Goal: Task Accomplishment & Management: Manage account settings

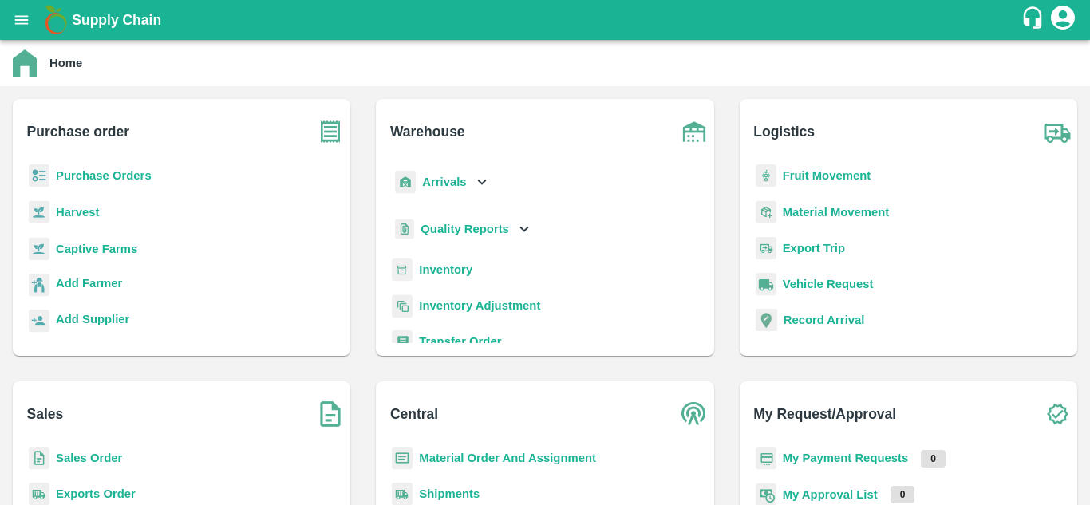
click at [156, 178] on div "Purchase Orders" at bounding box center [182, 182] width 312 height 36
click at [134, 178] on b "Purchase Orders" at bounding box center [104, 175] width 96 height 13
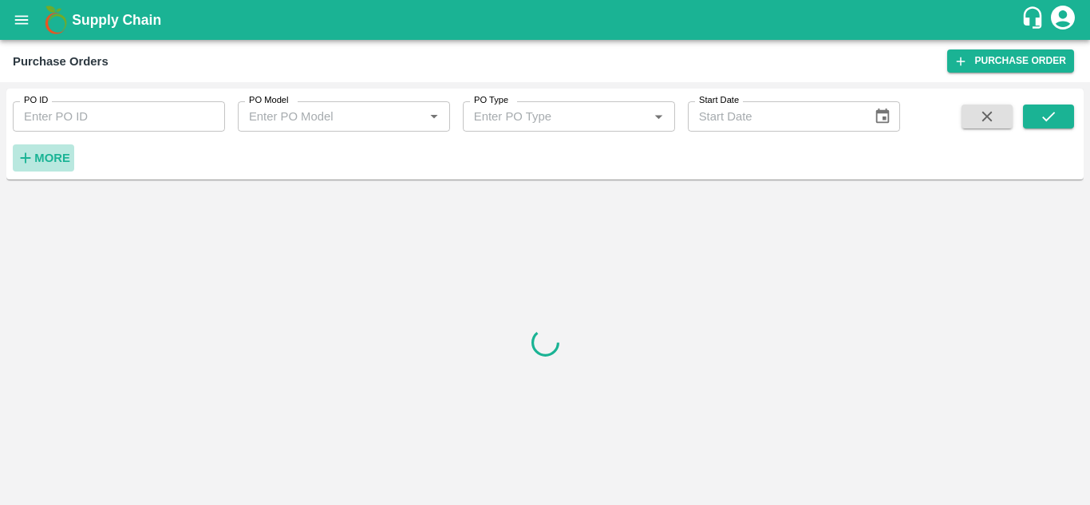
click at [61, 156] on strong "More" at bounding box center [52, 158] width 36 height 13
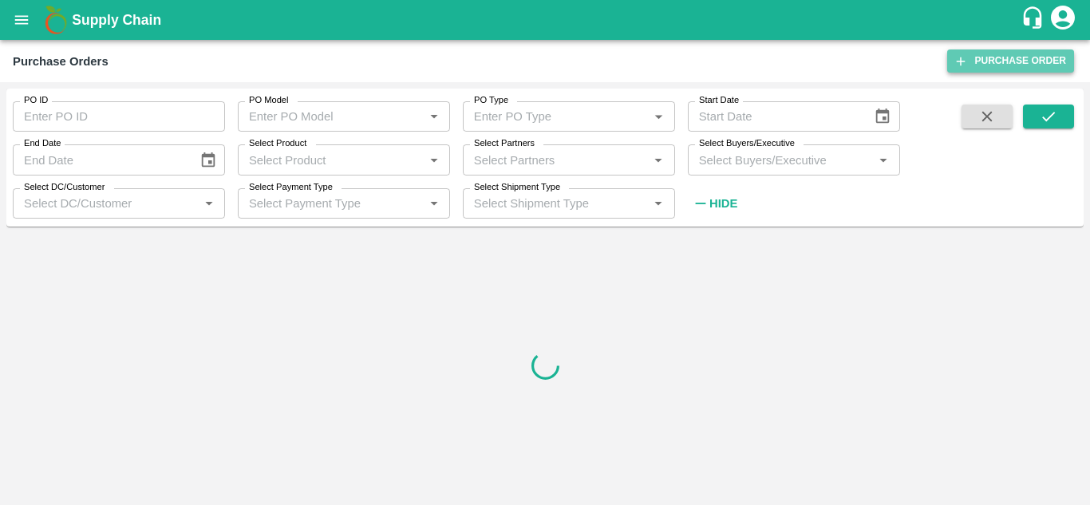
click at [1022, 63] on link "Purchase Order" at bounding box center [1010, 60] width 127 height 23
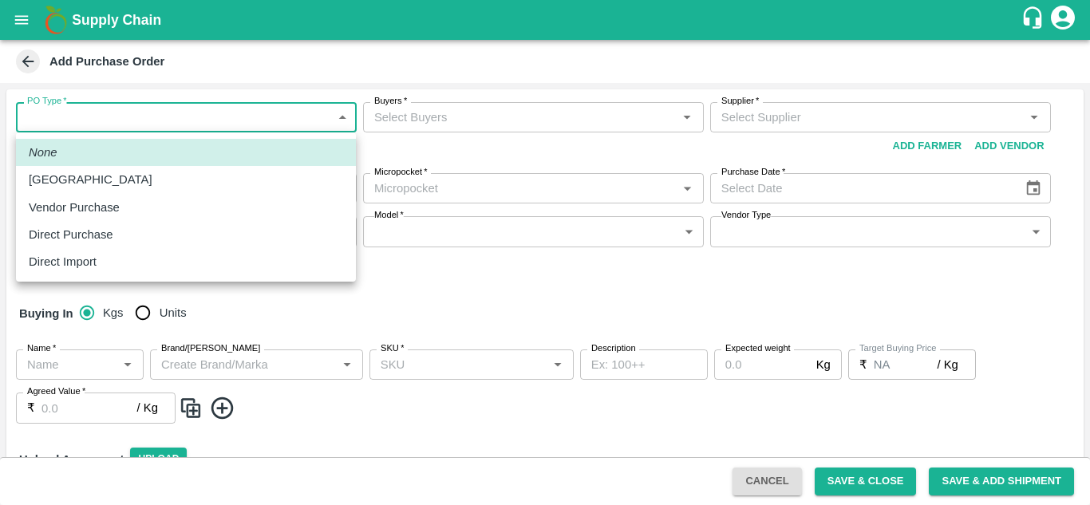
click at [349, 112] on body "Supply Chain Add Purchase Order PO Type   * ​ PO Type Buyers   * Buyers   * Sup…" at bounding box center [545, 252] width 1090 height 505
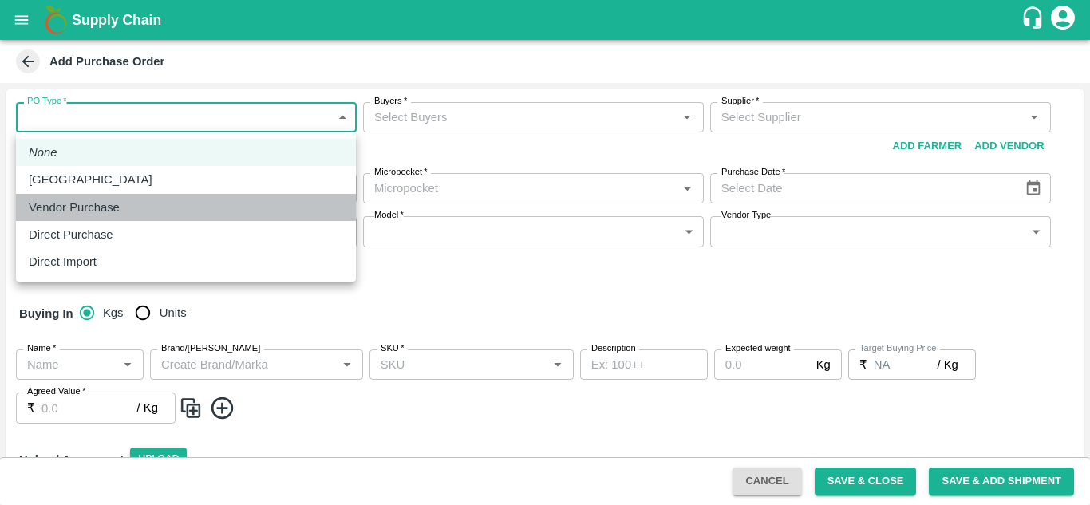
click at [91, 211] on p "Vendor Purchase" at bounding box center [74, 208] width 91 height 18
type input "2"
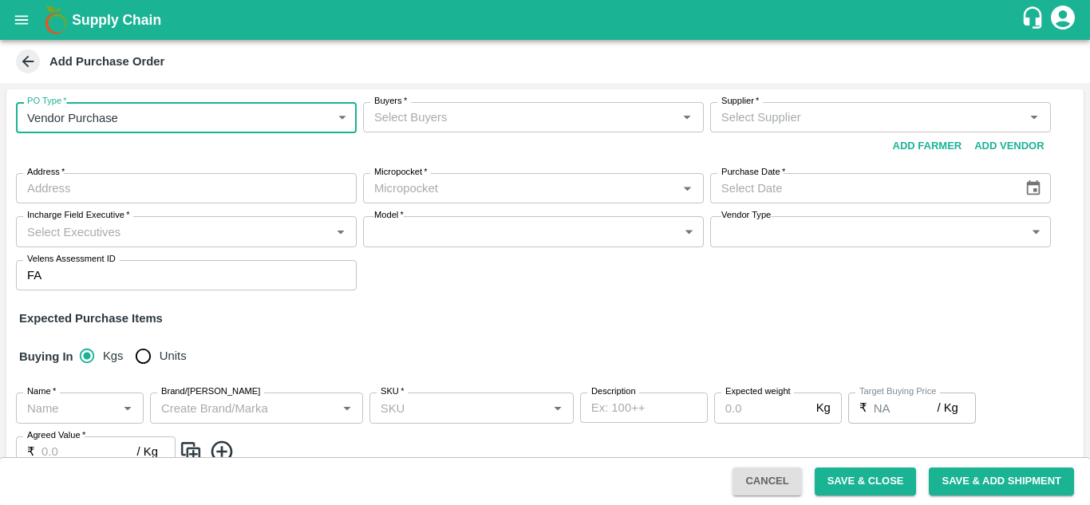
click at [512, 123] on input "Buyers   *" at bounding box center [520, 117] width 305 height 21
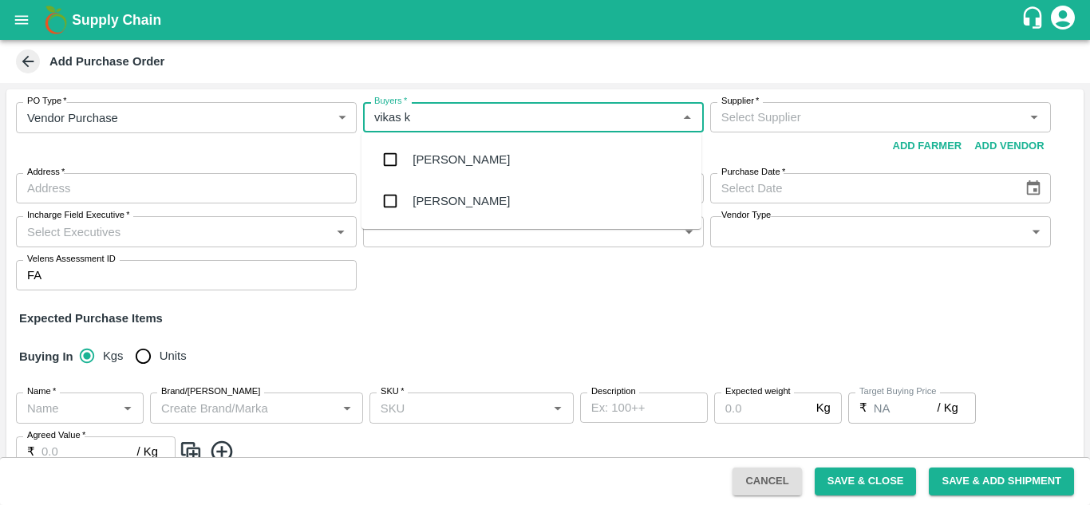
type input "vikas ko"
click at [411, 159] on div "[PERSON_NAME]" at bounding box center [531, 159] width 340 height 41
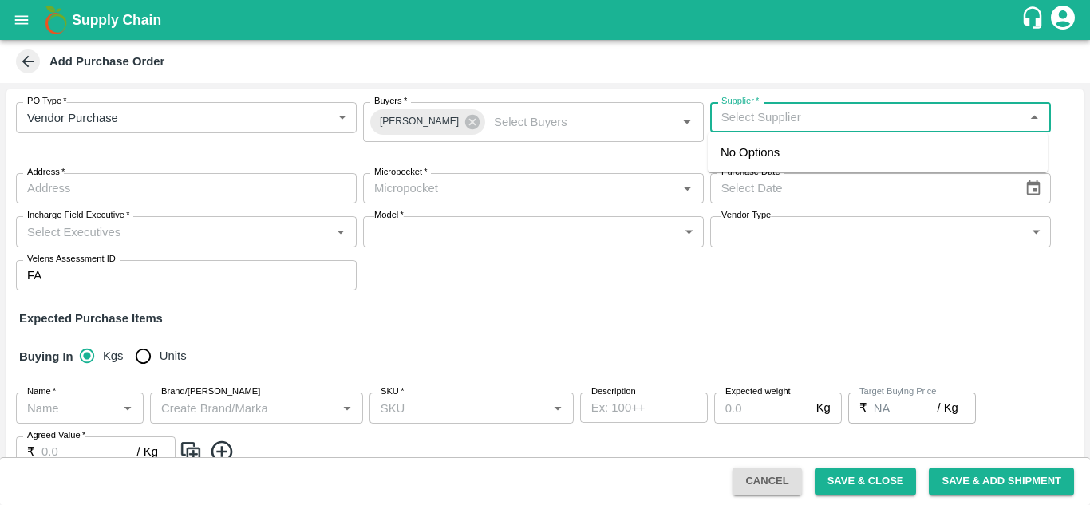
click at [832, 107] on input "Supplier   *" at bounding box center [867, 117] width 305 height 21
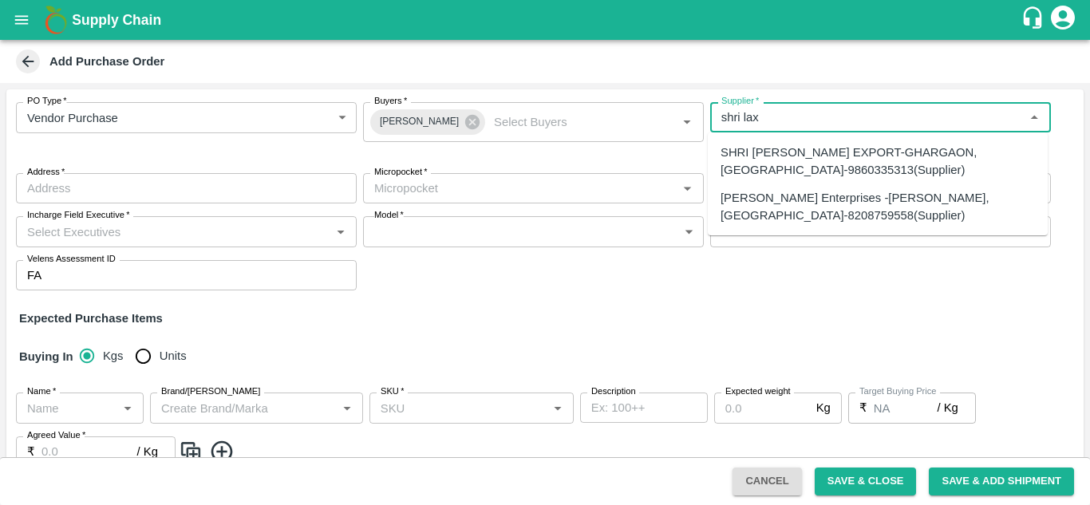
click at [810, 212] on div "[PERSON_NAME] -[PERSON_NAME], [GEOGRAPHIC_DATA]-8208759558(Supplier)" at bounding box center [878, 207] width 314 height 36
type input "[PERSON_NAME] -[PERSON_NAME], [GEOGRAPHIC_DATA]-8208759558(Supplier)"
type input "[PERSON_NAME], [GEOGRAPHIC_DATA], [GEOGRAPHIC_DATA], [GEOGRAPHIC_DATA]"
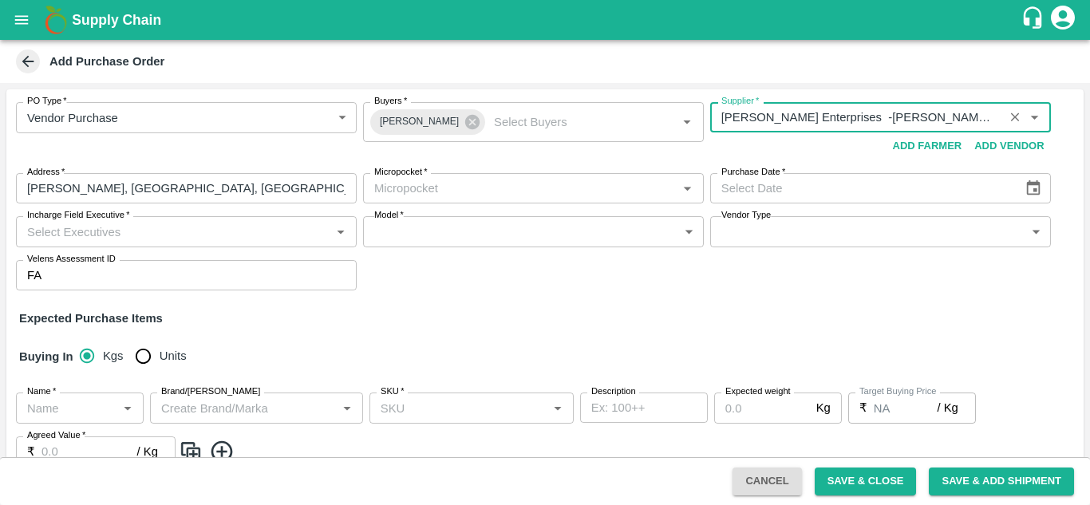
type input "[PERSON_NAME] -[PERSON_NAME], [GEOGRAPHIC_DATA]-8208759558(Supplier)"
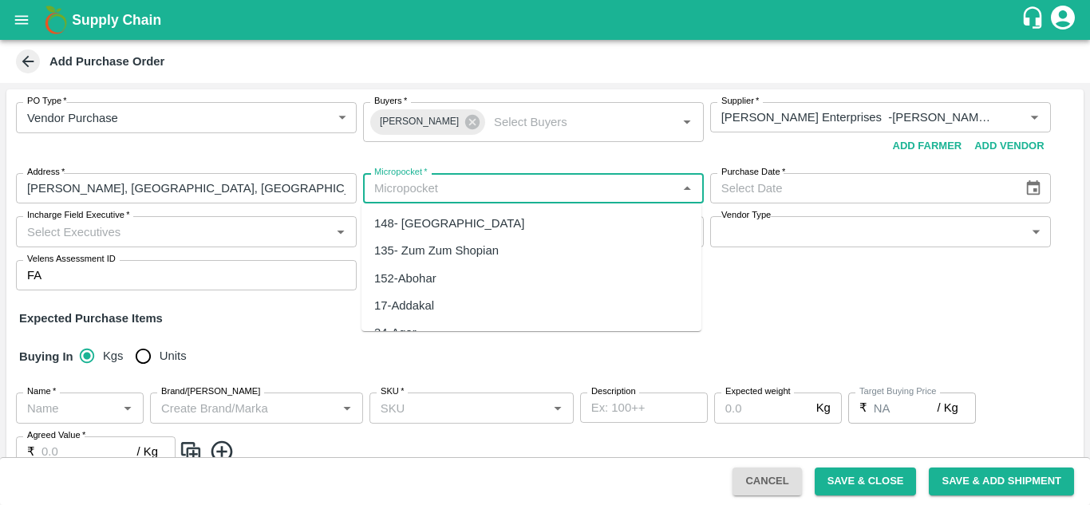
click at [454, 184] on input "Micropocket   *" at bounding box center [520, 188] width 305 height 21
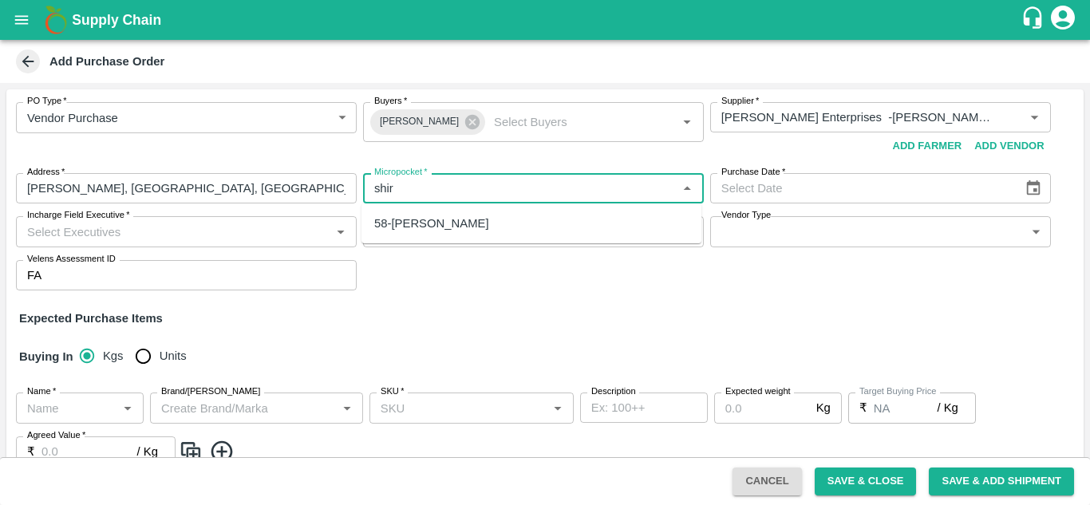
click at [445, 225] on div "58-[PERSON_NAME]" at bounding box center [531, 223] width 340 height 27
type input "58-[PERSON_NAME]"
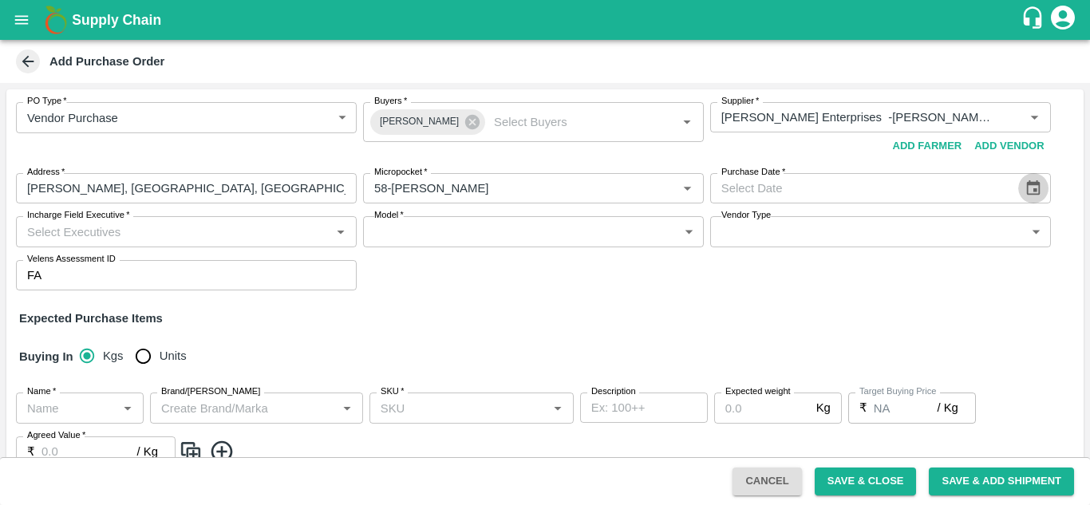
click at [1037, 192] on icon "Choose date" at bounding box center [1034, 189] width 18 height 18
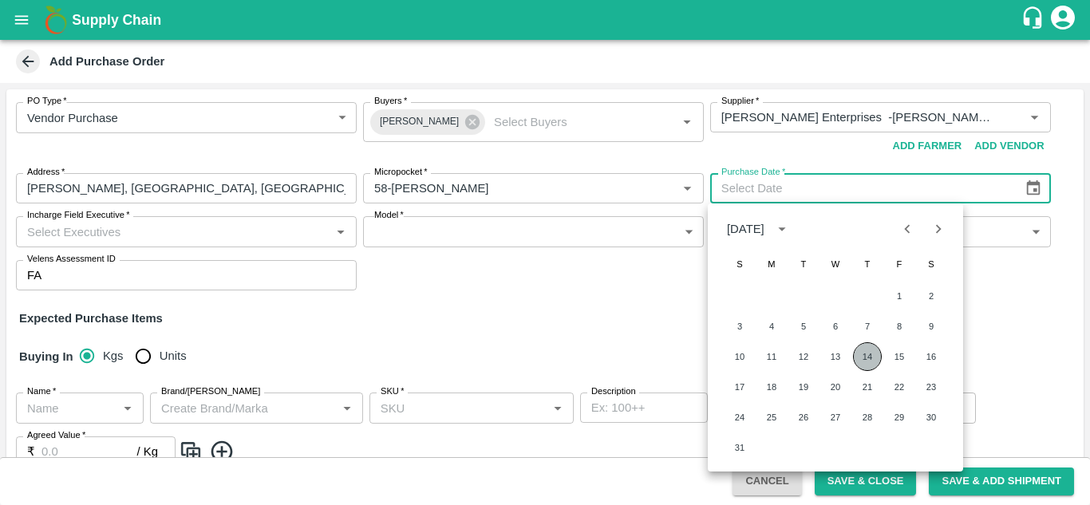
click at [874, 354] on button "14" at bounding box center [867, 356] width 29 height 29
type input "[DATE]"
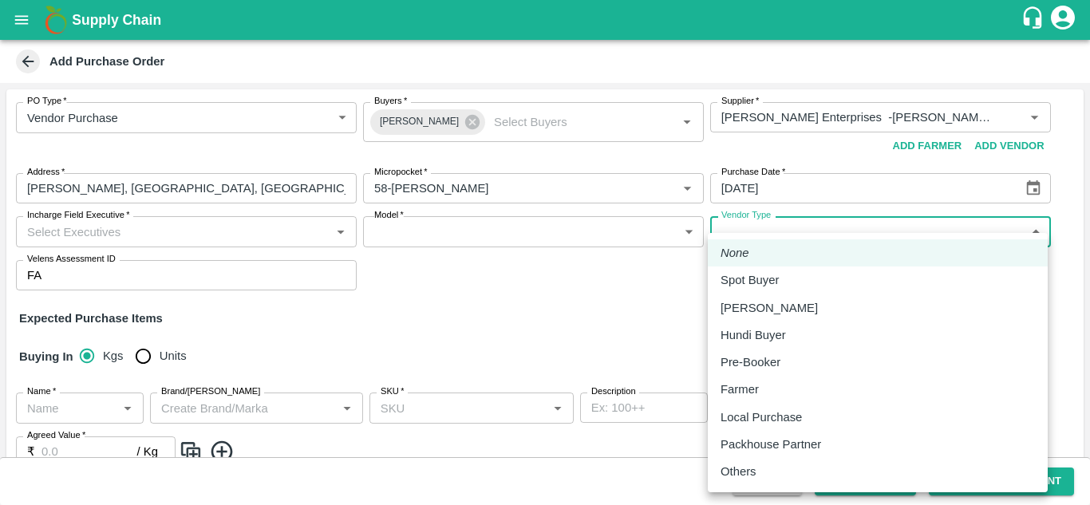
click at [741, 235] on body "Supply Chain Add Purchase Order PO Type   * Vendor Purchase 2 PO Type Buyers   …" at bounding box center [545, 252] width 1090 height 505
click at [738, 311] on p "[PERSON_NAME]" at bounding box center [769, 308] width 97 height 18
type input "MANDI_LOADER"
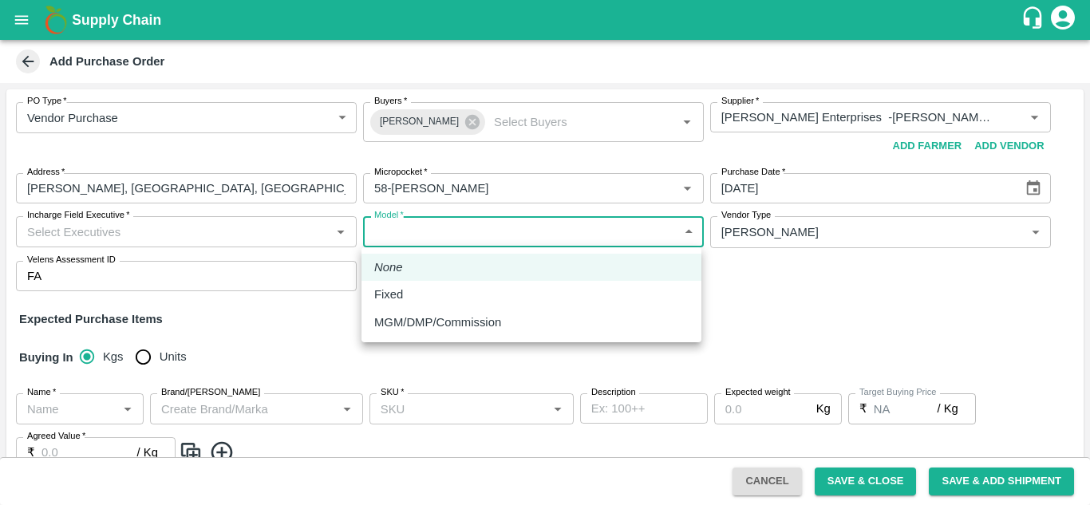
click at [500, 230] on body "Supply Chain Add Purchase Order PO Type   * Vendor Purchase 2 PO Type Buyers   …" at bounding box center [545, 252] width 1090 height 505
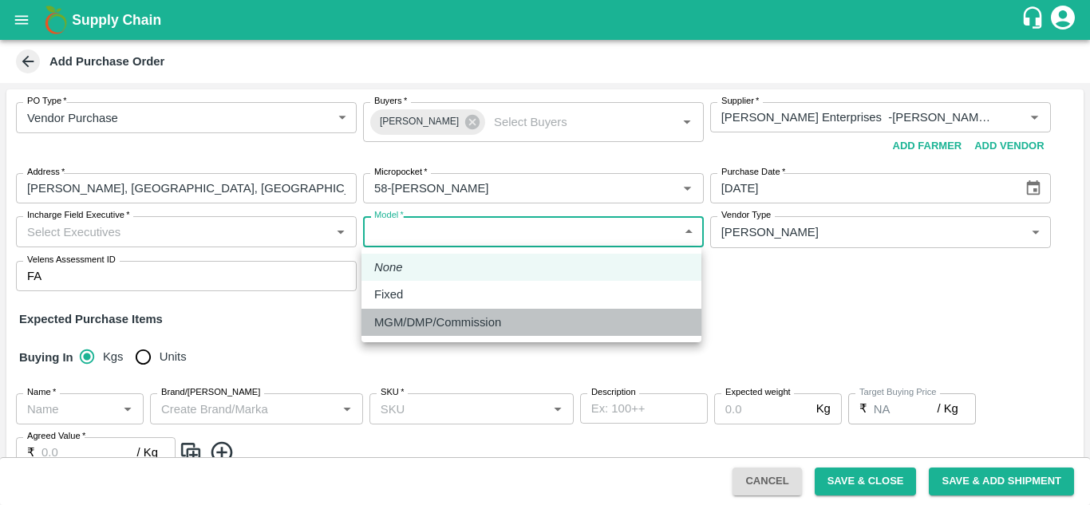
click at [426, 317] on p "MGM/DMP/Commission" at bounding box center [437, 323] width 127 height 18
type input "Commision"
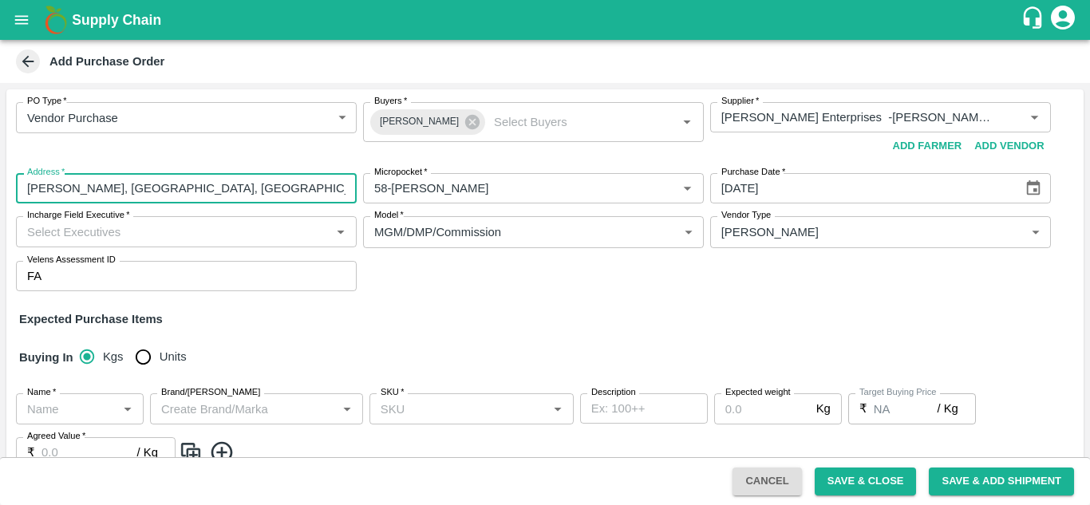
click at [205, 198] on input "[PERSON_NAME], [GEOGRAPHIC_DATA], [GEOGRAPHIC_DATA], [GEOGRAPHIC_DATA]" at bounding box center [186, 188] width 341 height 30
click at [191, 241] on input "Incharge Field Executive   *" at bounding box center [173, 231] width 305 height 21
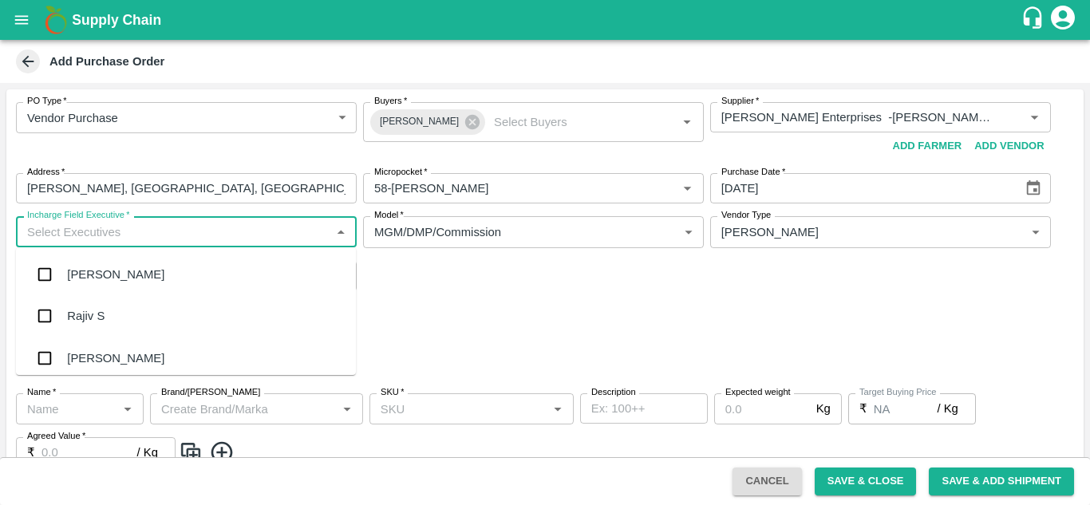
click at [191, 241] on input "Incharge Field Executive   *" at bounding box center [173, 231] width 305 height 21
type input "vikas"
click at [101, 354] on div "[PERSON_NAME]" at bounding box center [115, 359] width 97 height 18
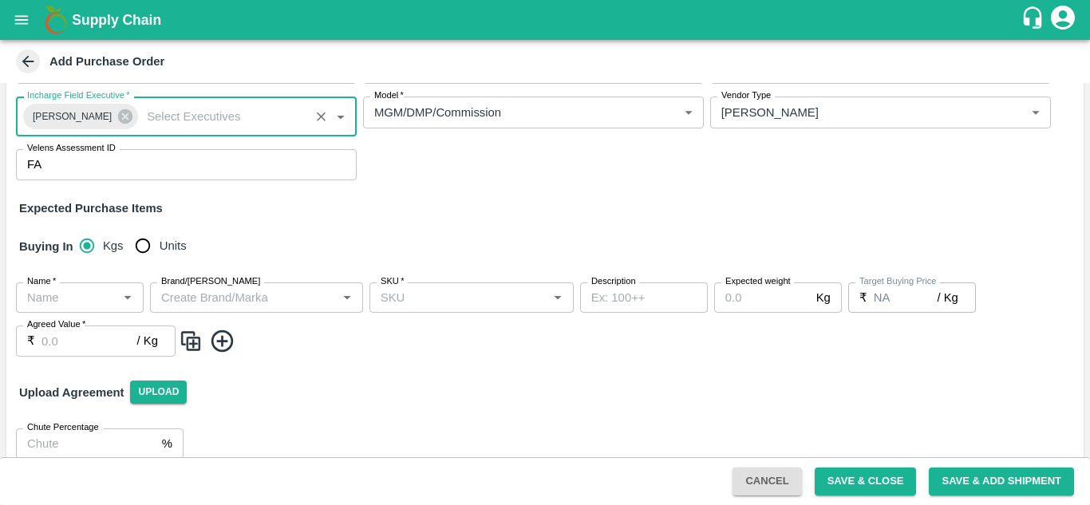
scroll to position [140, 0]
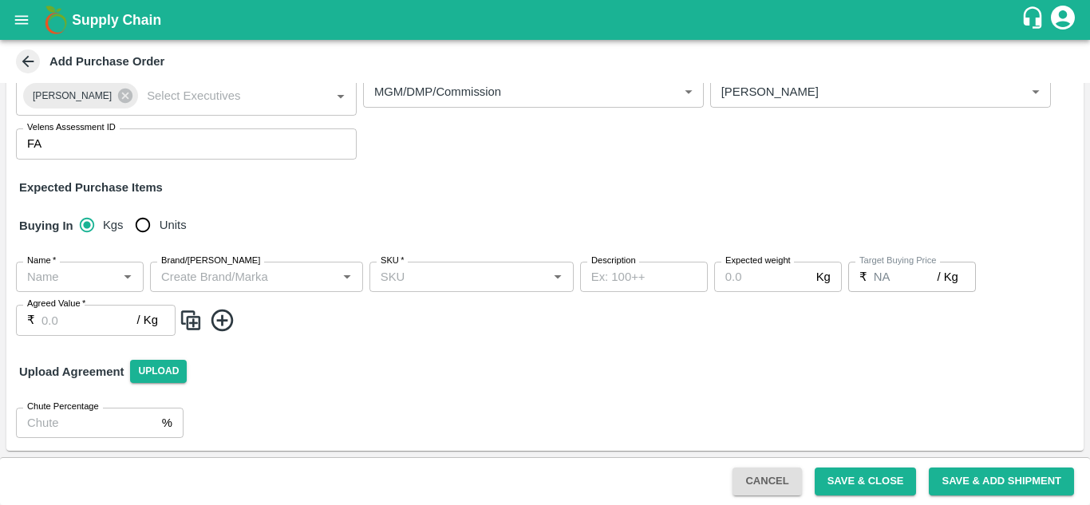
click at [222, 318] on icon at bounding box center [222, 321] width 22 height 22
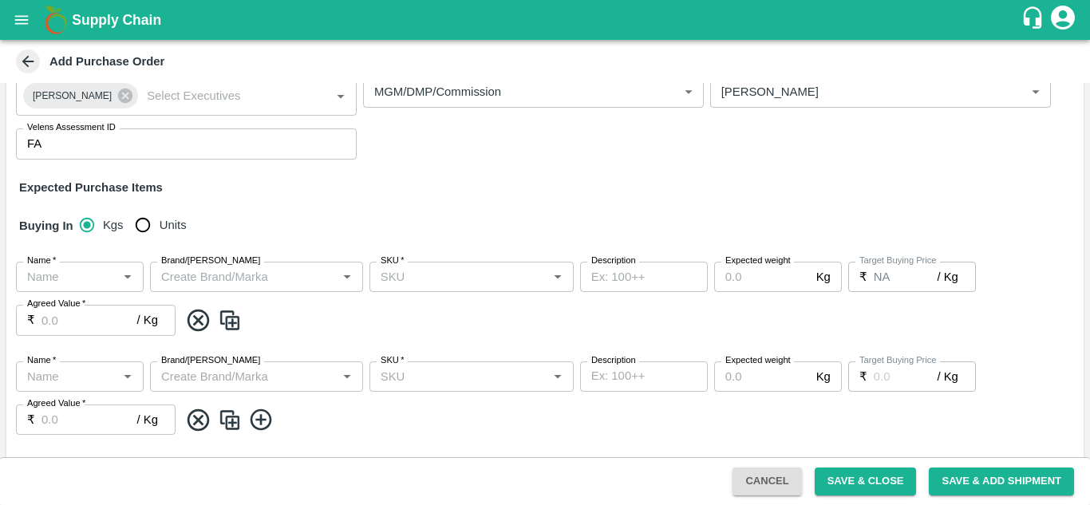
drag, startPoint x: 317, startPoint y: 402, endPoint x: 256, endPoint y: 213, distance: 198.6
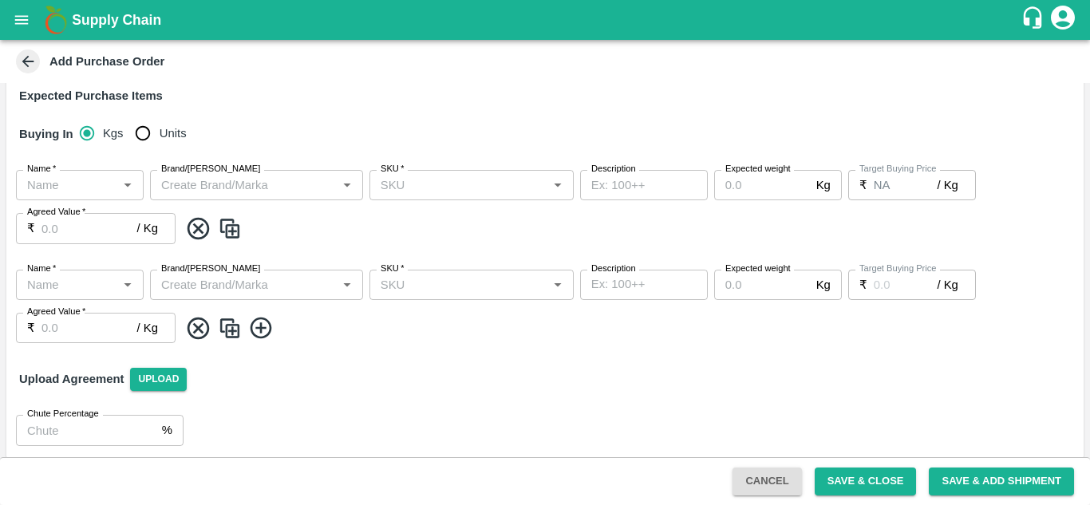
scroll to position [235, 0]
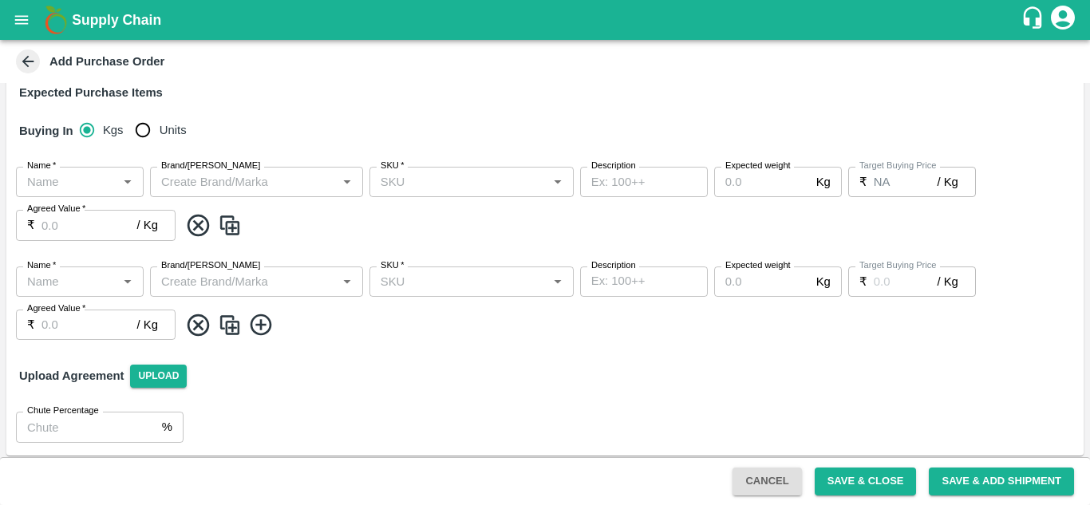
drag, startPoint x: 256, startPoint y: 213, endPoint x: 232, endPoint y: 393, distance: 181.1
click at [232, 393] on div "Upload Agreement Upload" at bounding box center [544, 376] width 1077 height 46
click at [252, 324] on icon at bounding box center [261, 325] width 26 height 26
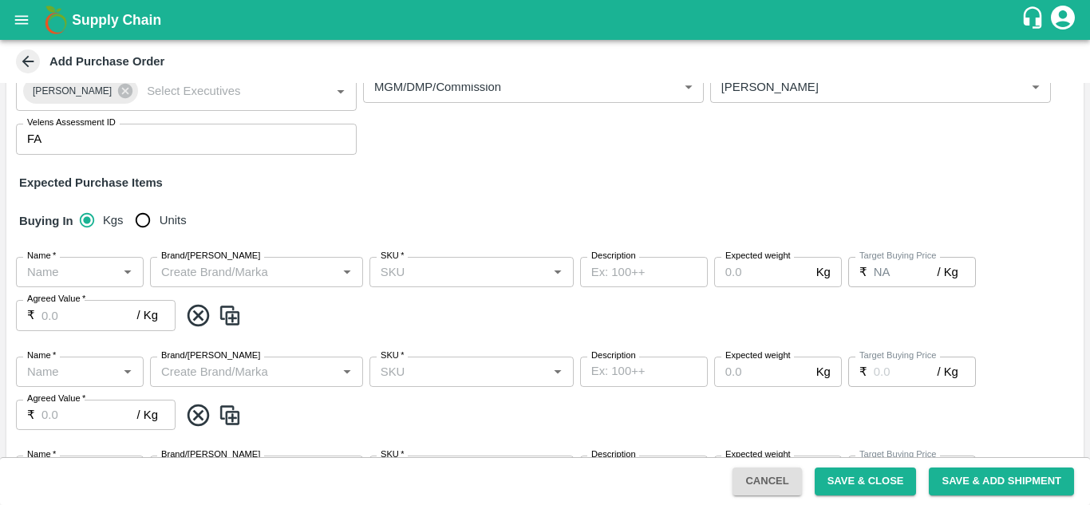
scroll to position [142, 0]
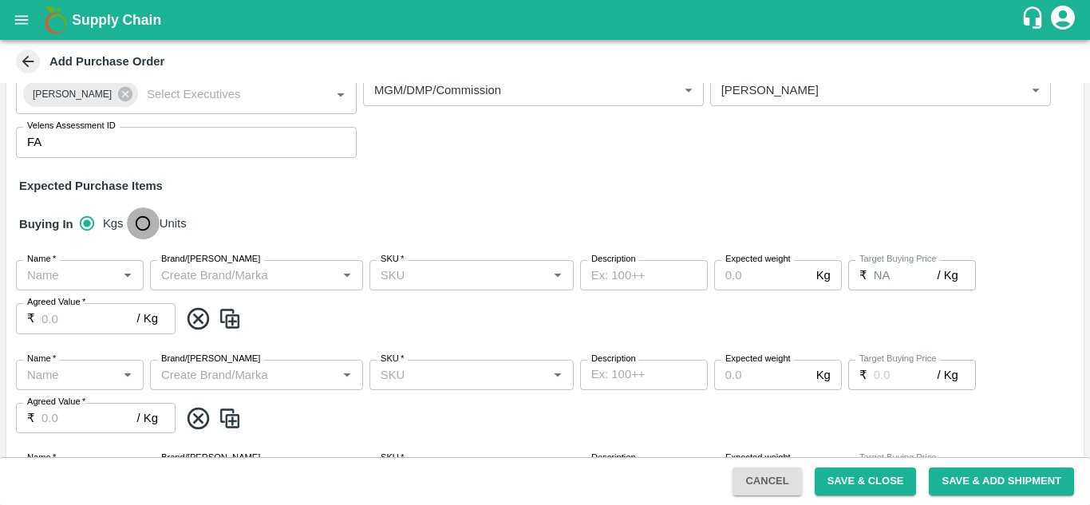
click at [145, 216] on input "Units" at bounding box center [143, 223] width 32 height 32
radio input "true"
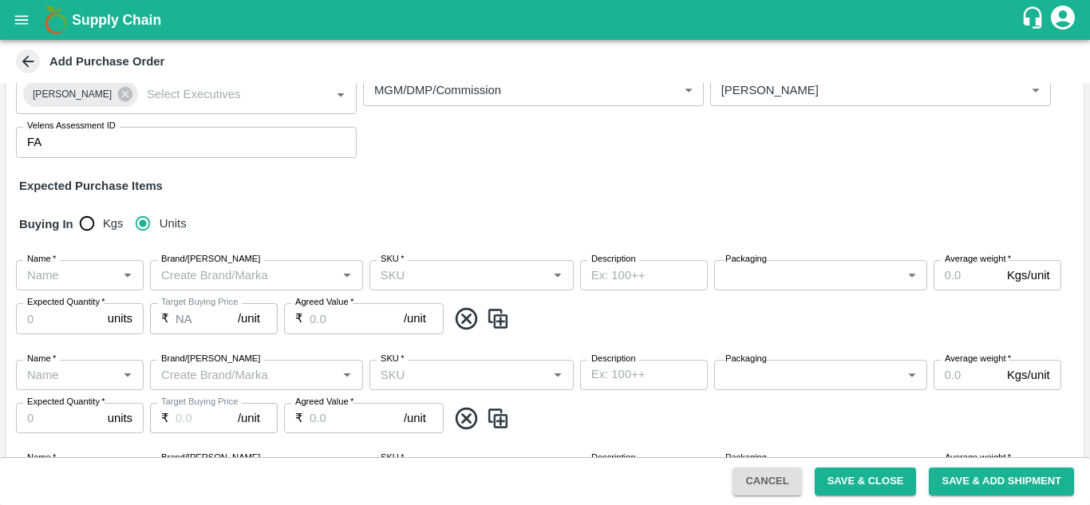
click at [120, 286] on div "Name   *" at bounding box center [80, 275] width 128 height 30
click at [106, 308] on div "Pomegranate" at bounding box center [80, 310] width 128 height 27
type input "Pomegranate"
click at [106, 308] on div "units Expected Quantity" at bounding box center [80, 318] width 128 height 30
click at [240, 277] on input "Brand/[PERSON_NAME]" at bounding box center [243, 275] width 177 height 21
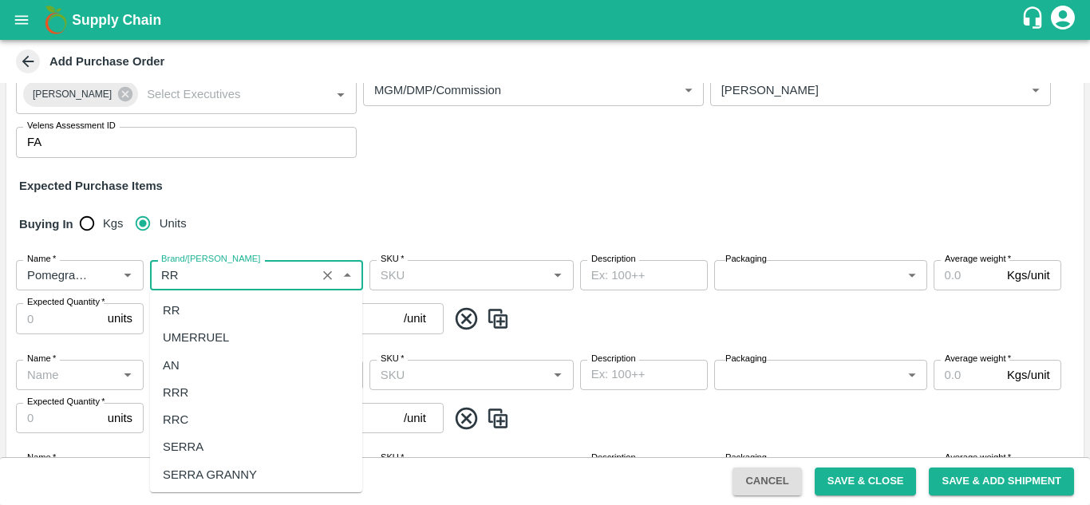
scroll to position [0, 0]
click at [192, 308] on div "RR" at bounding box center [256, 310] width 212 height 27
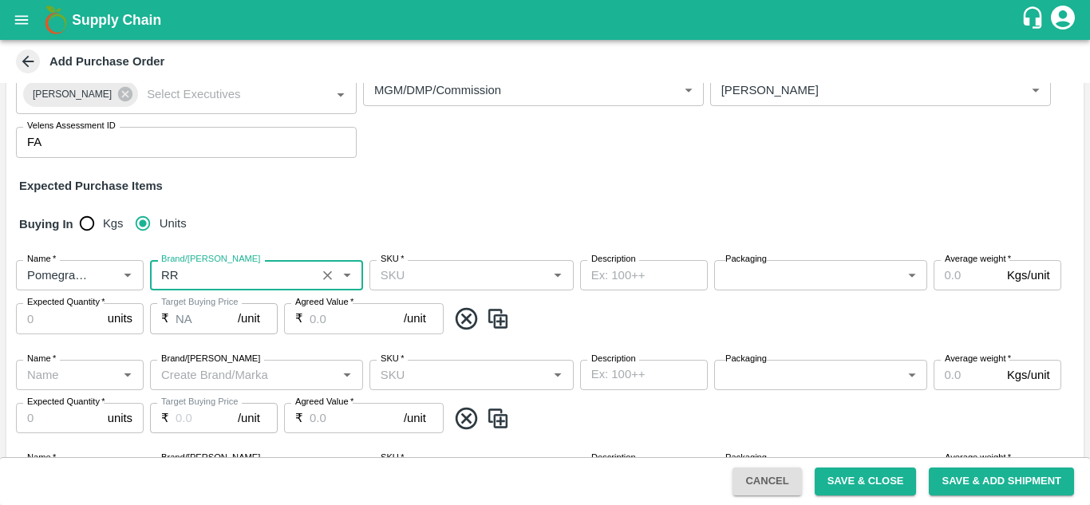
click at [418, 287] on div "SKU   *" at bounding box center [471, 275] width 204 height 30
type input "RR"
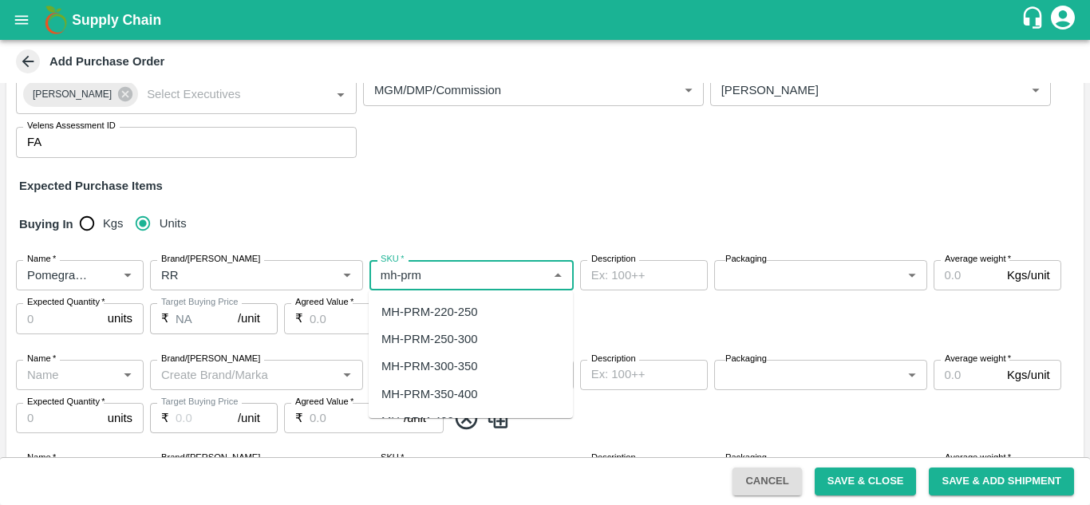
scroll to position [134, 0]
click at [460, 369] on div "MH-PRM-250-300" at bounding box center [429, 368] width 96 height 18
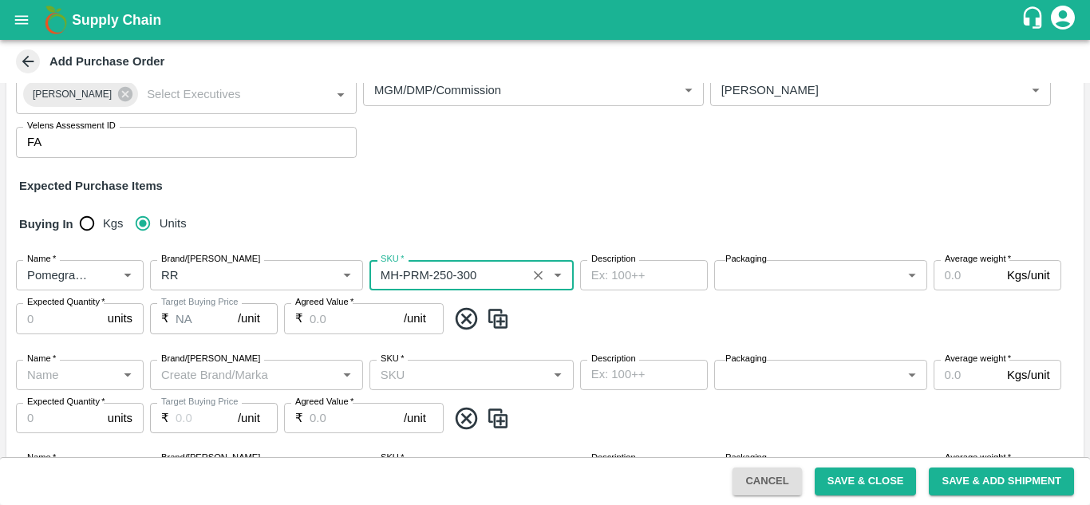
type input "MH-PRM-250-300"
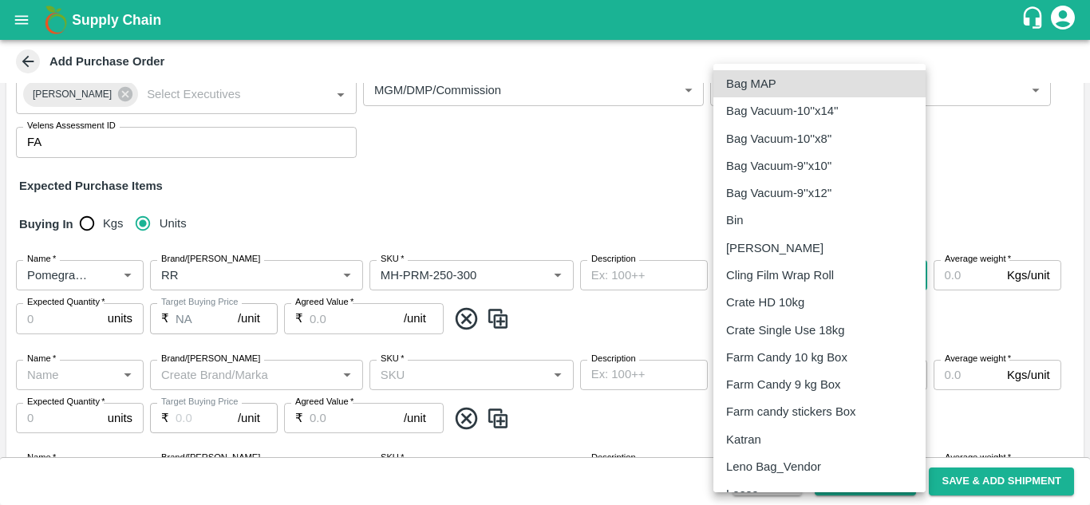
click at [774, 271] on body "Supply Chain Add Purchase Order PO Type   * Vendor Purchase 2 PO Type Buyers   …" at bounding box center [545, 252] width 1090 height 505
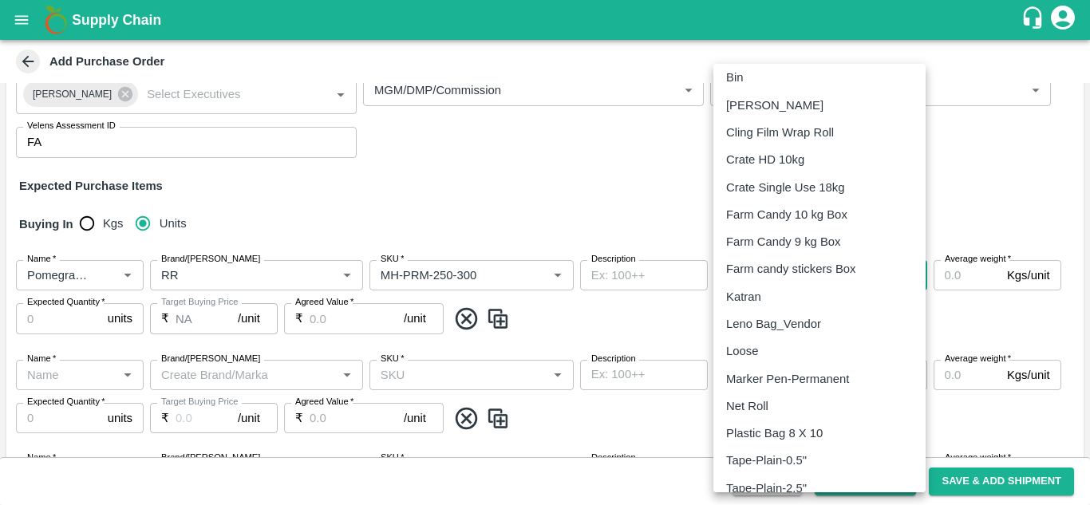
scroll to position [215, 0]
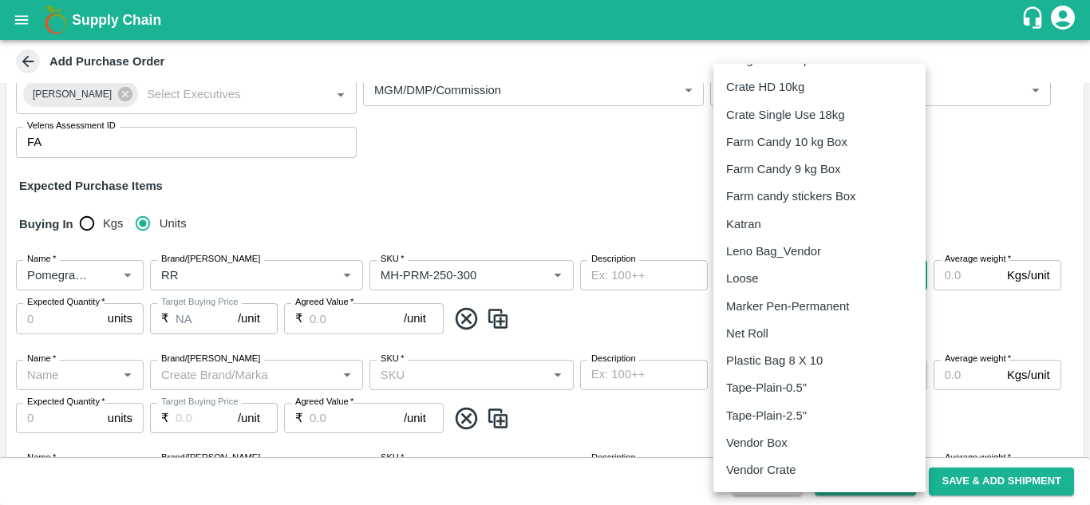
click at [756, 448] on p "Vendor Box" at bounding box center [756, 443] width 61 height 18
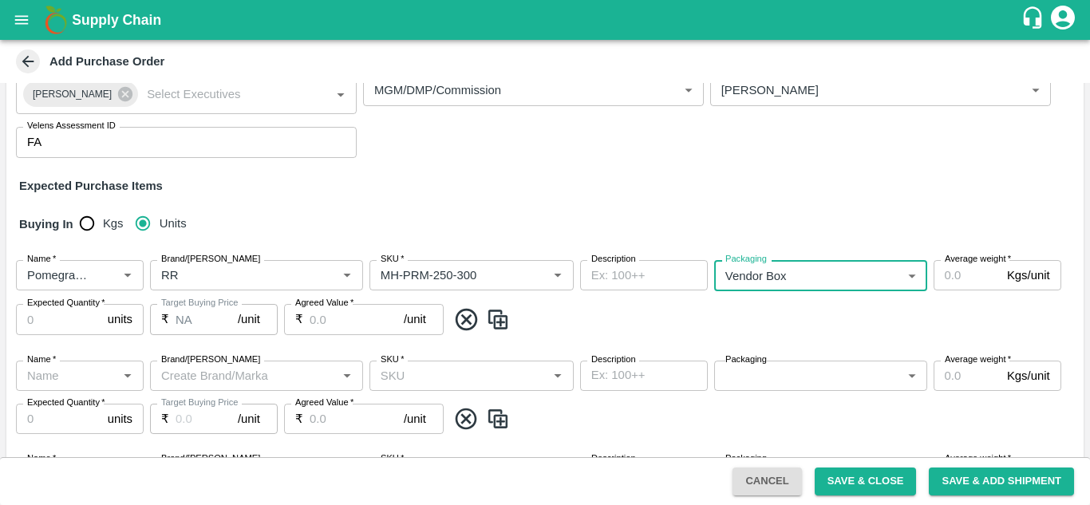
type input "276"
click at [962, 275] on input "Average weight   *" at bounding box center [967, 275] width 67 height 30
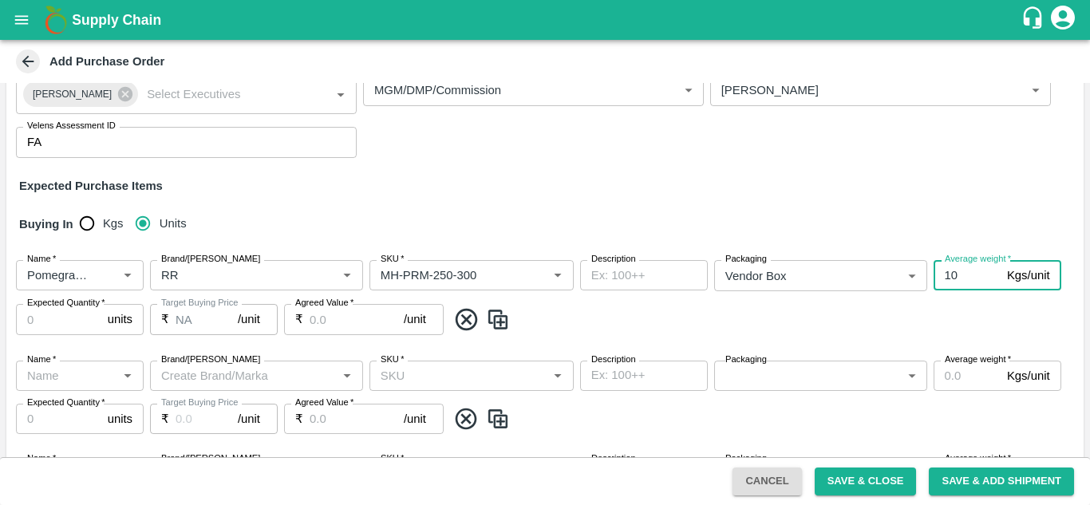
type input "10"
click at [67, 319] on input "Expected Quantity   *" at bounding box center [58, 319] width 85 height 30
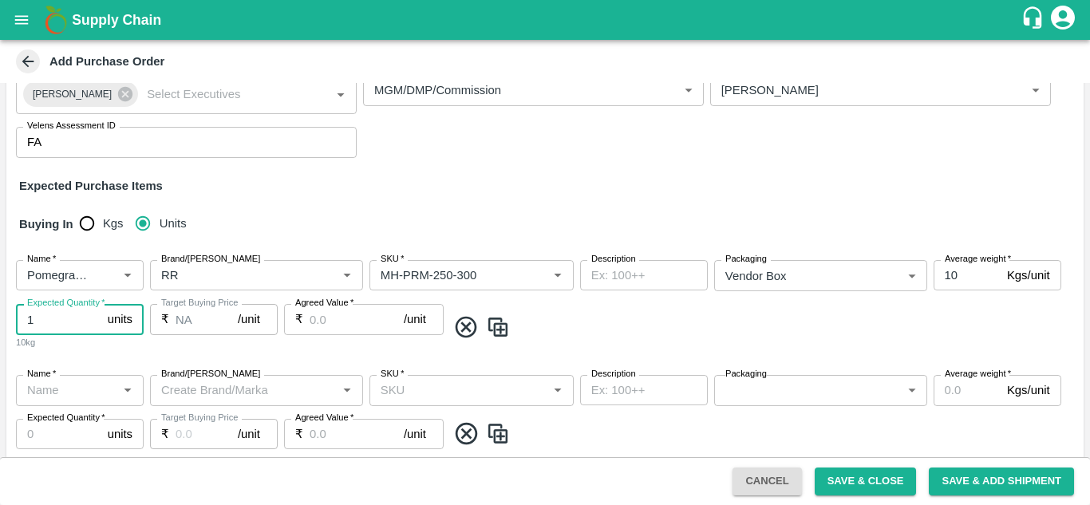
type input "1"
click at [334, 320] on input "Agreed Value   *" at bounding box center [357, 319] width 94 height 30
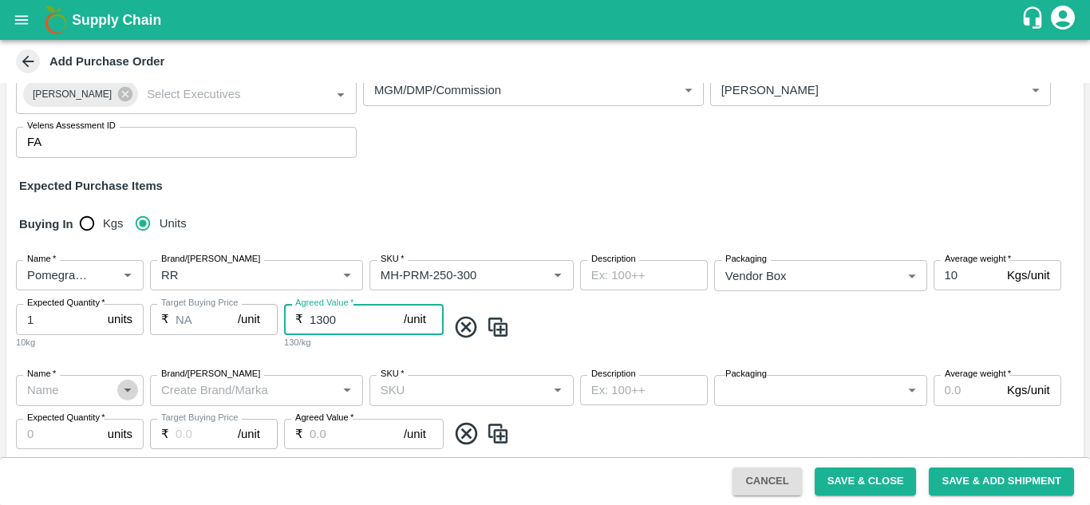
click at [127, 390] on icon "Open" at bounding box center [127, 391] width 7 height 4
type input "1300"
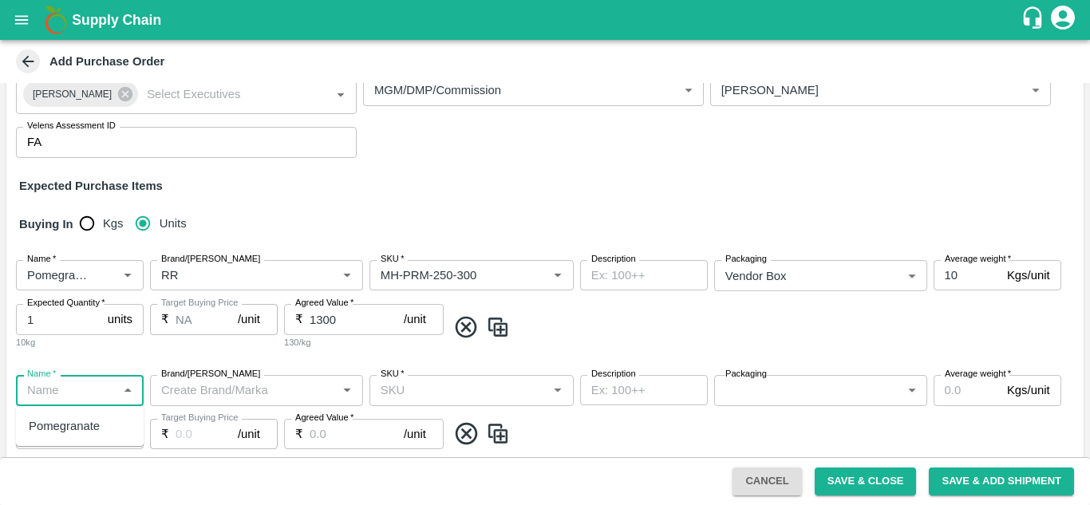
click at [77, 432] on div "Pomegranate" at bounding box center [64, 426] width 71 height 18
type input "Pomegranate"
click at [237, 397] on input "Brand/[PERSON_NAME]" at bounding box center [243, 390] width 177 height 21
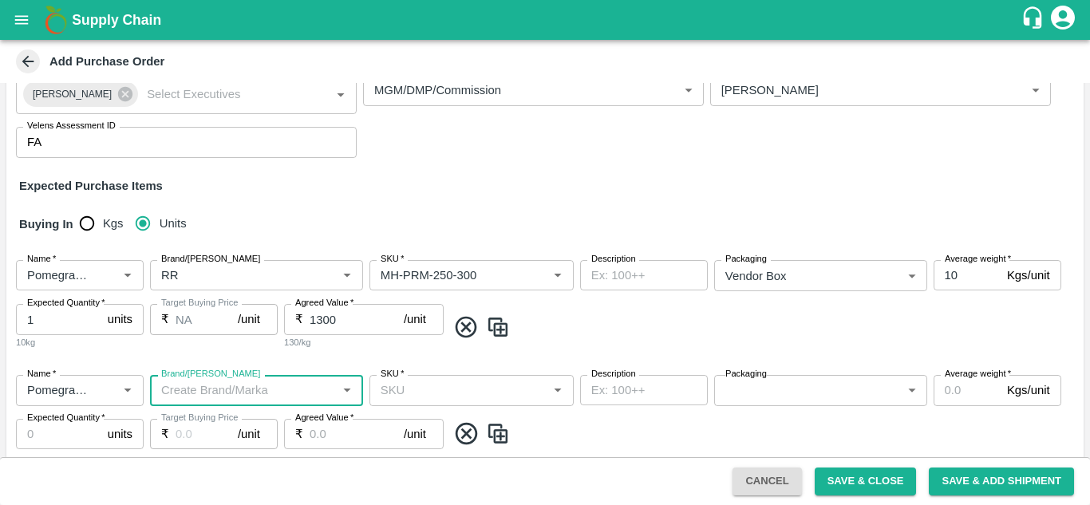
drag, startPoint x: 237, startPoint y: 397, endPoint x: 196, endPoint y: 393, distance: 40.9
click at [196, 393] on input "Brand/[PERSON_NAME]" at bounding box center [243, 390] width 177 height 21
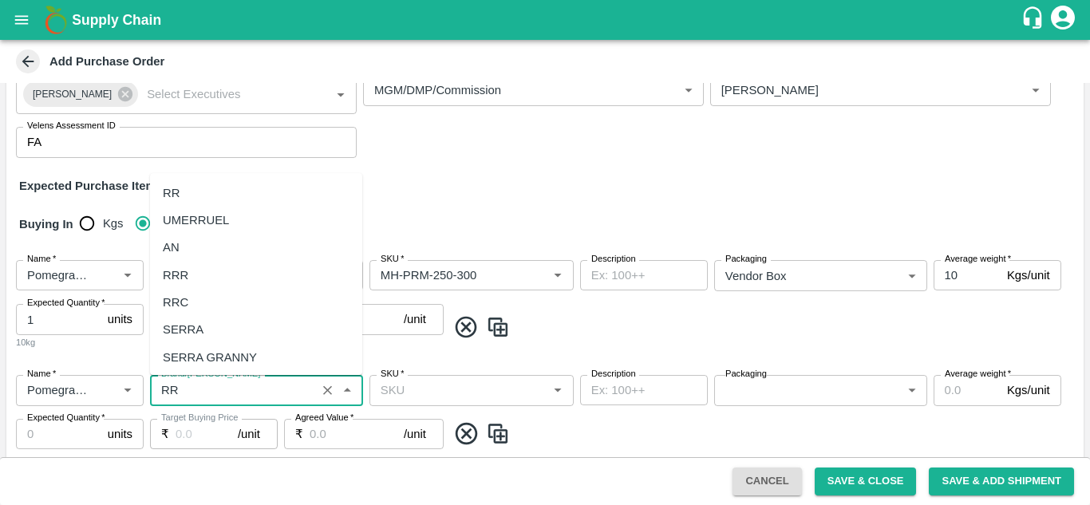
scroll to position [0, 0]
click at [169, 196] on div "RR" at bounding box center [171, 193] width 17 height 18
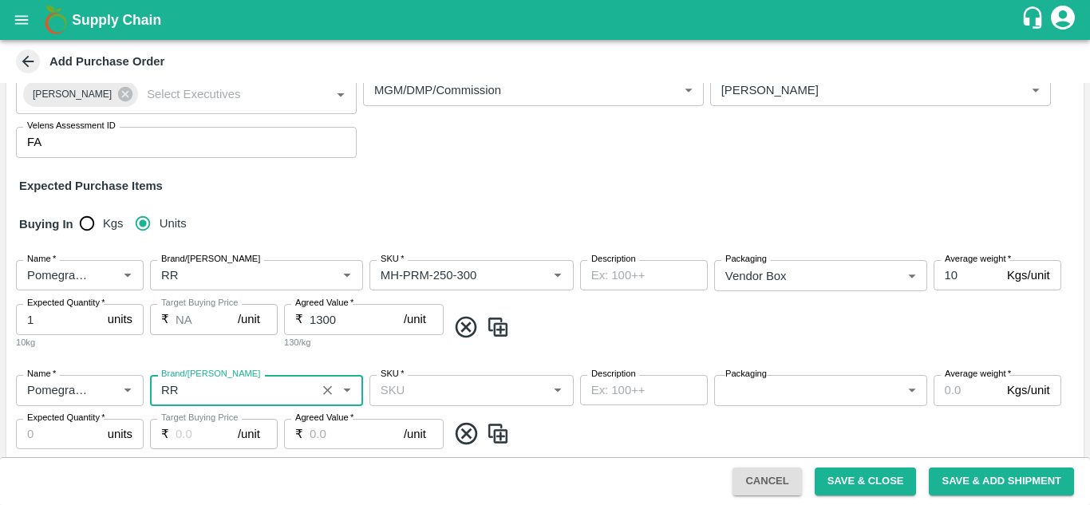
type input "RR"
click at [429, 389] on input "SKU   *" at bounding box center [458, 390] width 168 height 21
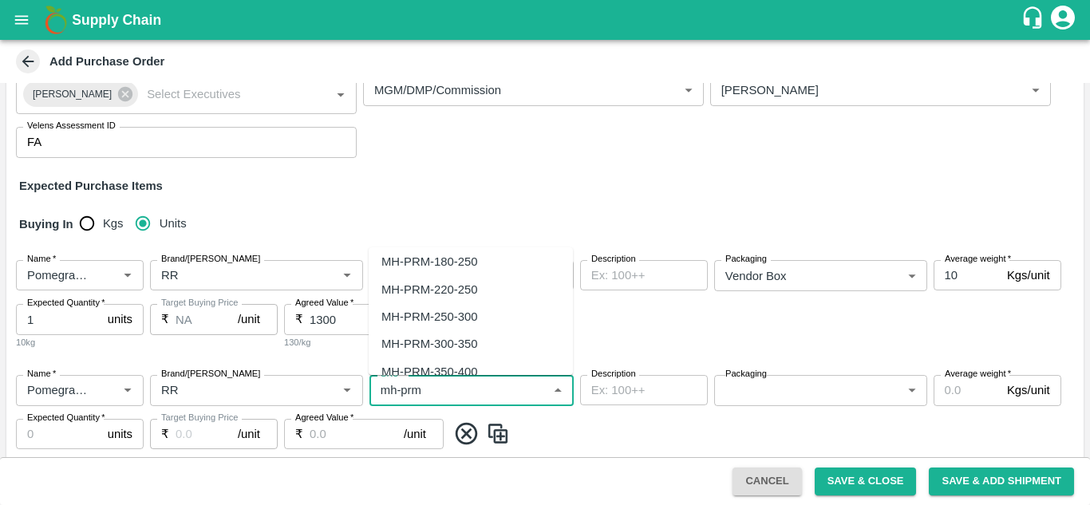
scroll to position [140, 0]
click at [449, 284] on div "MH-PRM-220-250" at bounding box center [429, 291] width 96 height 18
type input "MH-PRM-220-250"
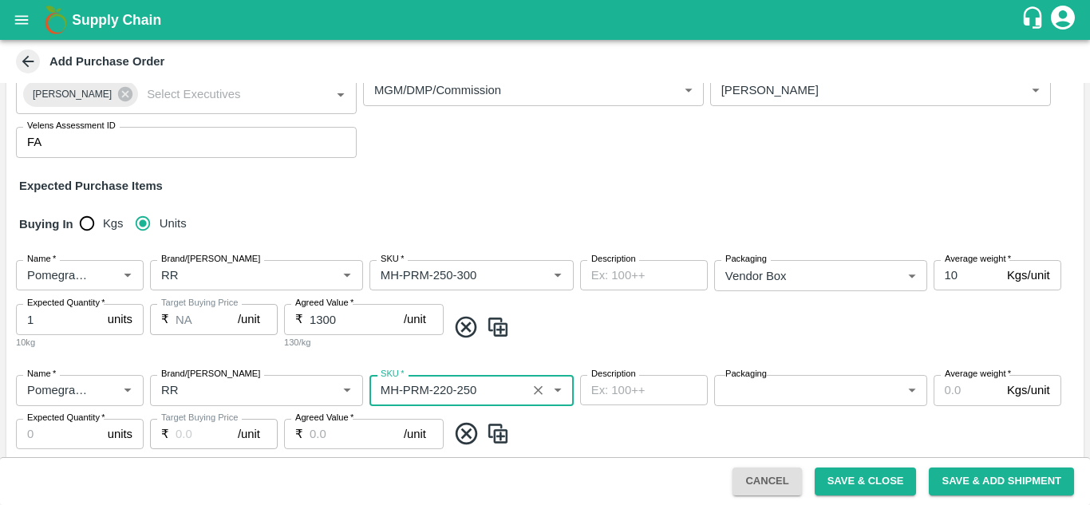
type input "NA"
type input "MH-PRM-220-250"
click at [763, 390] on body "Supply Chain Add Purchase Order PO Type   * Vendor Purchase 2 PO Type Buyers   …" at bounding box center [545, 252] width 1090 height 505
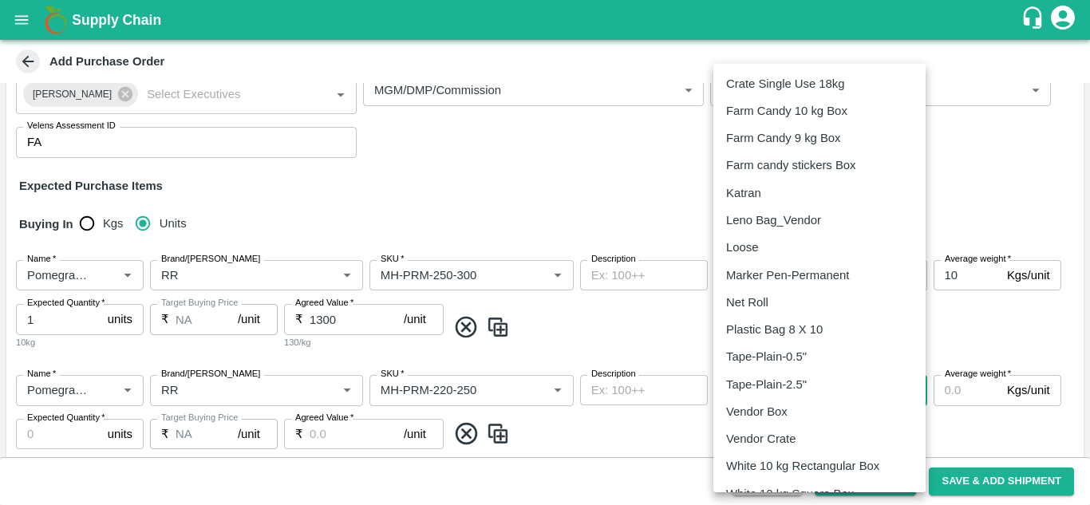
scroll to position [255, 0]
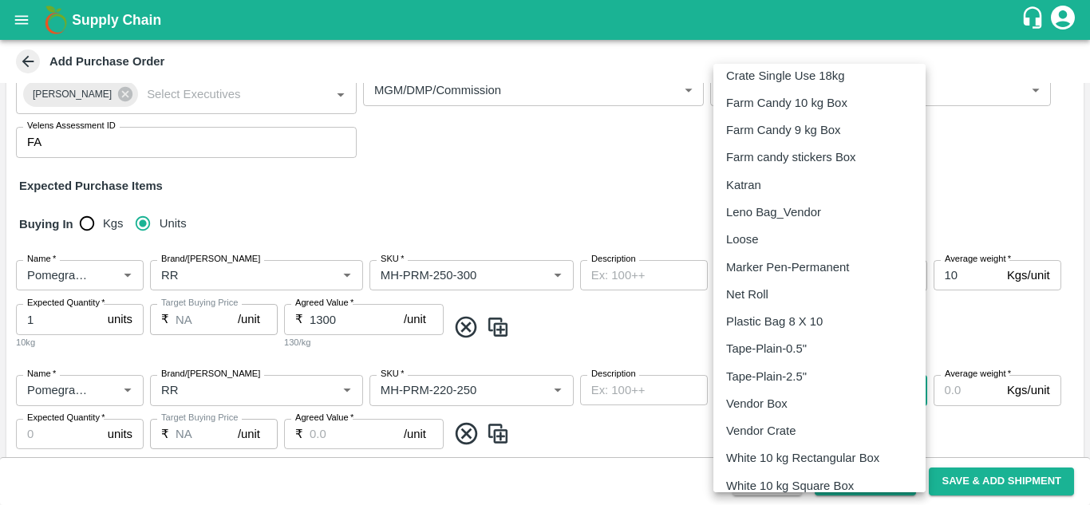
click at [763, 395] on p "Vendor Box" at bounding box center [756, 404] width 61 height 18
type input "276"
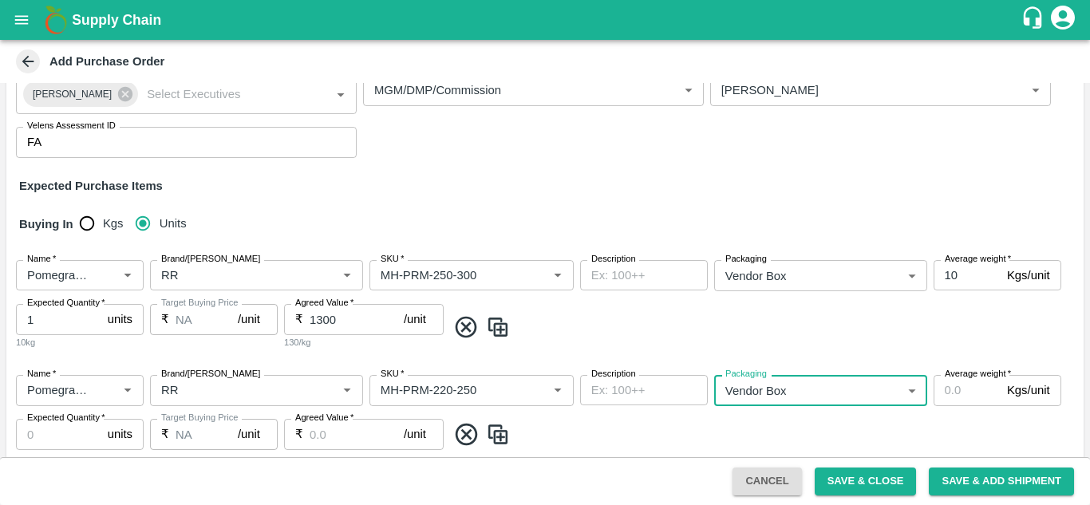
click at [968, 380] on label "Average weight   *" at bounding box center [978, 374] width 66 height 13
click at [968, 380] on input "Average weight   *" at bounding box center [967, 390] width 67 height 30
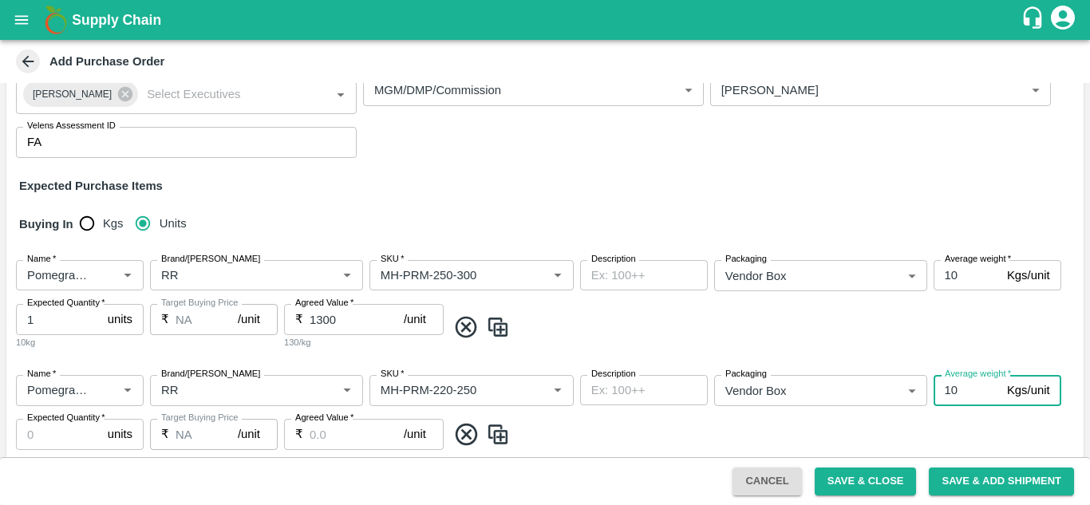
type input "10"
click at [56, 429] on input "Expected Quantity   *" at bounding box center [58, 434] width 85 height 30
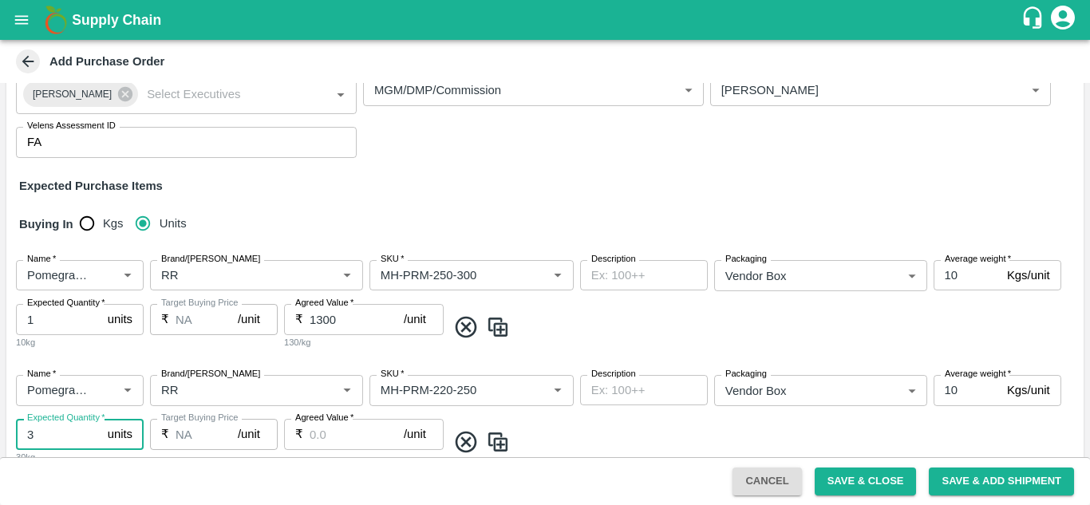
type input "3"
click at [346, 436] on input "Agreed Value   *" at bounding box center [357, 434] width 94 height 30
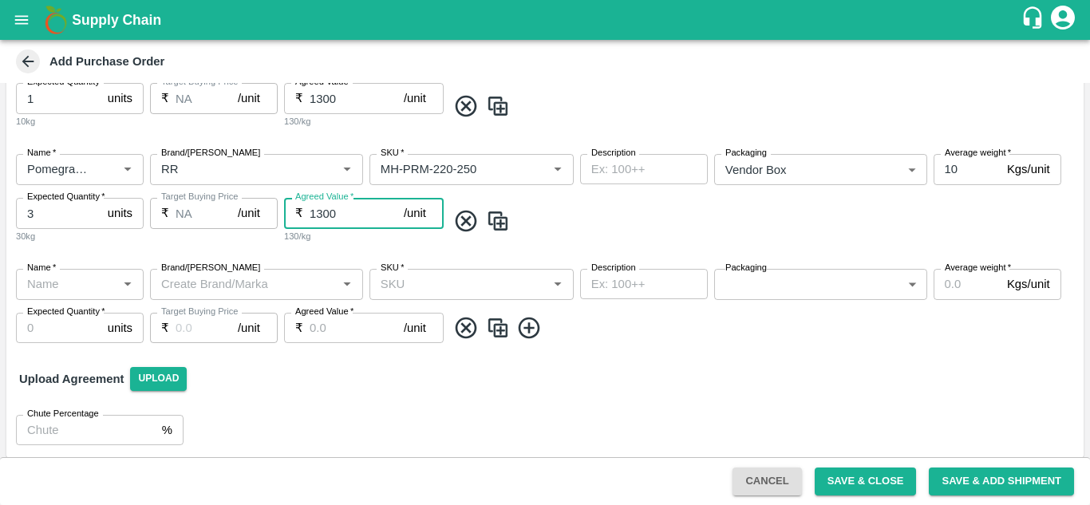
scroll to position [370, 0]
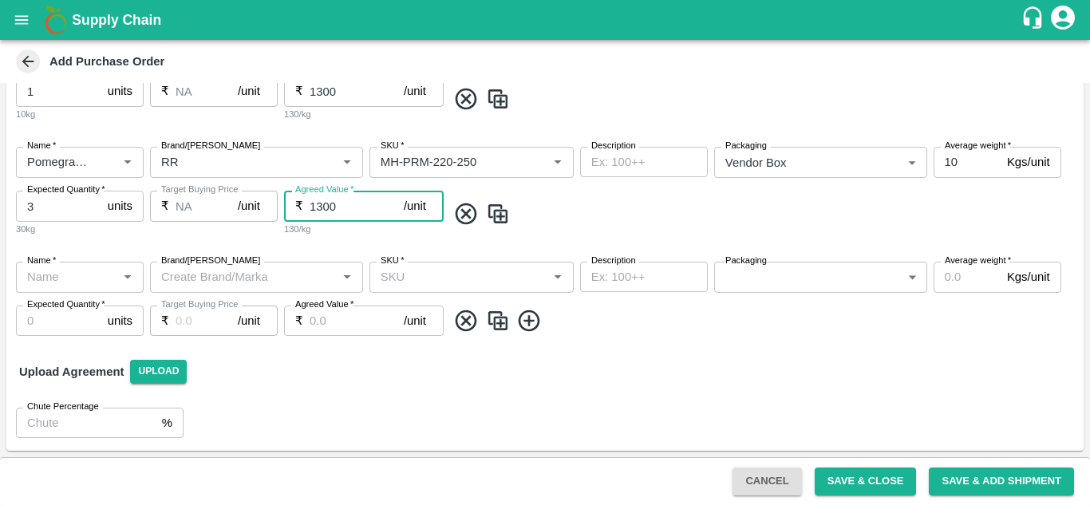
click at [122, 276] on icon "Open" at bounding box center [128, 277] width 18 height 18
type input "1300"
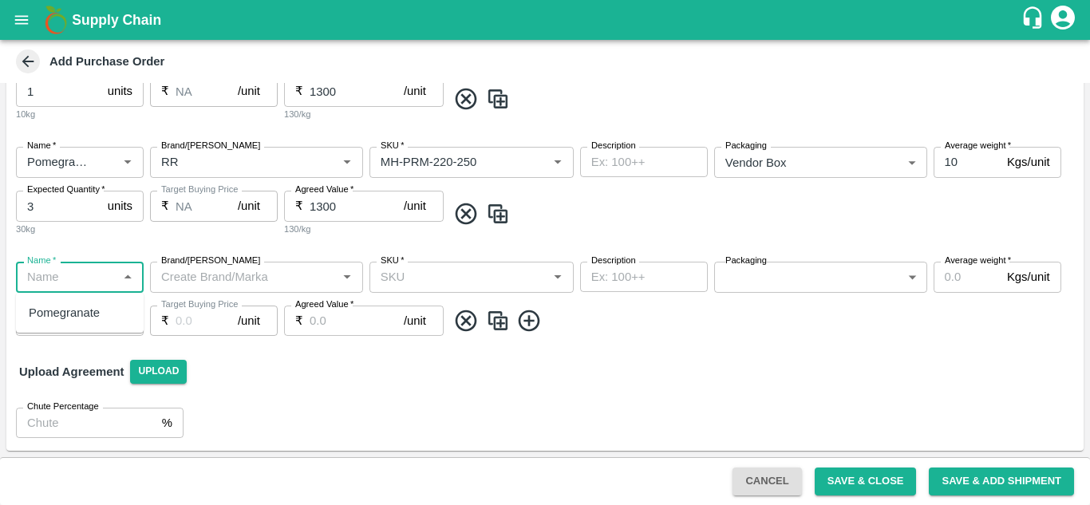
click at [80, 311] on div "Pomegranate" at bounding box center [64, 313] width 71 height 18
type input "Pomegranate"
click at [246, 271] on input "Brand/[PERSON_NAME]" at bounding box center [243, 277] width 177 height 21
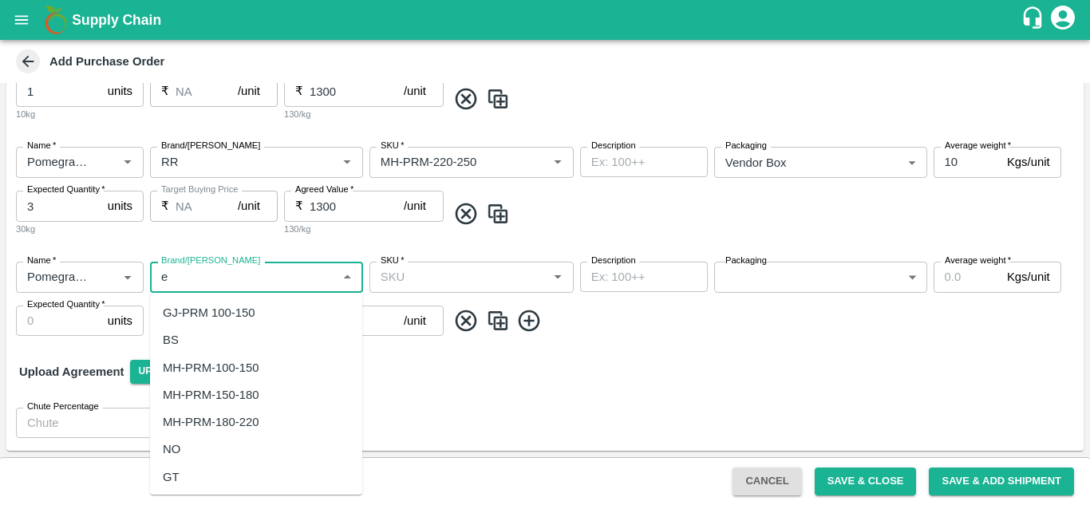
type input "E"
click at [203, 310] on div "RR" at bounding box center [256, 312] width 212 height 27
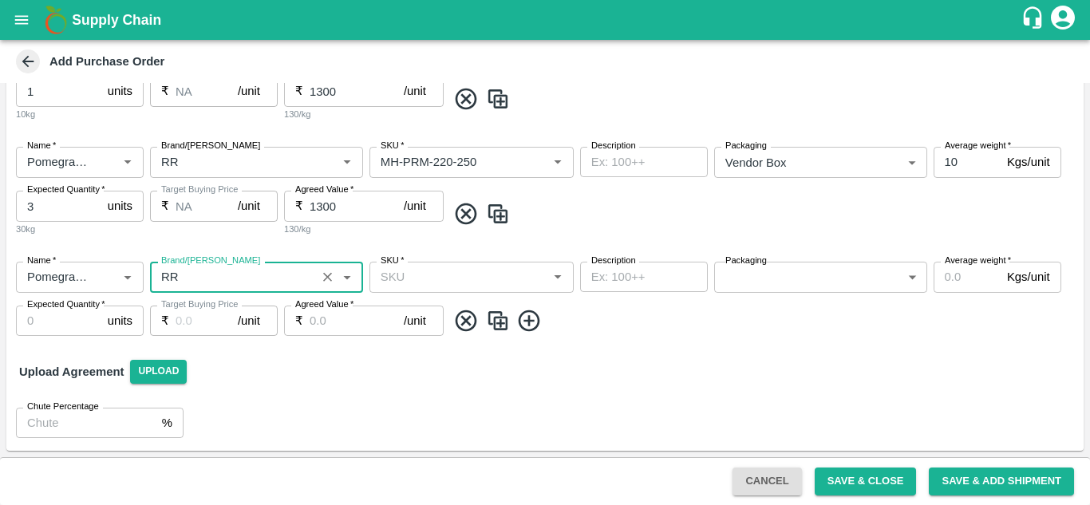
type input "RR"
click at [450, 284] on input "SKU   *" at bounding box center [458, 277] width 168 height 21
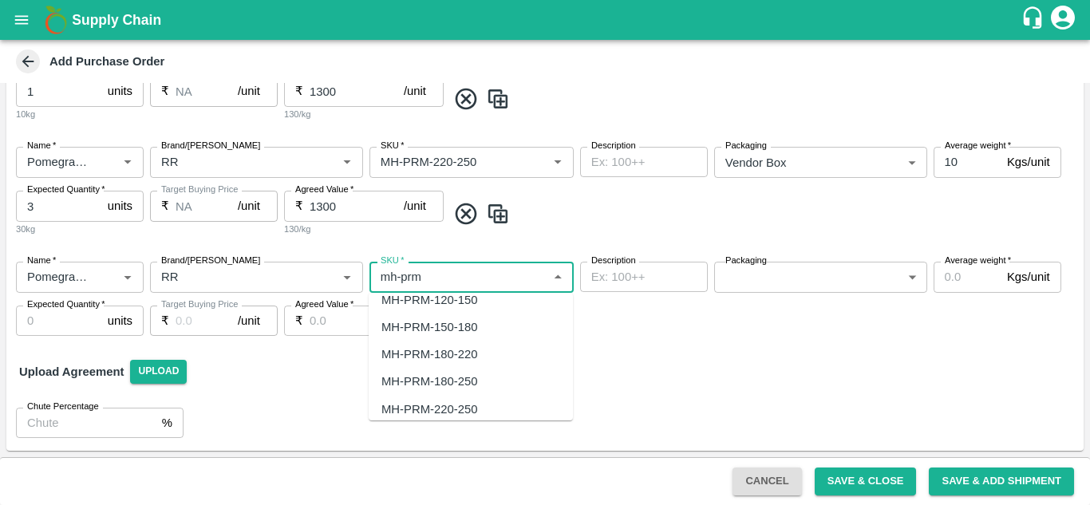
scroll to position [69, 0]
click at [445, 326] on div "MH-PRM-150-180" at bounding box center [429, 327] width 96 height 18
type input "MH-PRM-150-180"
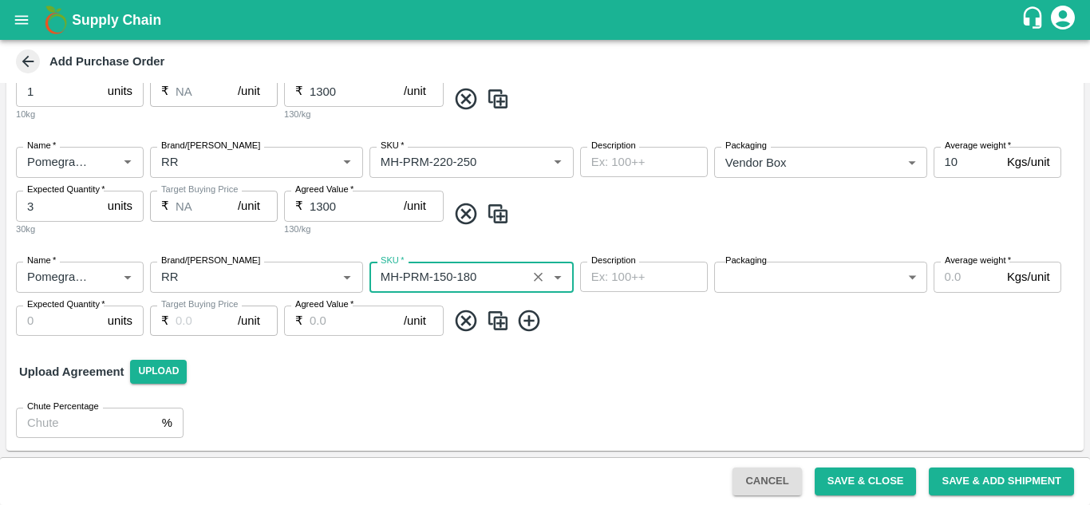
type input "NA"
type input "MH-PRM-150-180"
click at [772, 270] on body "Supply Chain Add Purchase Order PO Type   * Vendor Purchase 2 PO Type Buyers   …" at bounding box center [545, 252] width 1090 height 505
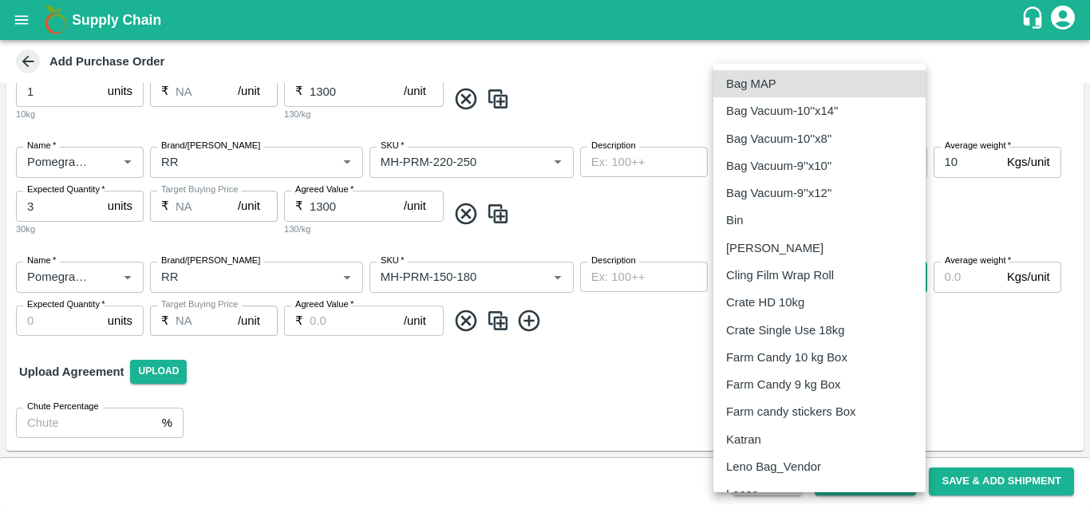
scroll to position [268, 0]
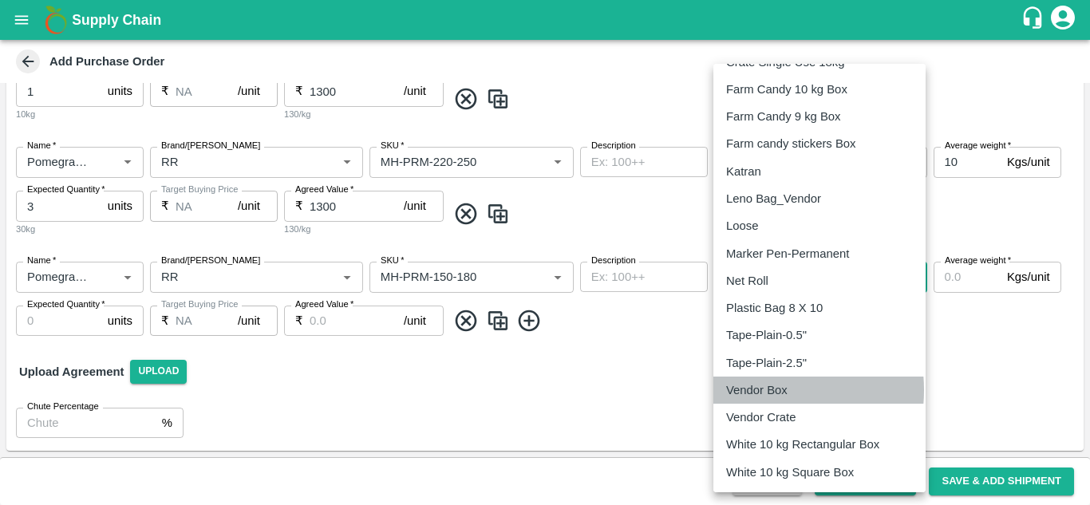
click at [766, 390] on p "Vendor Box" at bounding box center [756, 390] width 61 height 18
type input "276"
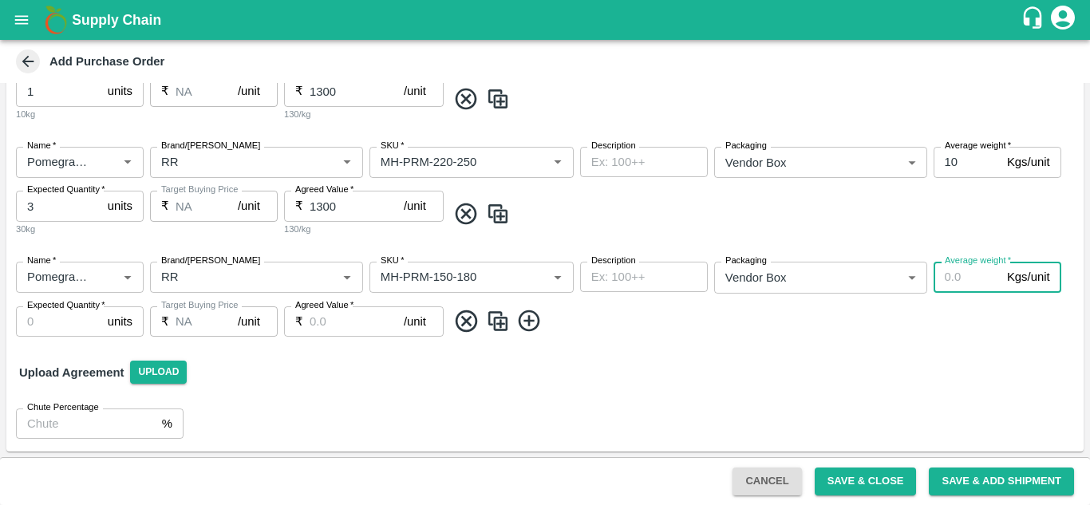
click at [958, 274] on input "Average weight   *" at bounding box center [967, 277] width 67 height 30
type input "10"
click at [57, 317] on input "Expected Quantity   *" at bounding box center [58, 321] width 85 height 30
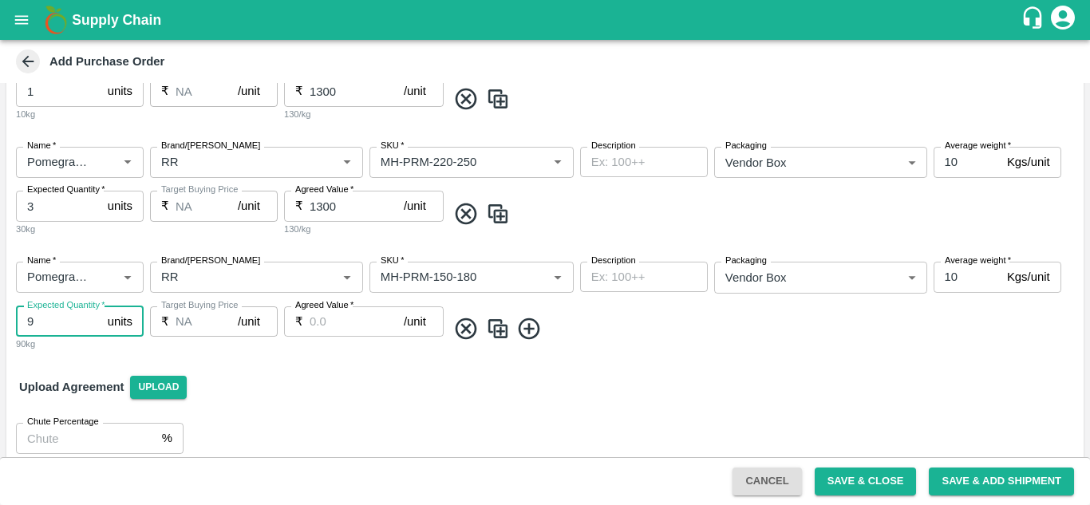
type input "9"
click at [333, 322] on input "Agreed Value   *" at bounding box center [357, 321] width 94 height 30
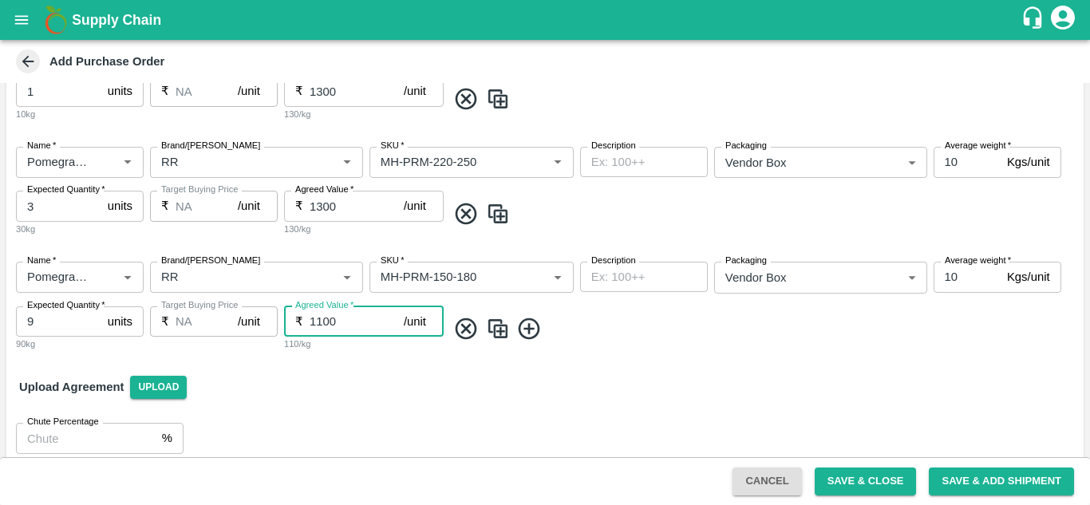
type input "1100"
click at [535, 329] on icon at bounding box center [529, 329] width 26 height 26
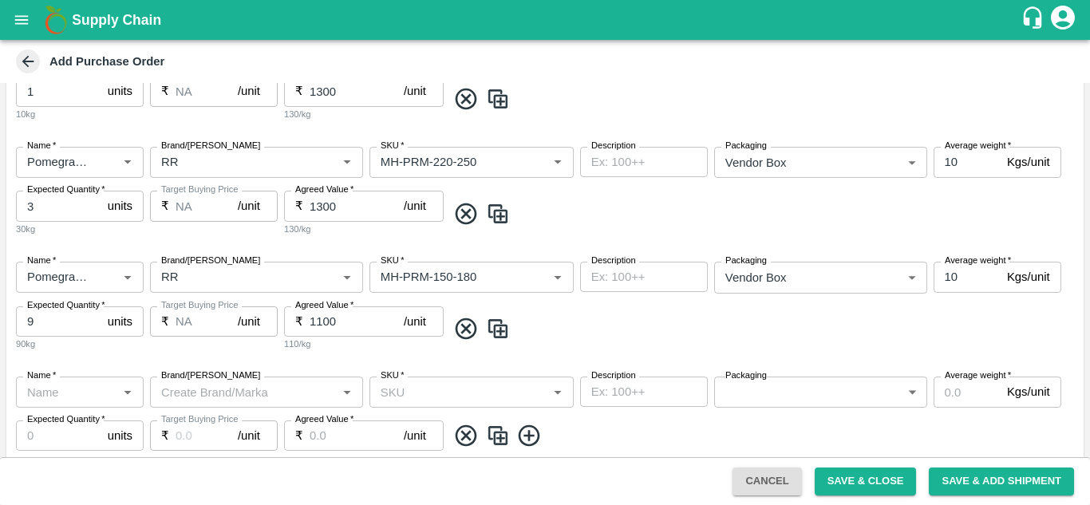
scroll to position [485, 0]
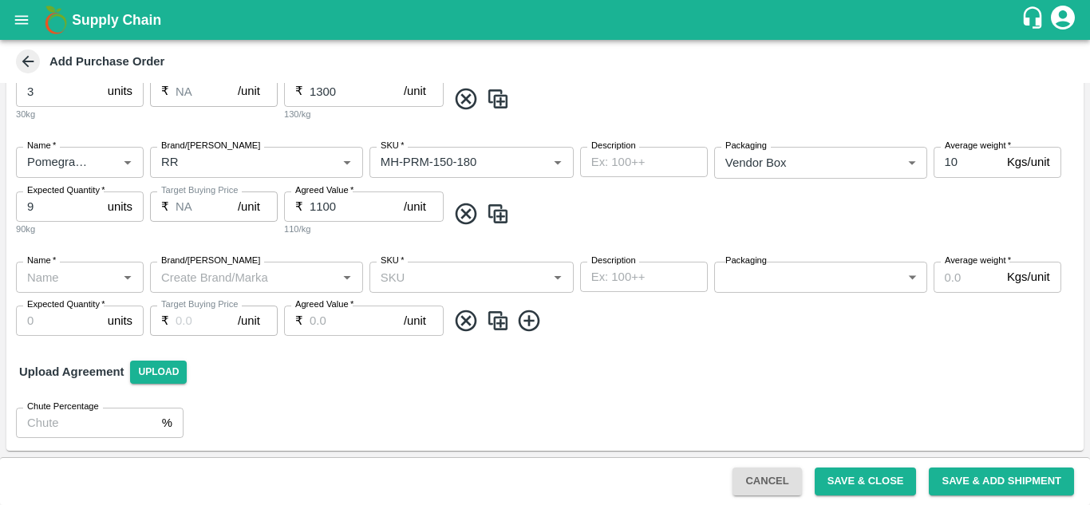
click at [117, 268] on div at bounding box center [126, 277] width 19 height 21
click at [122, 280] on icon "Open" at bounding box center [128, 277] width 18 height 18
click at [90, 317] on div "Pomegranate" at bounding box center [64, 313] width 71 height 18
type input "Pomegranate"
click at [226, 275] on input "Brand/[PERSON_NAME]" at bounding box center [243, 277] width 177 height 21
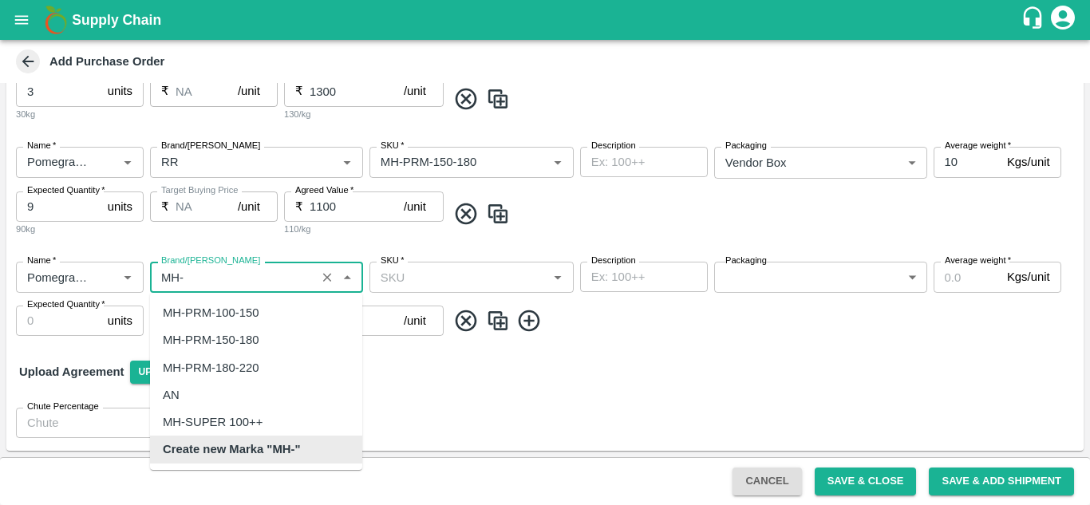
scroll to position [0, 0]
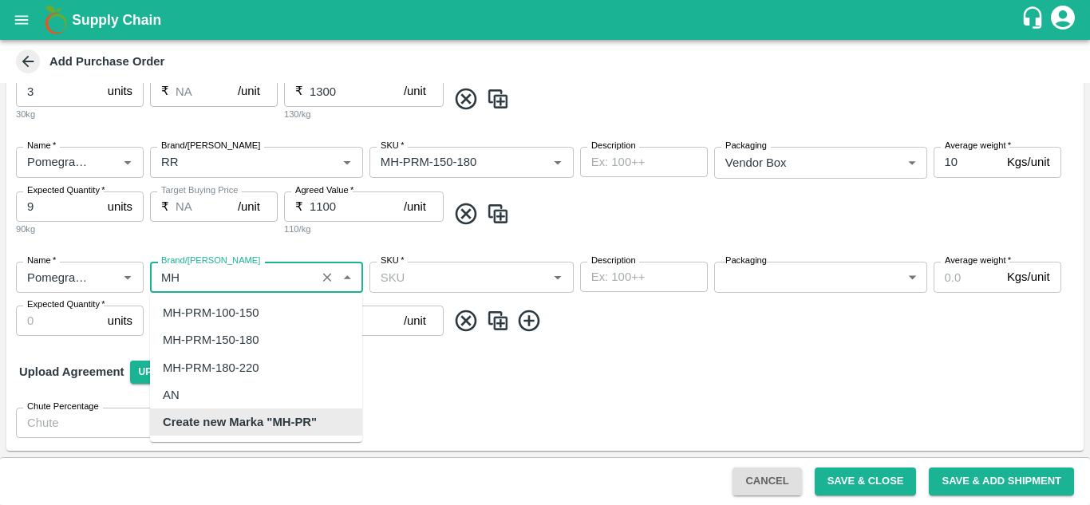
type input "M"
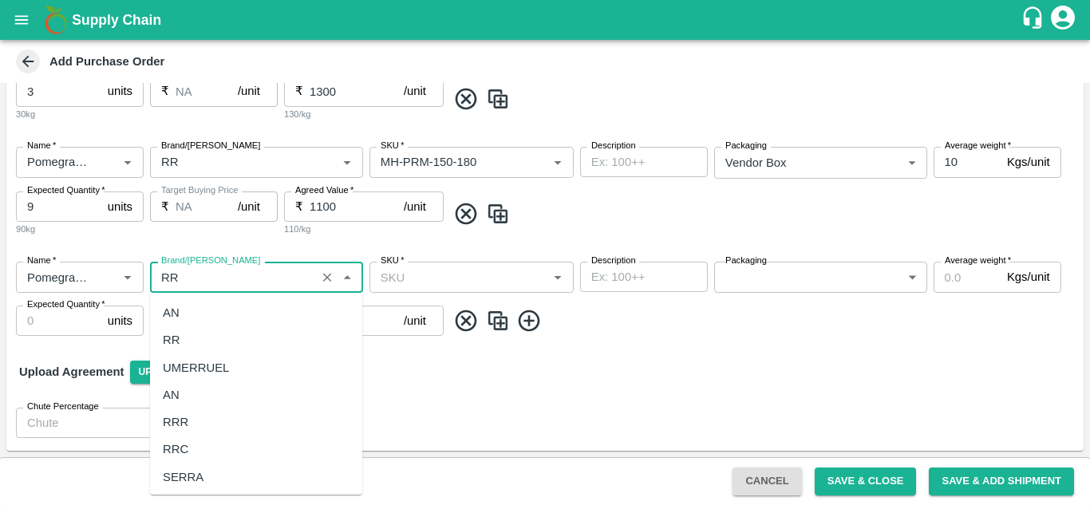
click at [189, 333] on div "RR" at bounding box center [256, 339] width 212 height 27
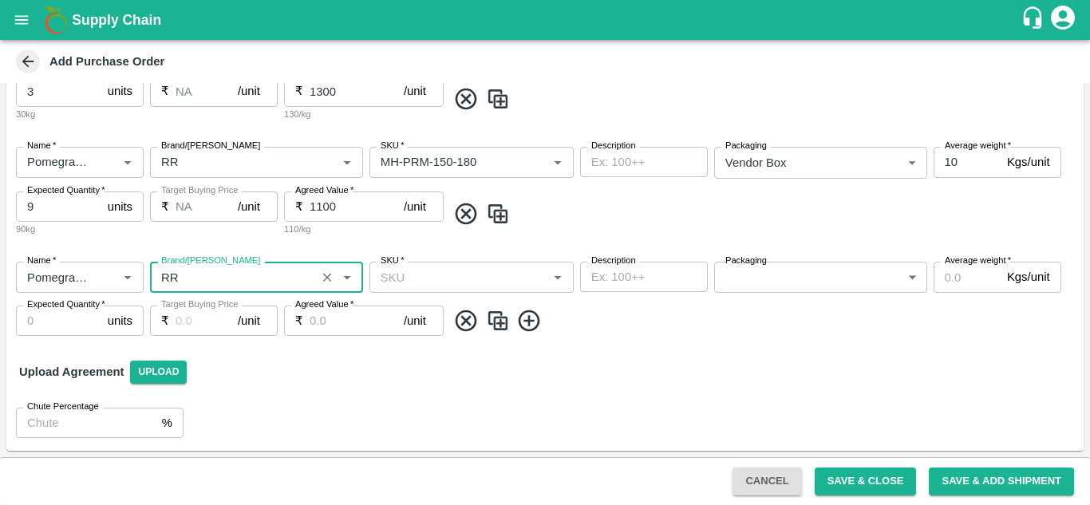
type input "RR"
click at [417, 282] on input "SKU   *" at bounding box center [458, 277] width 168 height 21
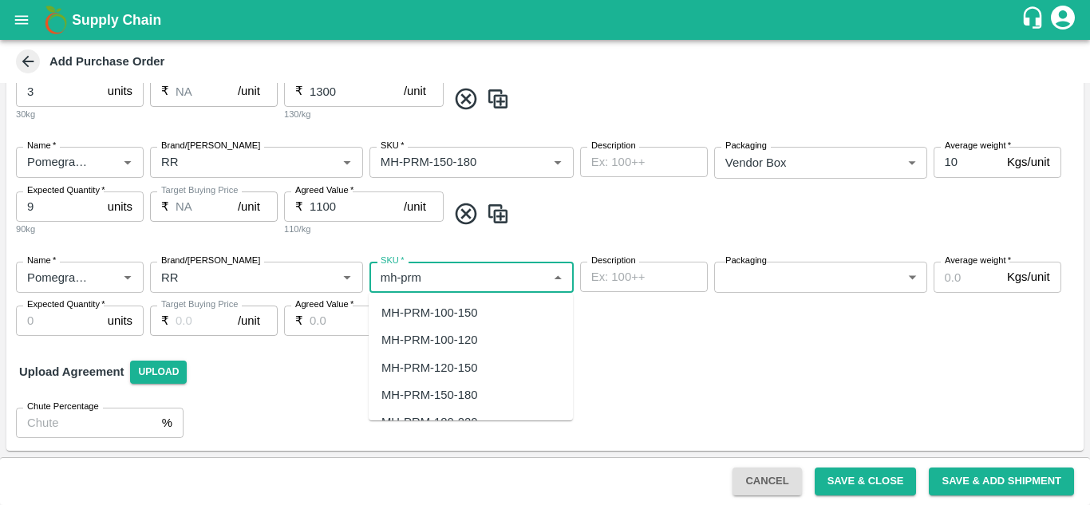
click at [463, 373] on div "MH-PRM-120-150" at bounding box center [429, 368] width 96 height 18
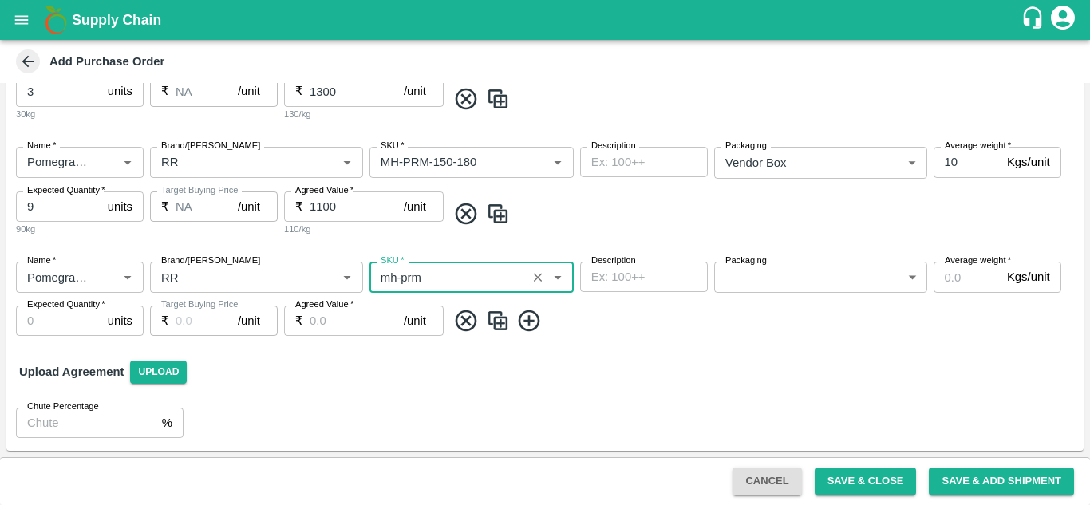
type input "MH-PRM-120-150"
type input "NA"
type input "MH-PRM-120-150"
click at [742, 273] on body "Supply Chain Add Purchase Order PO Type   * Vendor Purchase 2 PO Type Buyers   …" at bounding box center [545, 252] width 1090 height 505
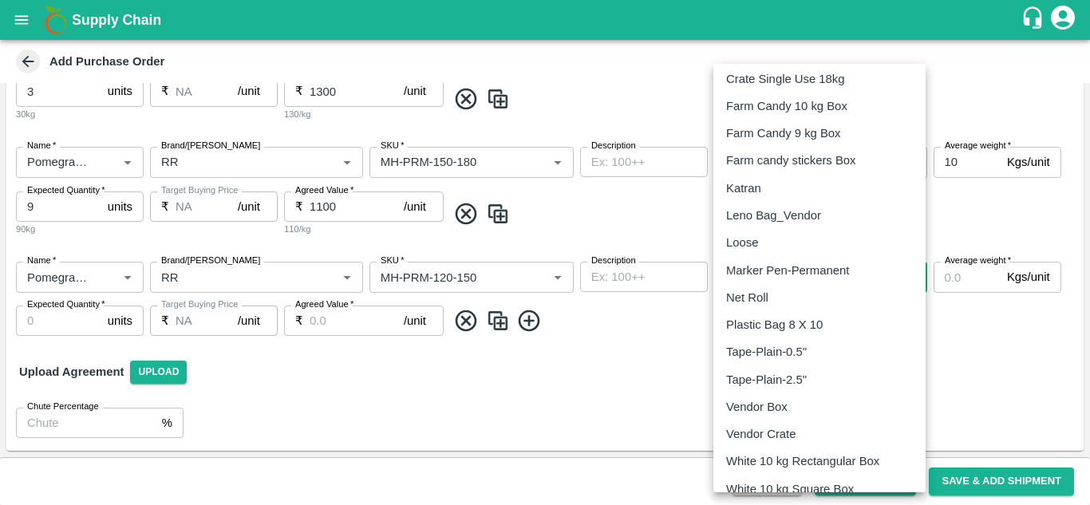
scroll to position [268, 0]
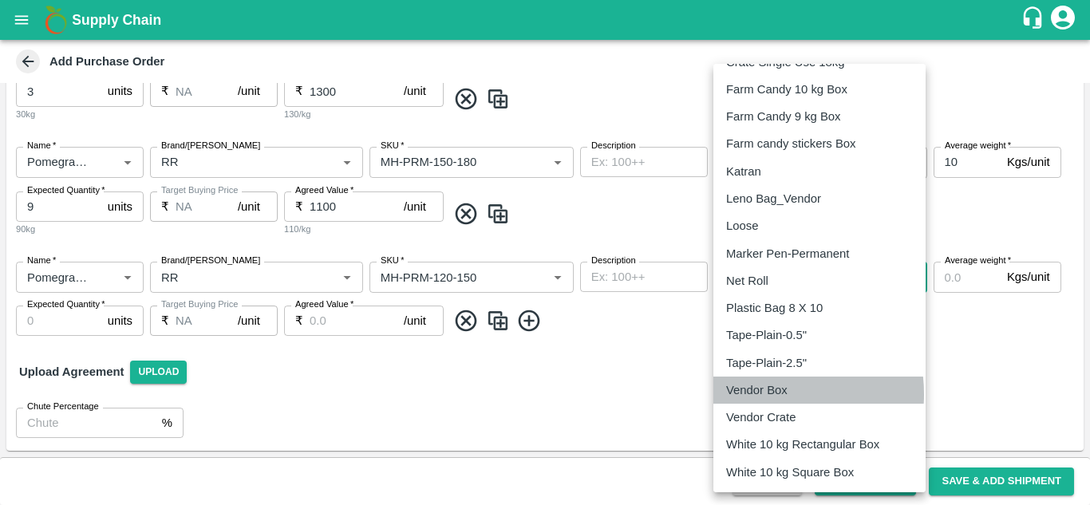
click at [760, 394] on p "Vendor Box" at bounding box center [756, 390] width 61 height 18
type input "276"
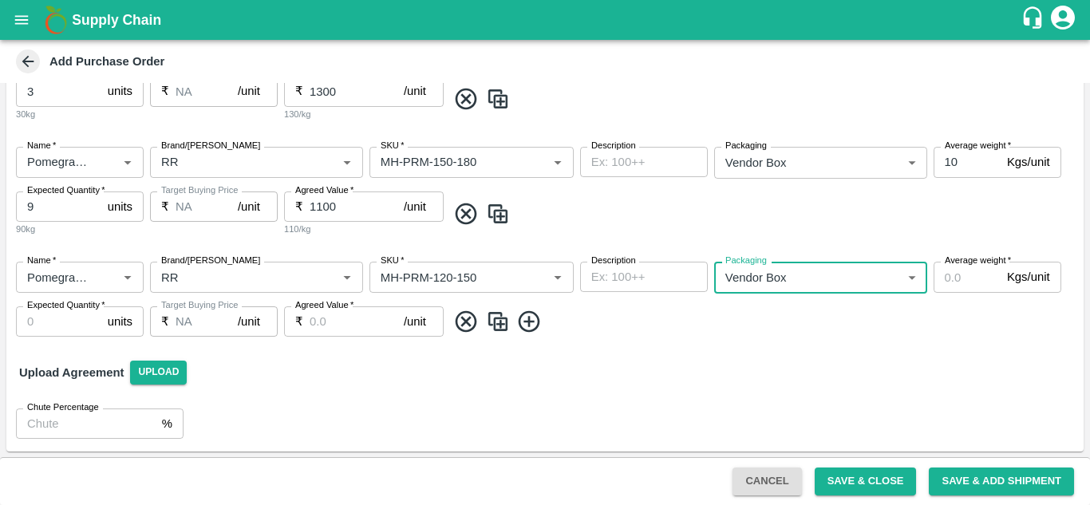
click at [957, 289] on input "Average weight   *" at bounding box center [967, 277] width 67 height 30
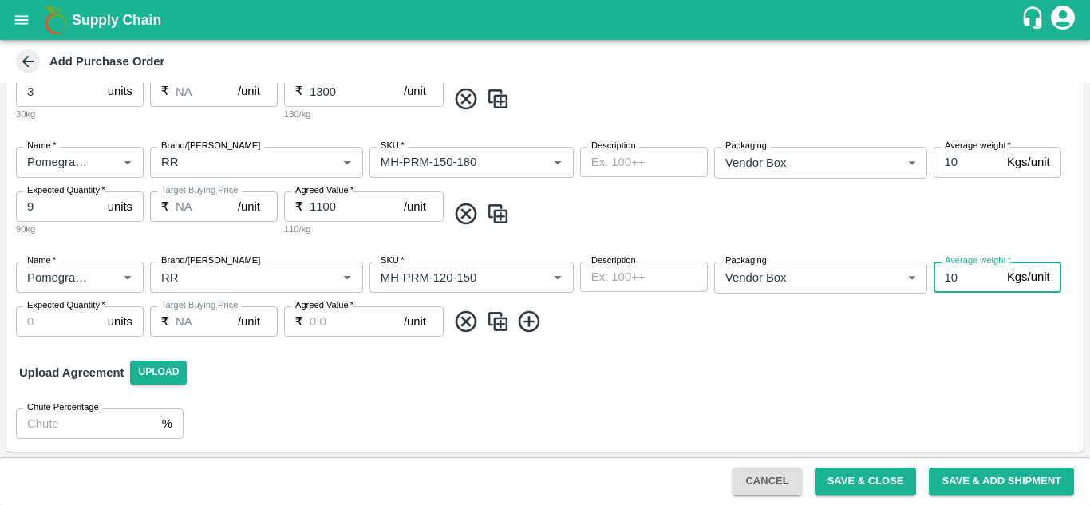
type input "10"
click at [46, 322] on input "Expected Quantity   *" at bounding box center [58, 321] width 85 height 30
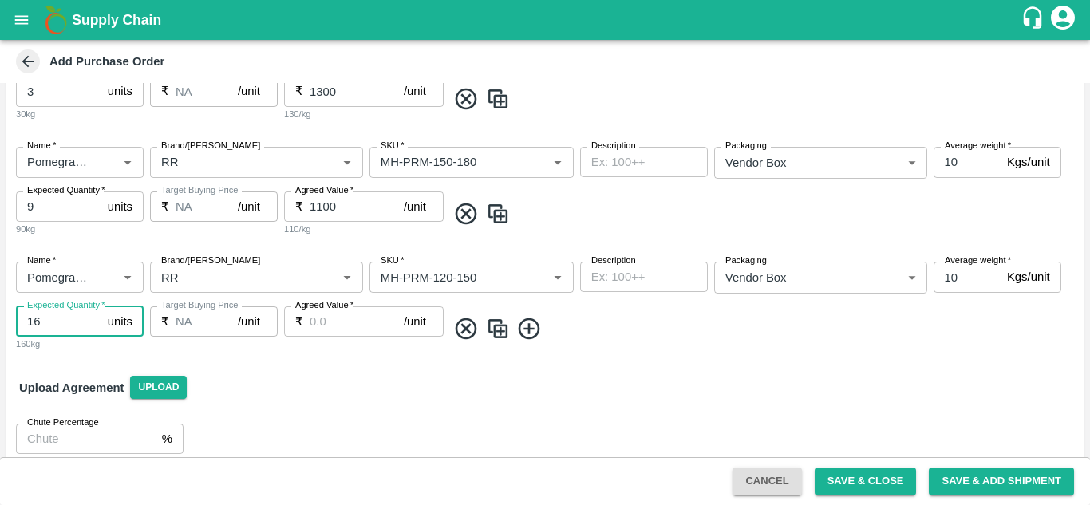
type input "16"
click at [324, 310] on label "Agreed Value   *" at bounding box center [324, 305] width 58 height 13
click at [324, 310] on input "Agreed Value   *" at bounding box center [357, 321] width 94 height 30
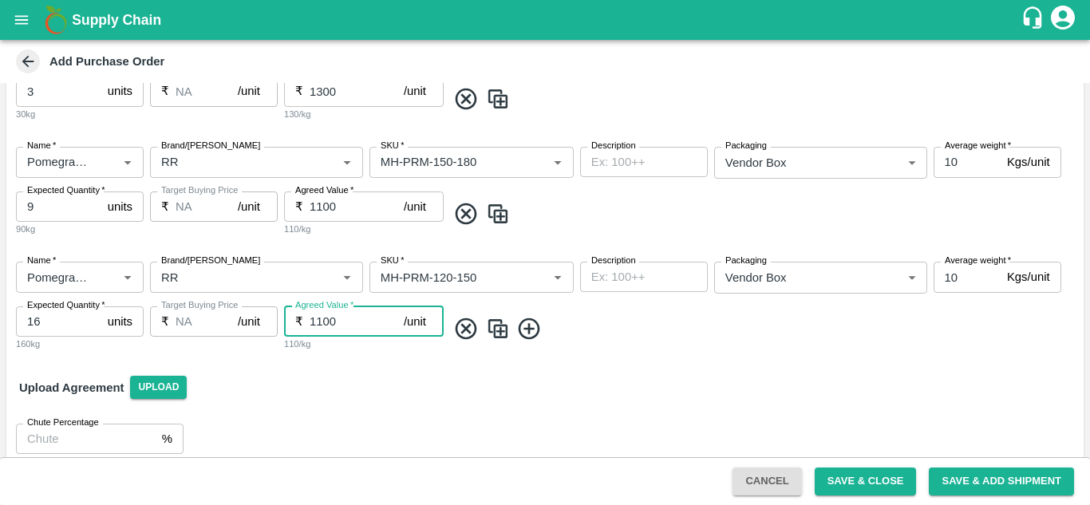
type input "1100"
click at [522, 329] on icon at bounding box center [529, 329] width 26 height 26
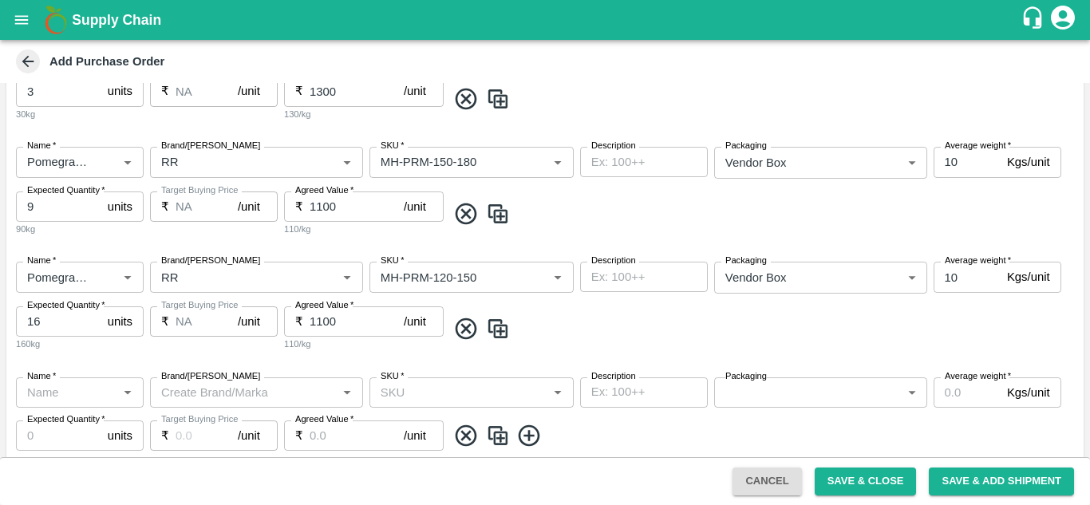
scroll to position [601, 0]
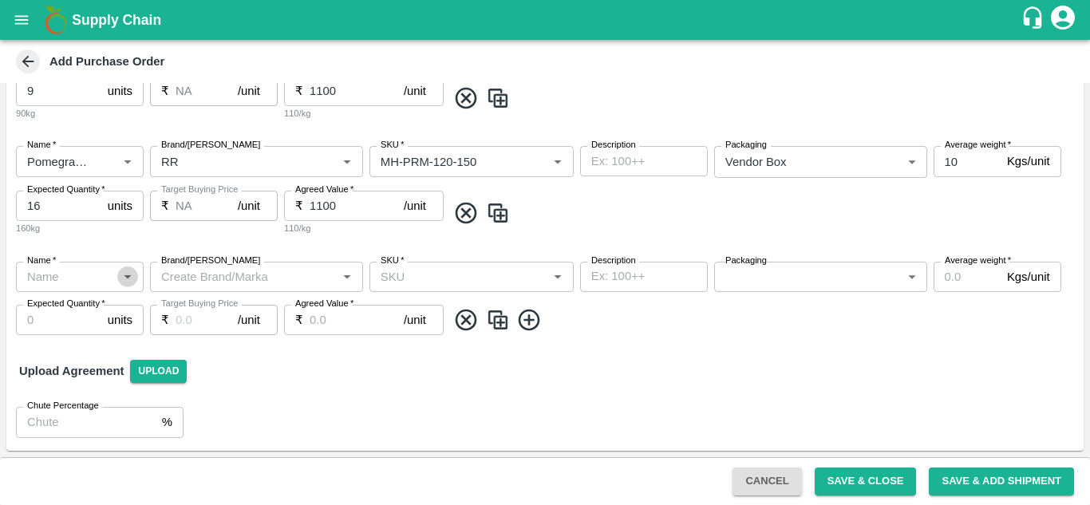
click at [120, 281] on icon "Open" at bounding box center [128, 277] width 18 height 18
click at [92, 324] on div "Pomegranate" at bounding box center [80, 311] width 128 height 27
type input "Pomegranate"
click at [230, 275] on input "Brand/[PERSON_NAME]" at bounding box center [243, 277] width 177 height 21
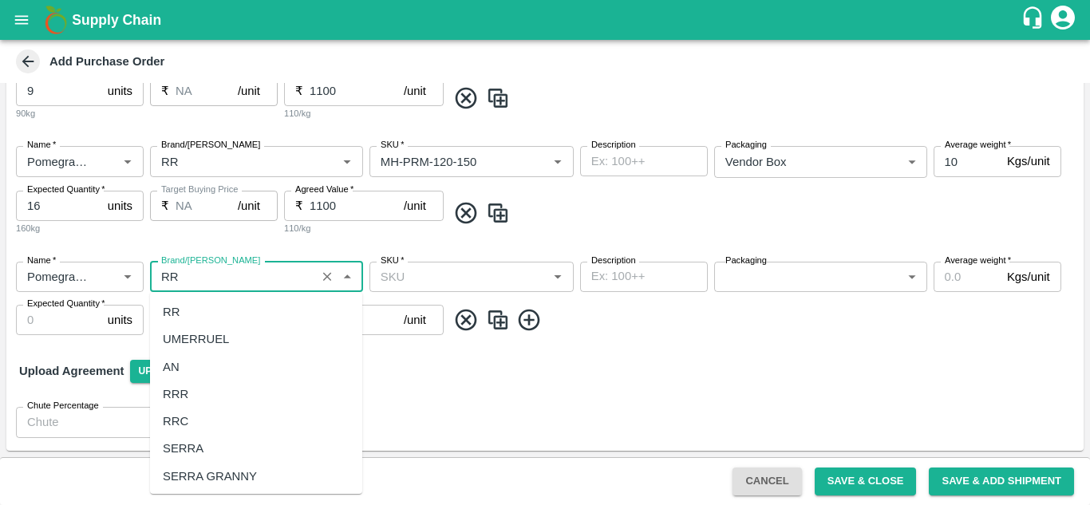
scroll to position [0, 0]
click at [181, 306] on div "RR" at bounding box center [256, 311] width 212 height 27
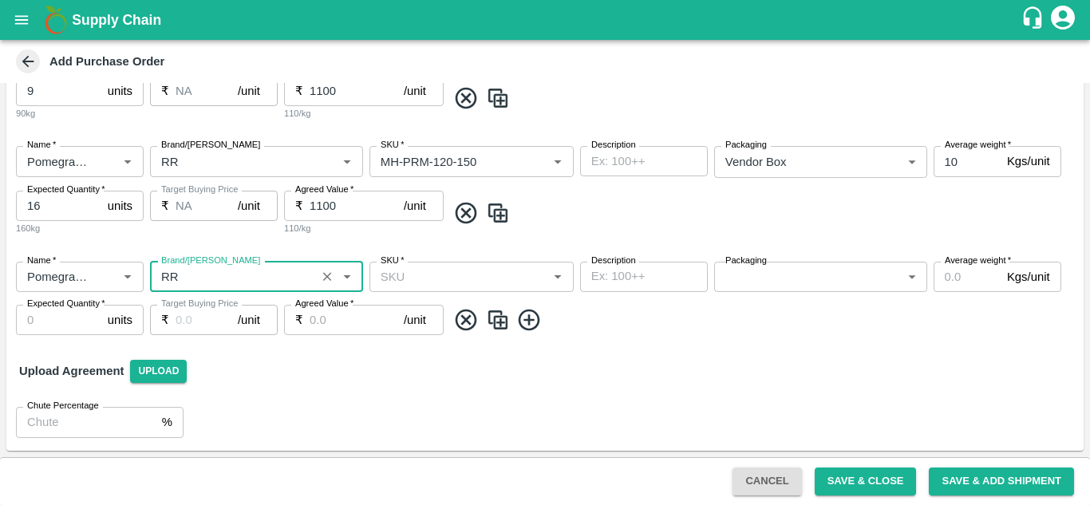
type input "RR"
click at [416, 278] on input "SKU   *" at bounding box center [458, 277] width 168 height 21
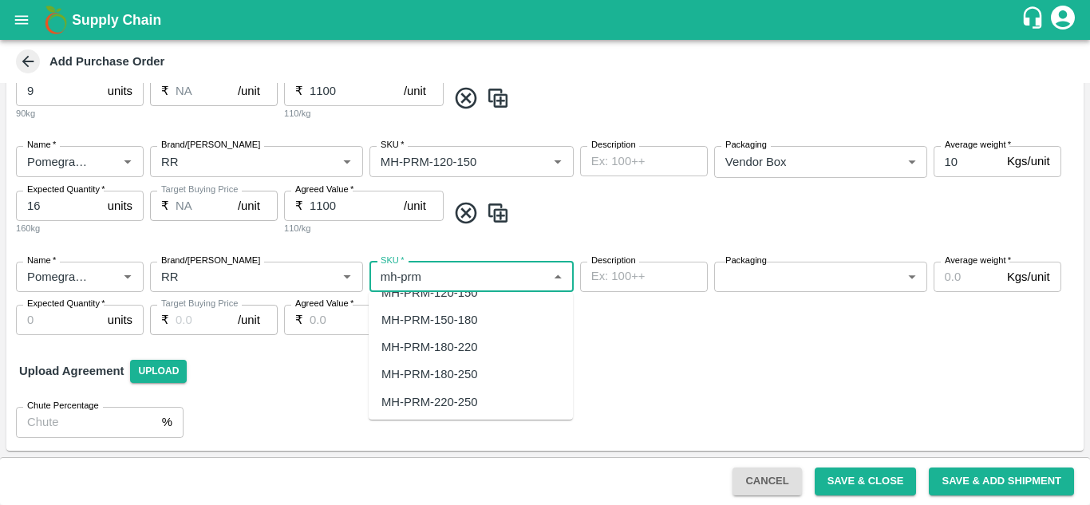
scroll to position [7, 0]
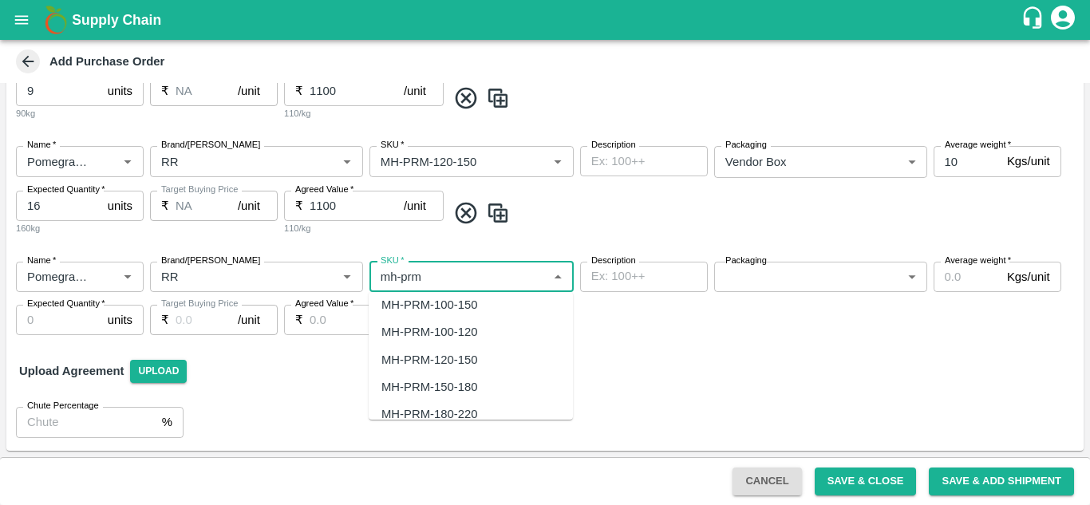
click at [456, 326] on div "MH-PRM-100-120" at bounding box center [429, 332] width 96 height 18
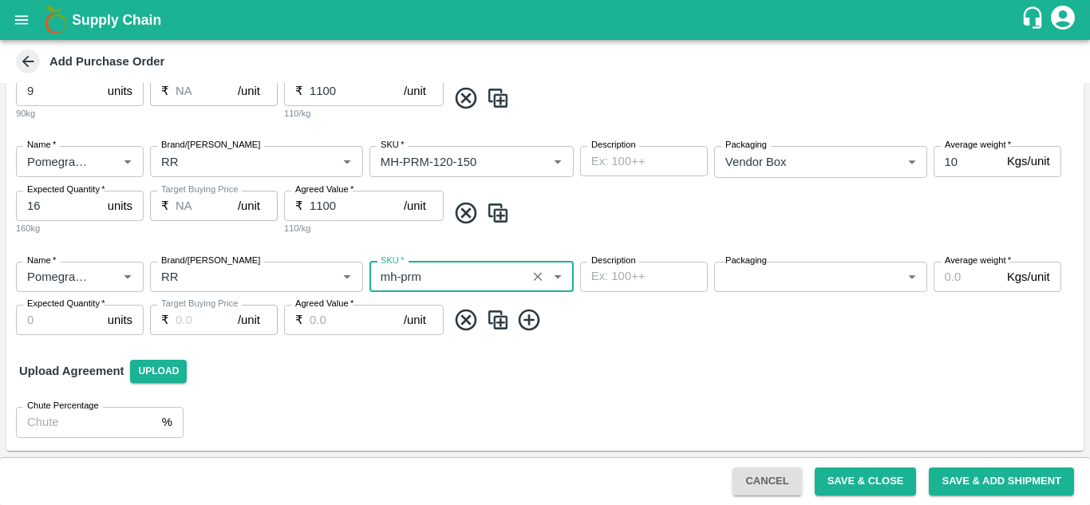
type input "MH-PRM-100-120"
type input "NA"
type input "MH-PRM-100-120"
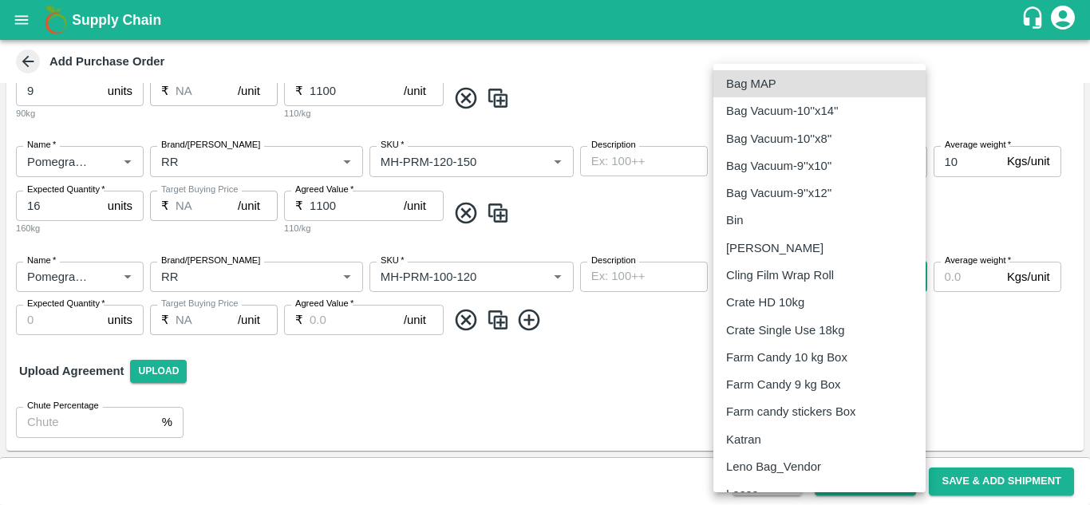
click at [744, 275] on body "Supply Chain Add Purchase Order PO Type   * Vendor Purchase 2 PO Type Buyers   …" at bounding box center [545, 252] width 1090 height 505
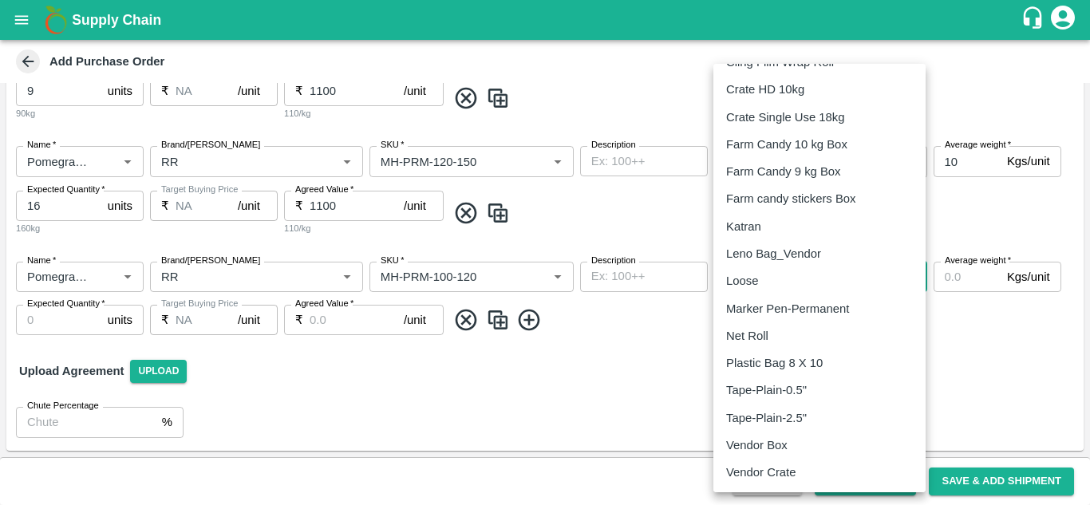
scroll to position [214, 0]
click at [761, 446] on p "Vendor Box" at bounding box center [756, 445] width 61 height 18
type input "276"
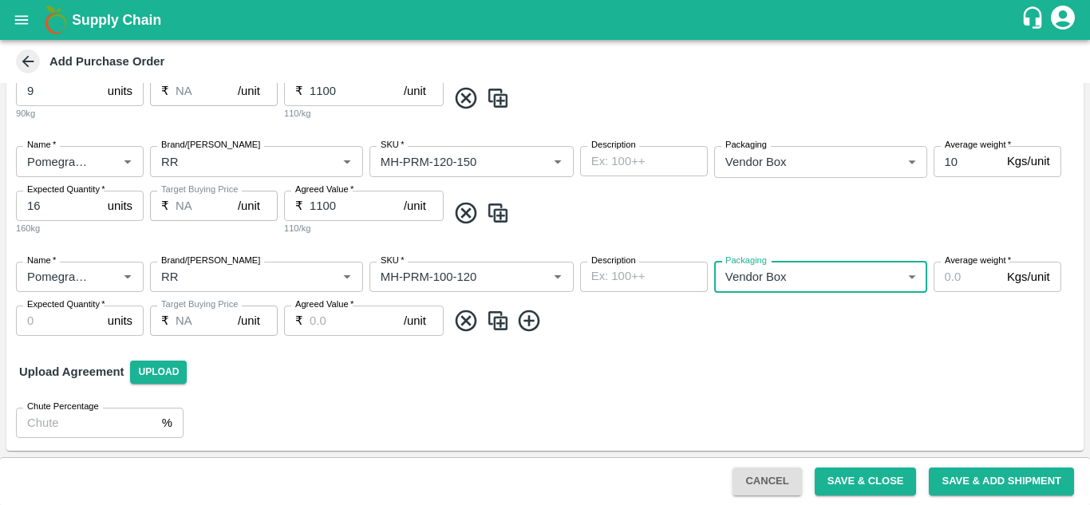
click at [967, 274] on input "Average weight   *" at bounding box center [967, 277] width 67 height 30
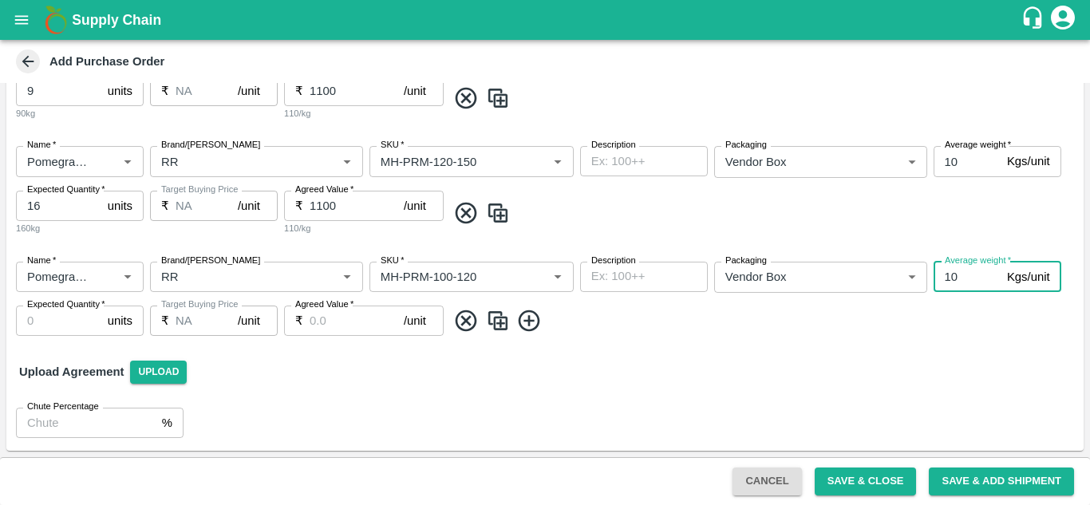
type input "10"
click at [61, 314] on input "Expected Quantity   *" at bounding box center [58, 321] width 85 height 30
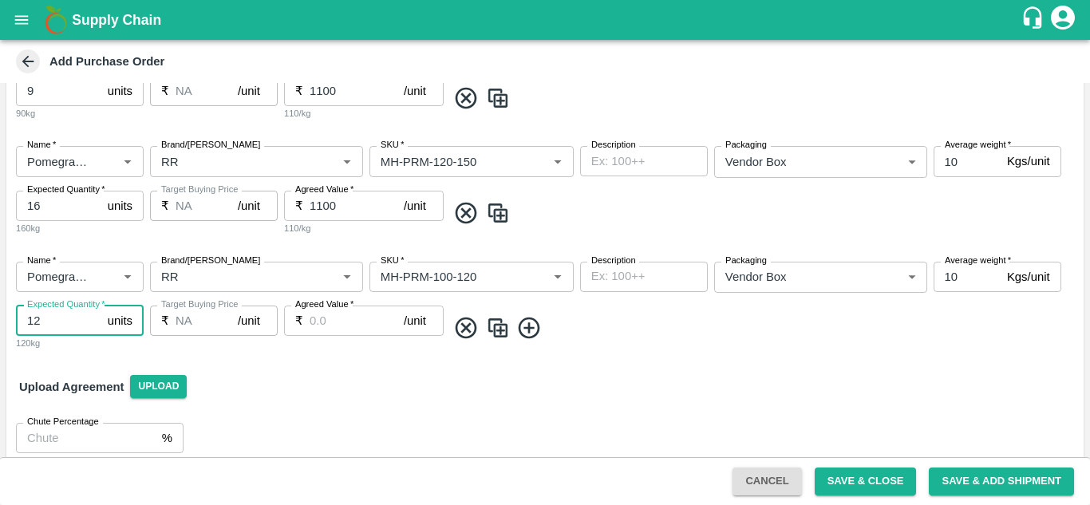
type input "12"
click at [326, 326] on input "Agreed Value   *" at bounding box center [357, 321] width 94 height 30
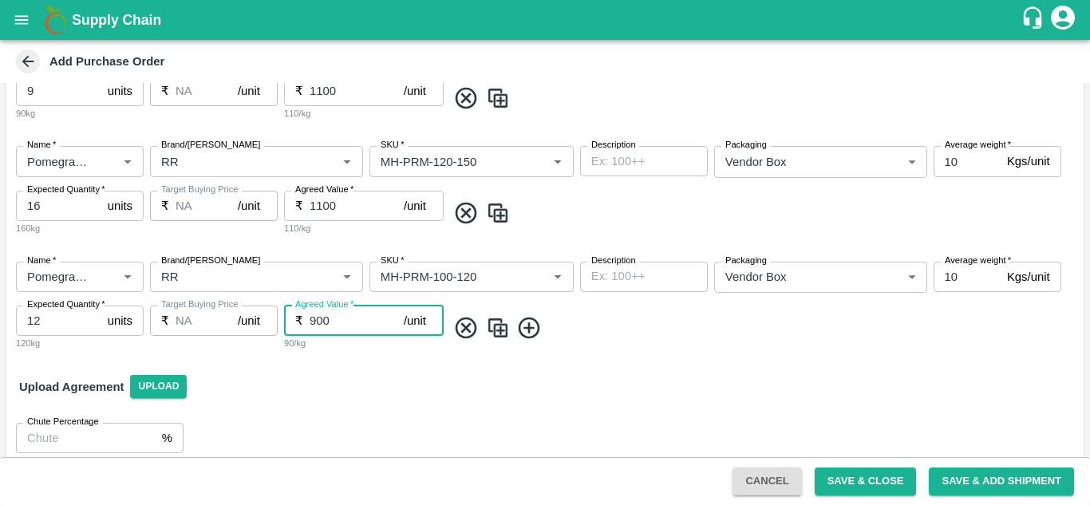
type input "900"
click at [531, 321] on icon at bounding box center [529, 328] width 26 height 26
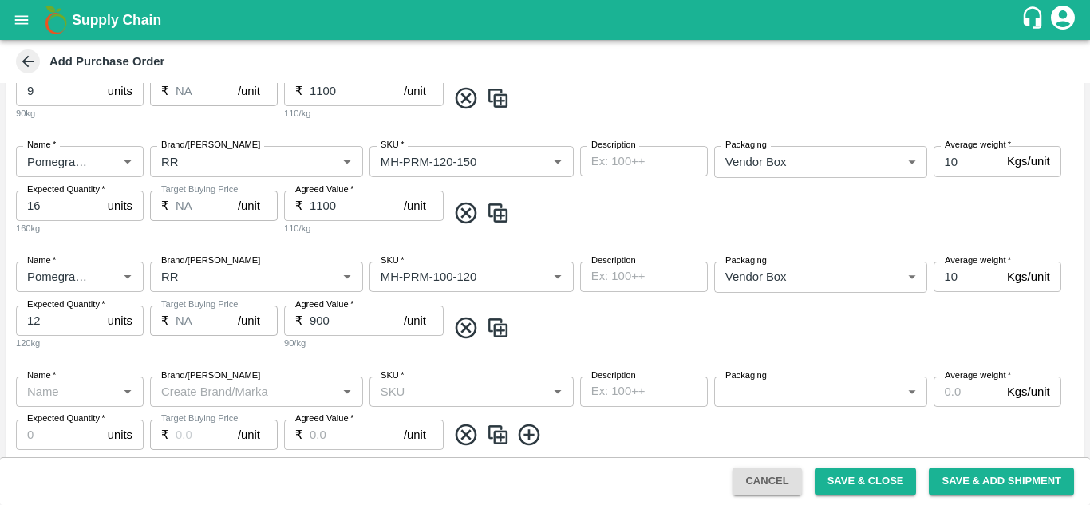
scroll to position [716, 0]
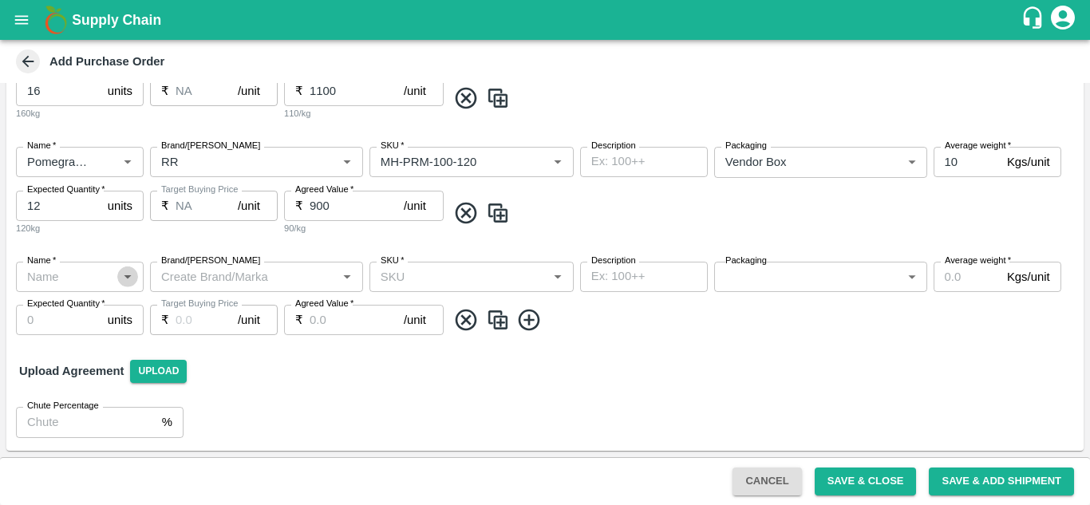
click at [125, 282] on icon "Open" at bounding box center [128, 277] width 18 height 18
click at [100, 318] on div "Pomegranate" at bounding box center [64, 312] width 71 height 18
type input "Pomegranate"
click at [219, 278] on input "Brand/[PERSON_NAME]" at bounding box center [243, 277] width 177 height 21
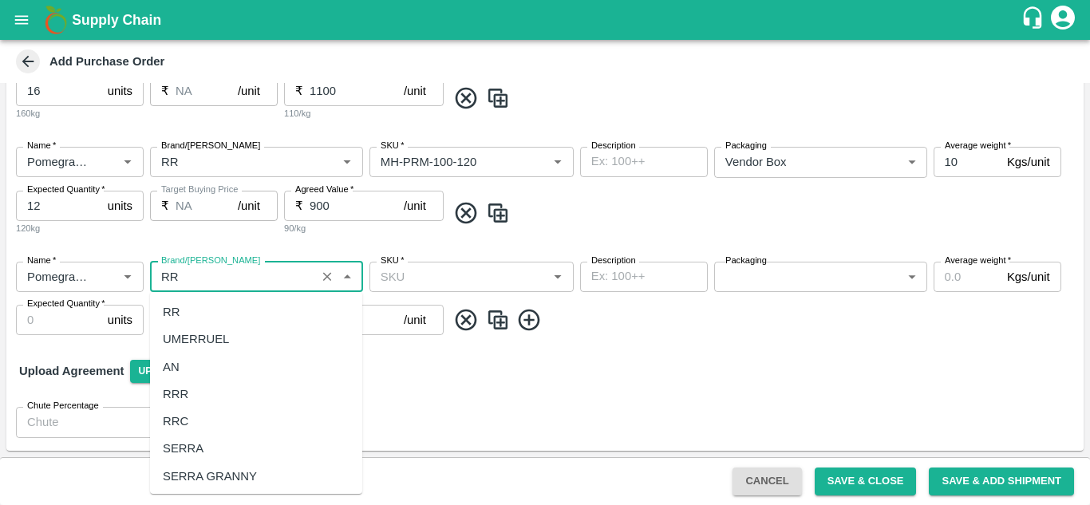
scroll to position [0, 0]
click at [180, 311] on div "RR" at bounding box center [256, 311] width 212 height 27
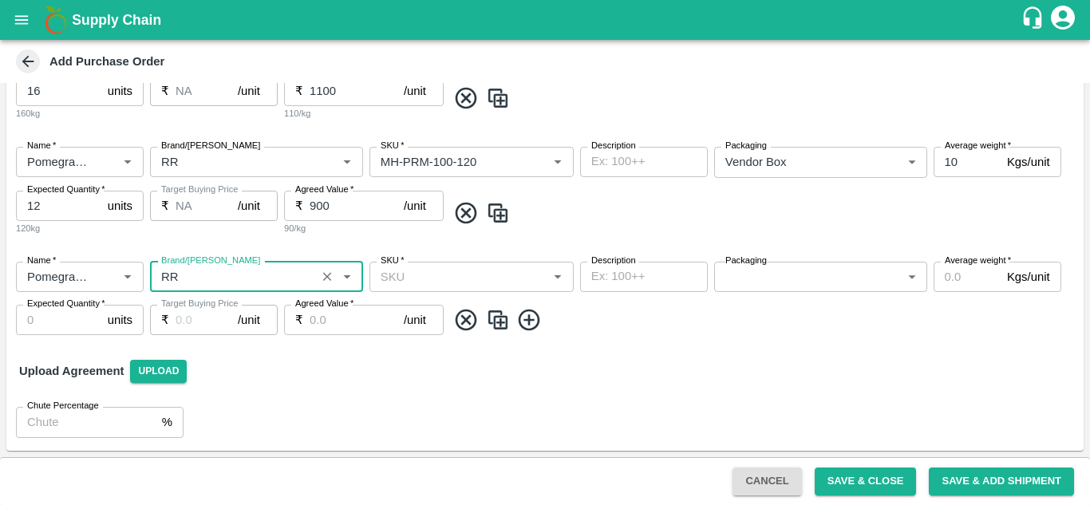
type input "RR"
click at [443, 275] on input "SKU   *" at bounding box center [458, 277] width 168 height 21
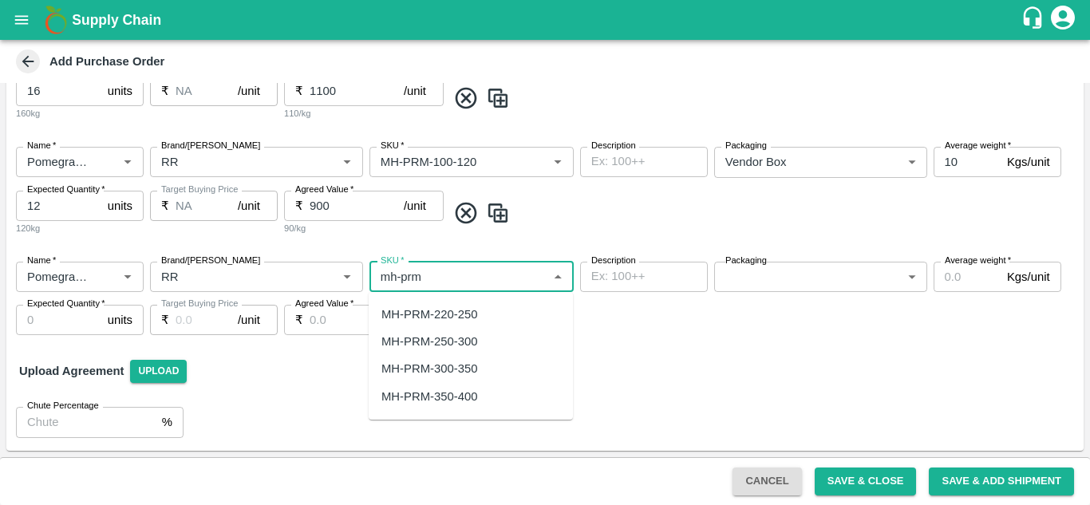
scroll to position [223, 0]
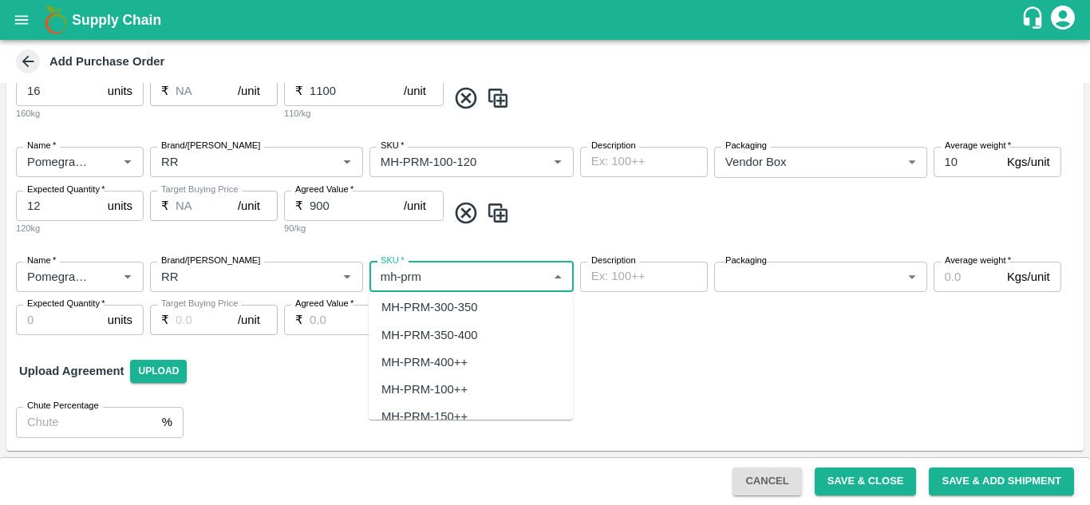
click at [440, 384] on div "MH-PRM-100++" at bounding box center [424, 390] width 86 height 18
type input "MH-PRM-100++"
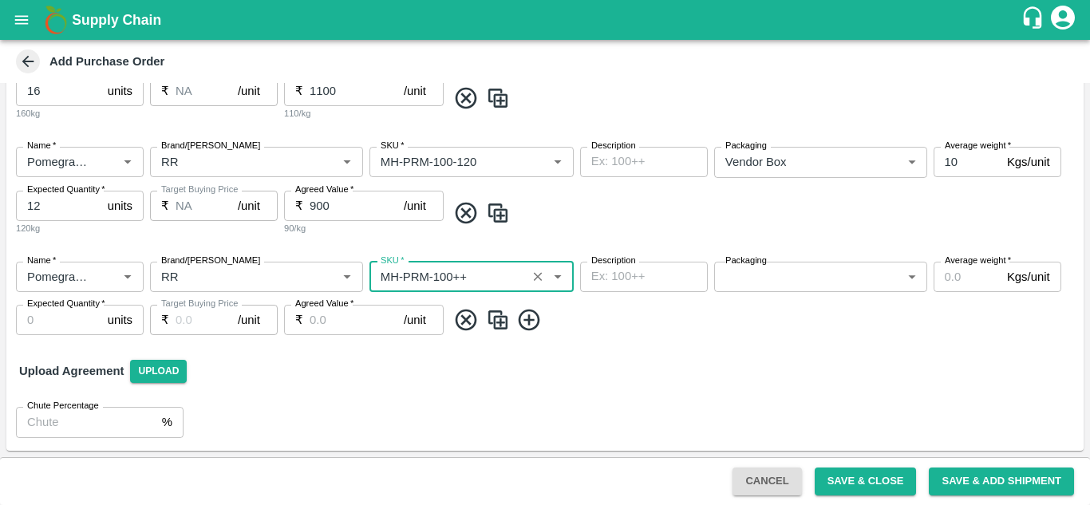
type input "NA"
type input "MH-PRM-100++"
click at [761, 280] on body "Supply Chain Add Purchase Order PO Type   * Vendor Purchase 2 PO Type Buyers   …" at bounding box center [545, 252] width 1090 height 505
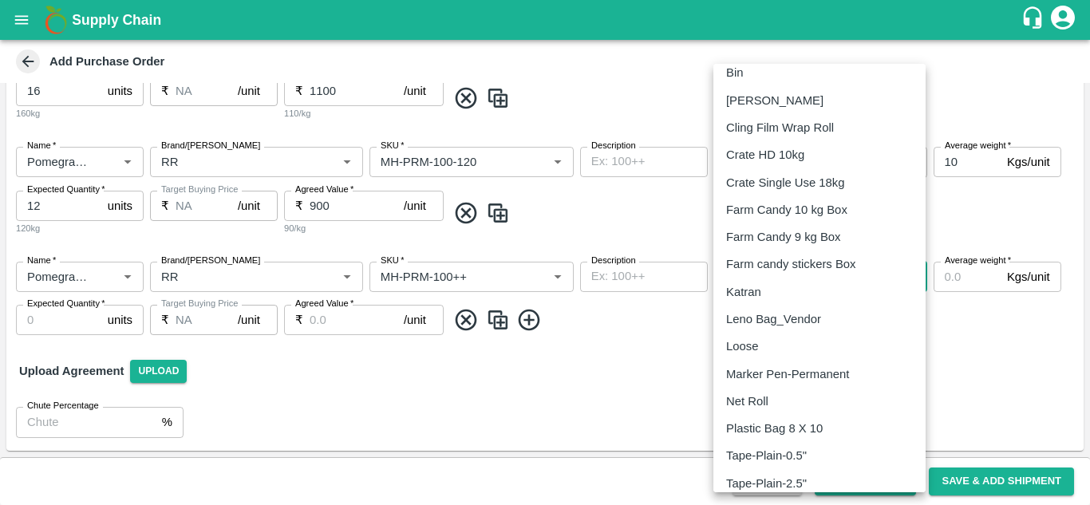
scroll to position [221, 0]
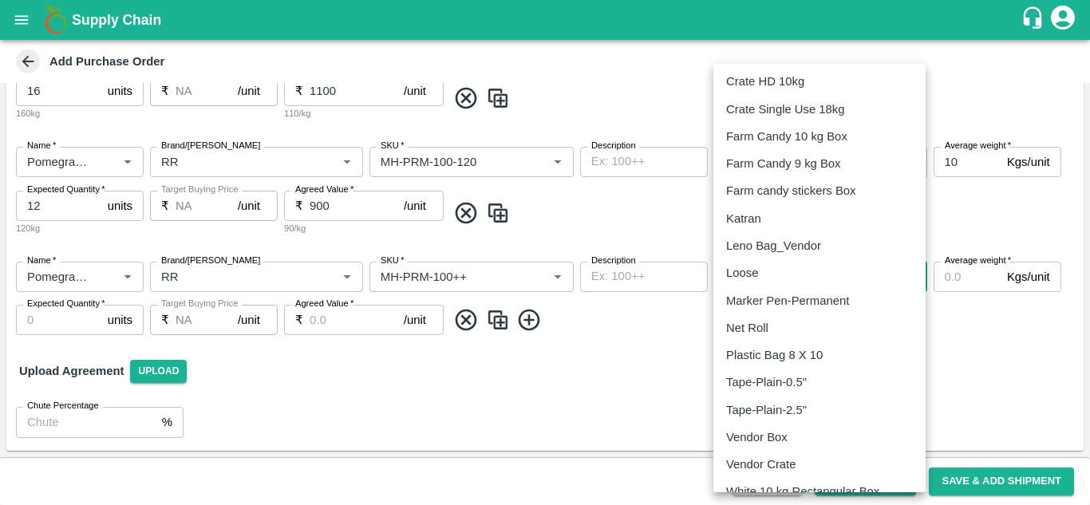
click at [760, 435] on p "Vendor Box" at bounding box center [756, 438] width 61 height 18
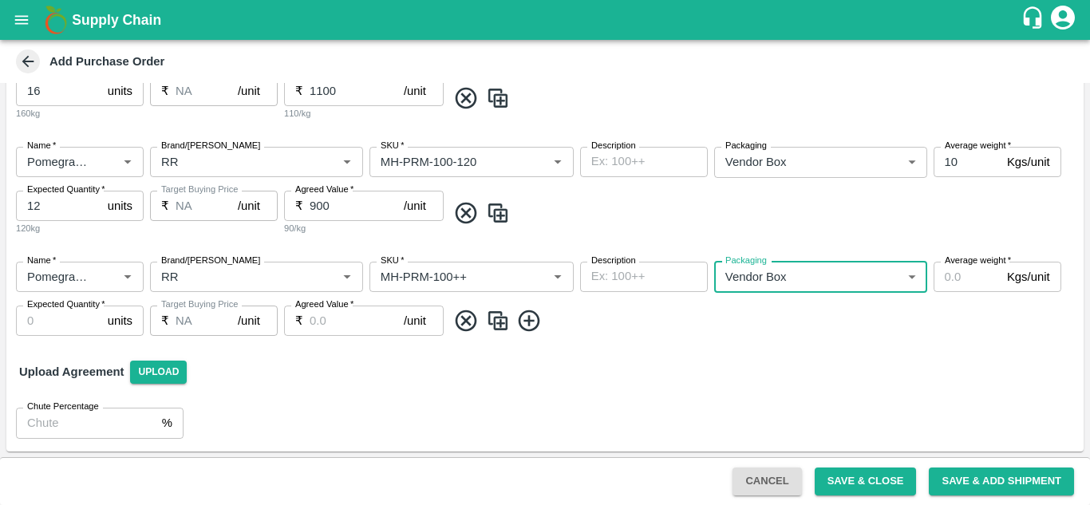
type input "276"
click at [951, 280] on input "Average weight   *" at bounding box center [967, 277] width 67 height 30
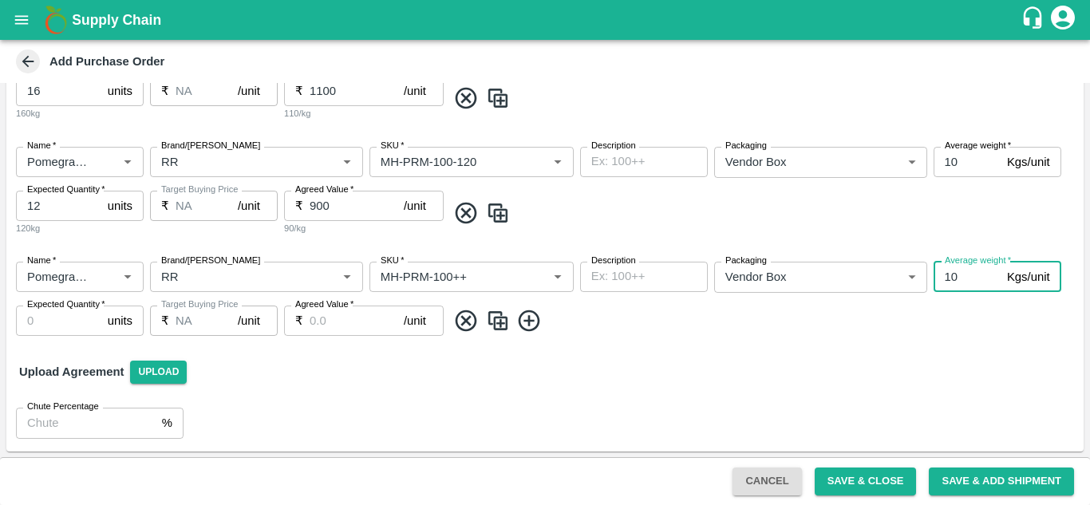
type input "10"
click at [57, 325] on input "Expected Quantity   *" at bounding box center [58, 321] width 85 height 30
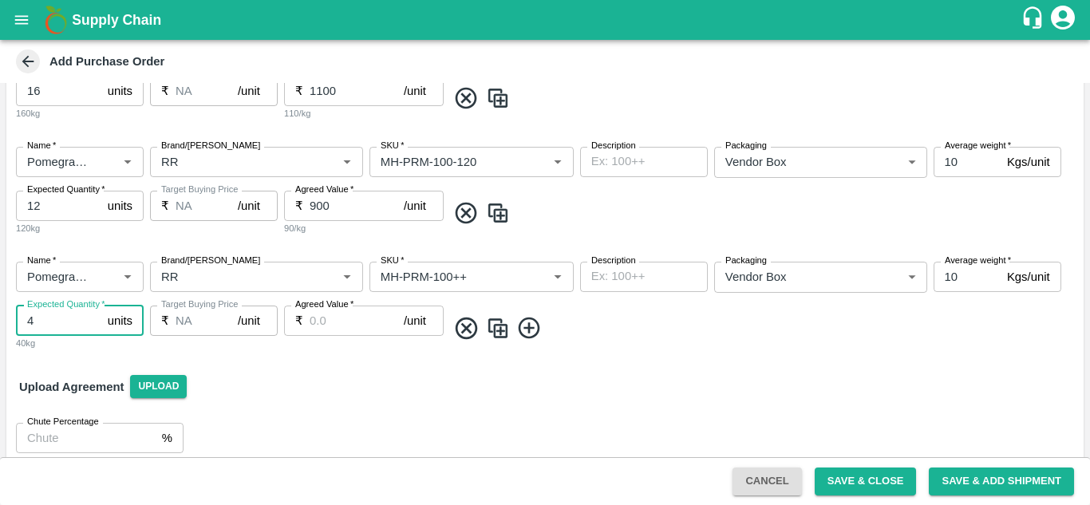
type input "4"
click at [345, 321] on input "Agreed Value   *" at bounding box center [357, 321] width 94 height 30
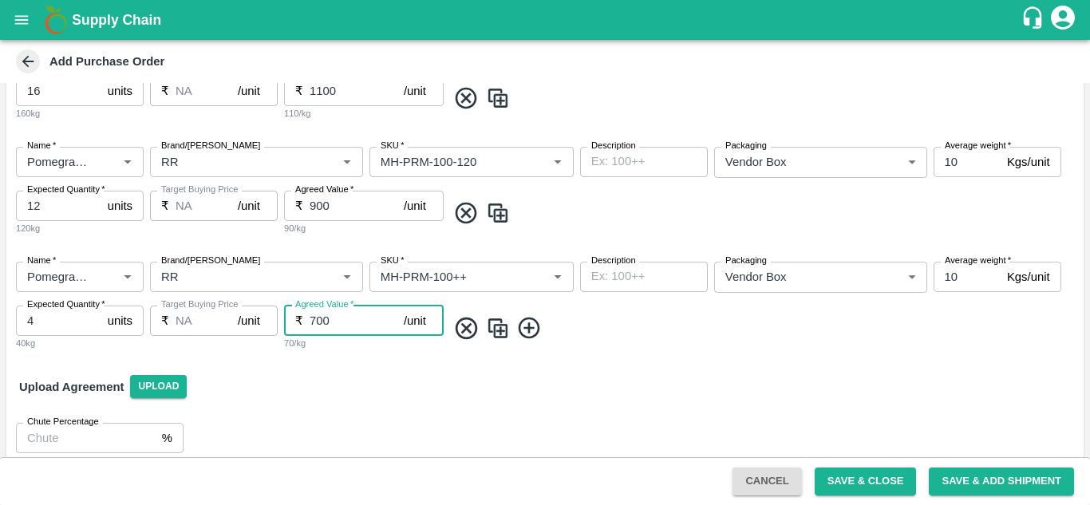
type input "700"
click at [853, 481] on button "Save & Close" at bounding box center [866, 482] width 102 height 28
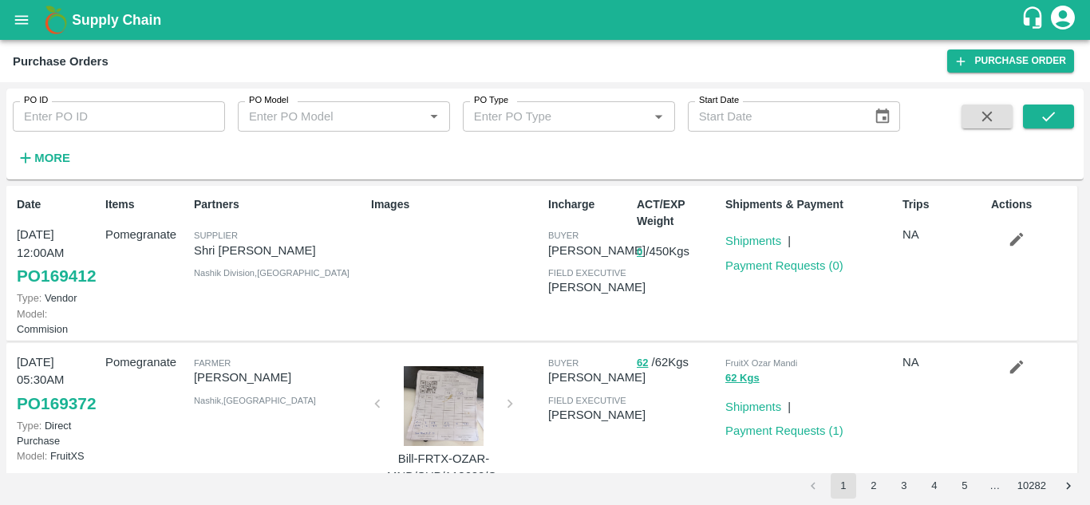
click at [18, 17] on icon "open drawer" at bounding box center [22, 19] width 14 height 9
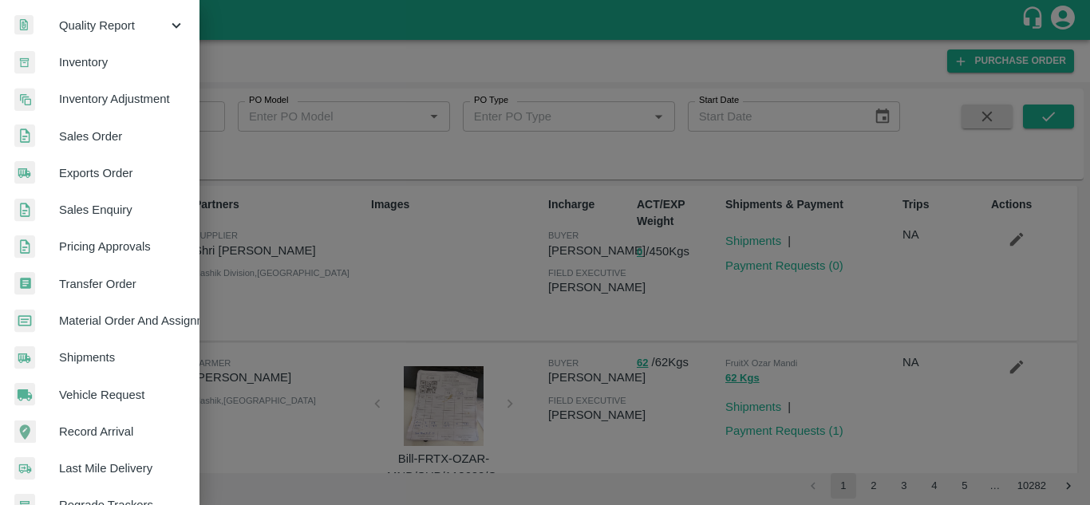
scroll to position [263, 2]
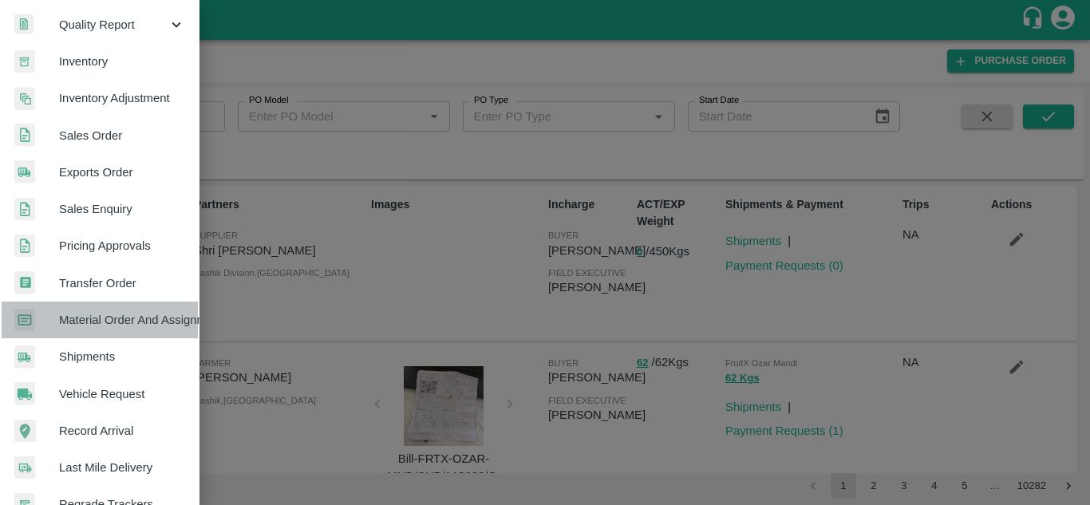
click at [144, 317] on span "Material Order And Assignment" at bounding box center [122, 320] width 126 height 18
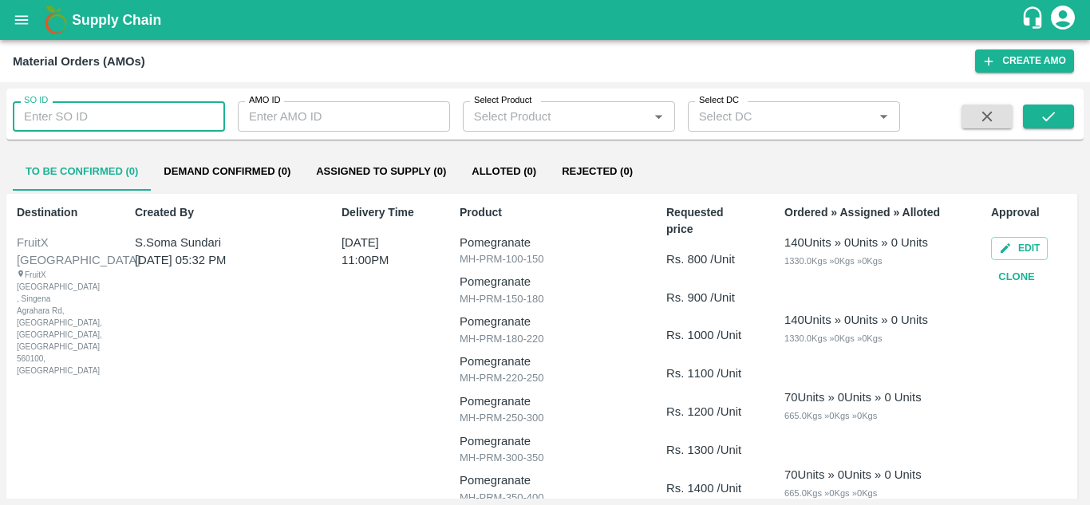
click at [81, 120] on input "SO ID" at bounding box center [119, 116] width 212 height 30
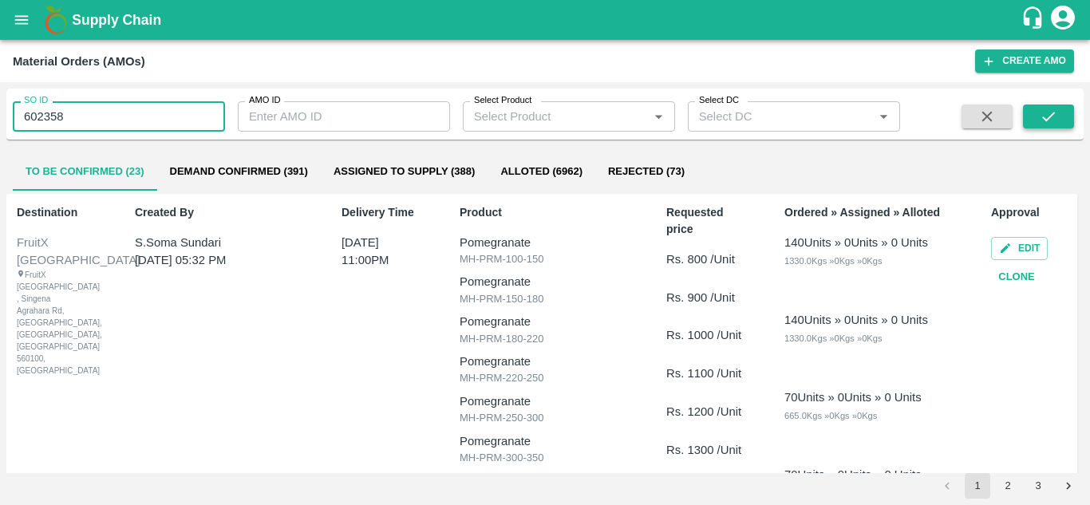
type input "602358"
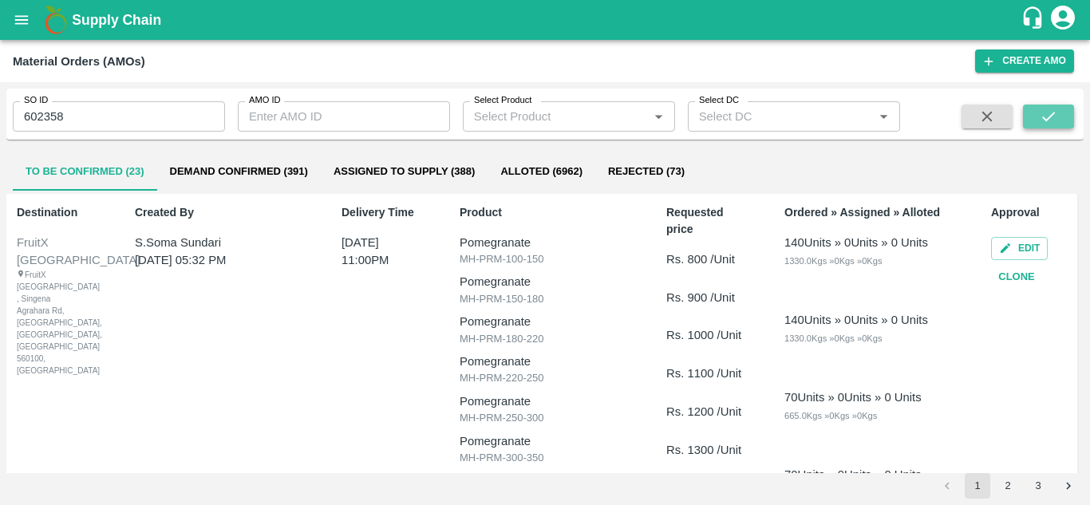
click at [1057, 118] on icon "submit" at bounding box center [1049, 117] width 18 height 18
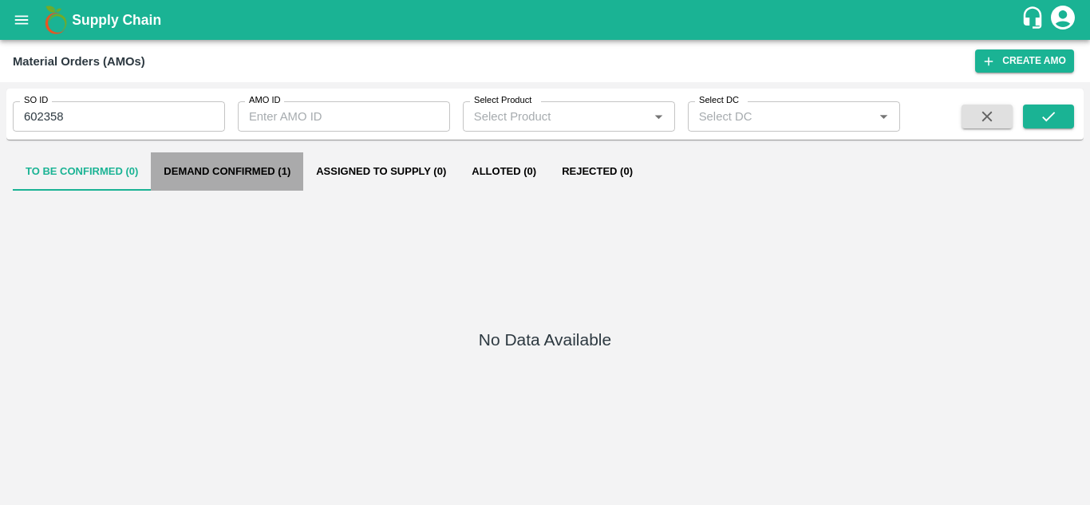
click at [265, 175] on button "Demand Confirmed (1)" at bounding box center [227, 171] width 152 height 38
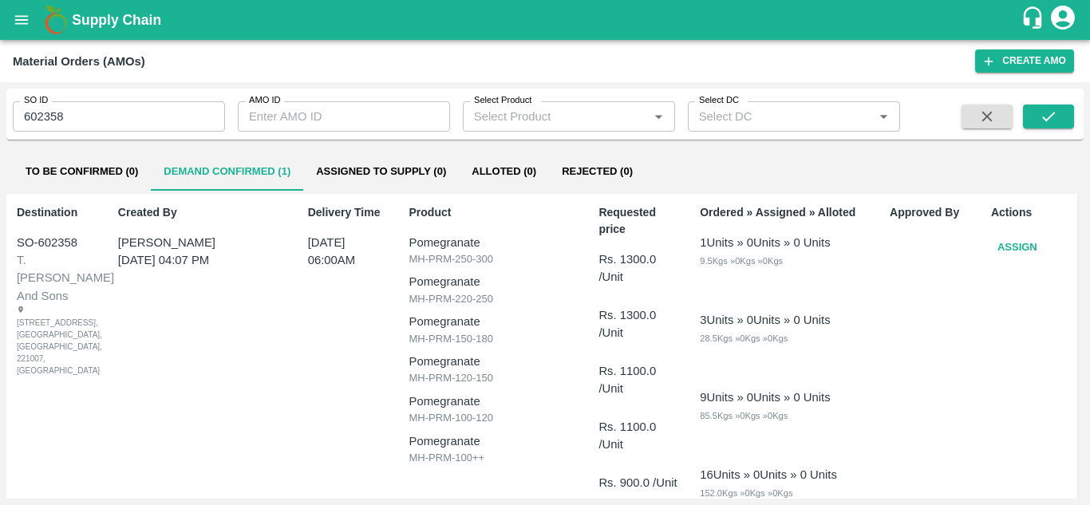
click at [1028, 251] on button "Assign" at bounding box center [1017, 248] width 53 height 28
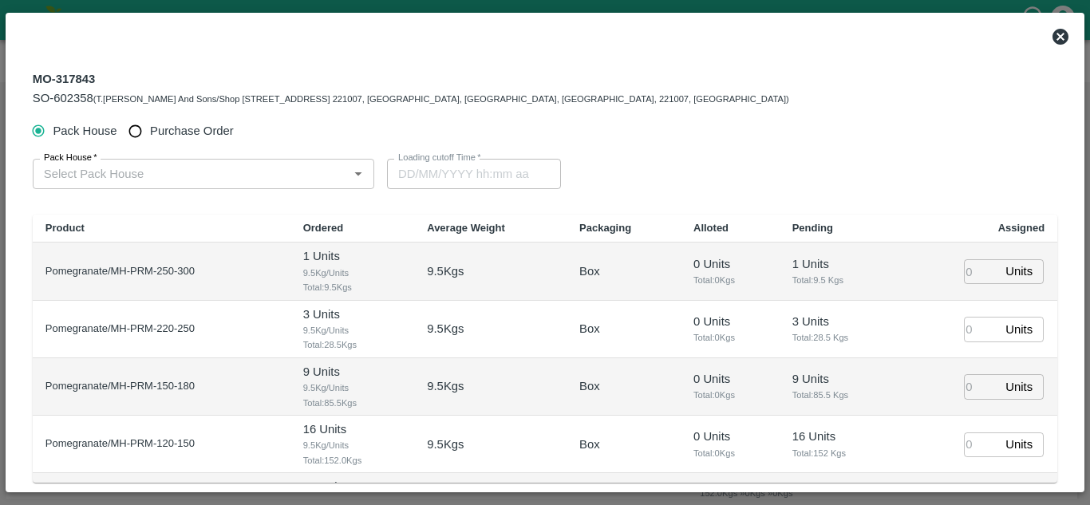
type input "[DATE] 06:00 AM"
click at [141, 131] on input "Purchase Order" at bounding box center [135, 132] width 30 height 30
radio input "true"
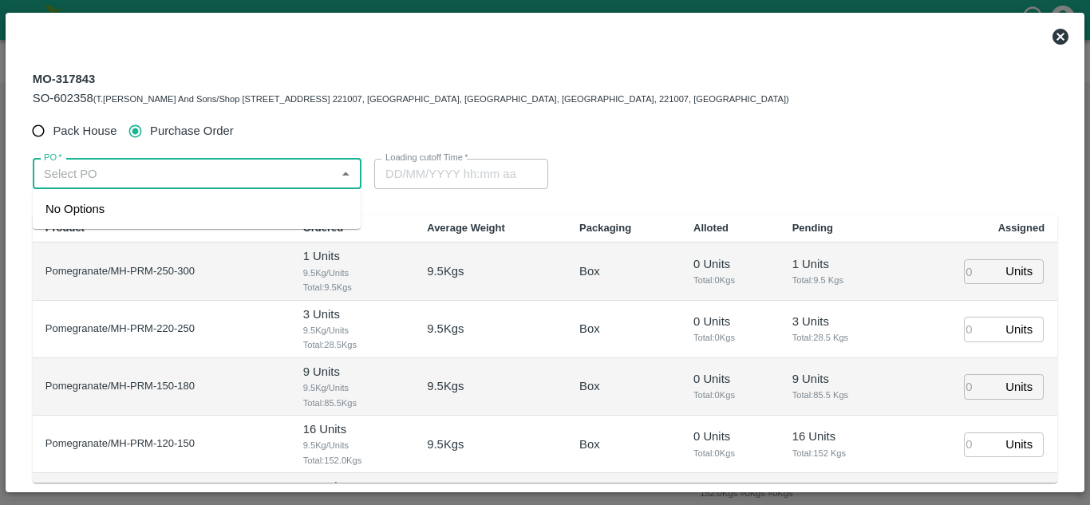
click at [151, 168] on input "PO   *" at bounding box center [184, 174] width 293 height 21
click at [179, 211] on div "PO-169412(Shri [PERSON_NAME] -8208759558)" at bounding box center [176, 209] width 263 height 18
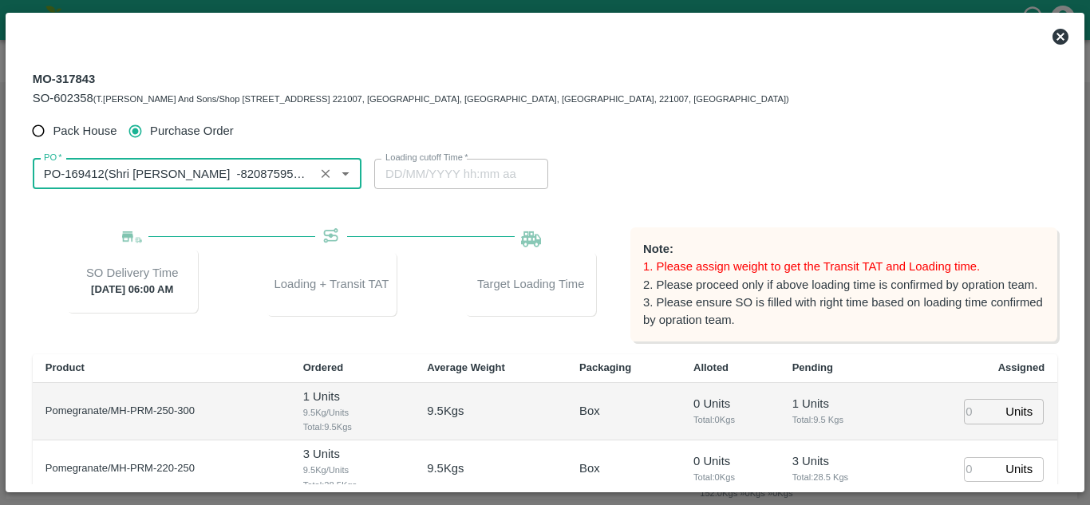
type input "PO-169412(Shri [PERSON_NAME] -8208759558)"
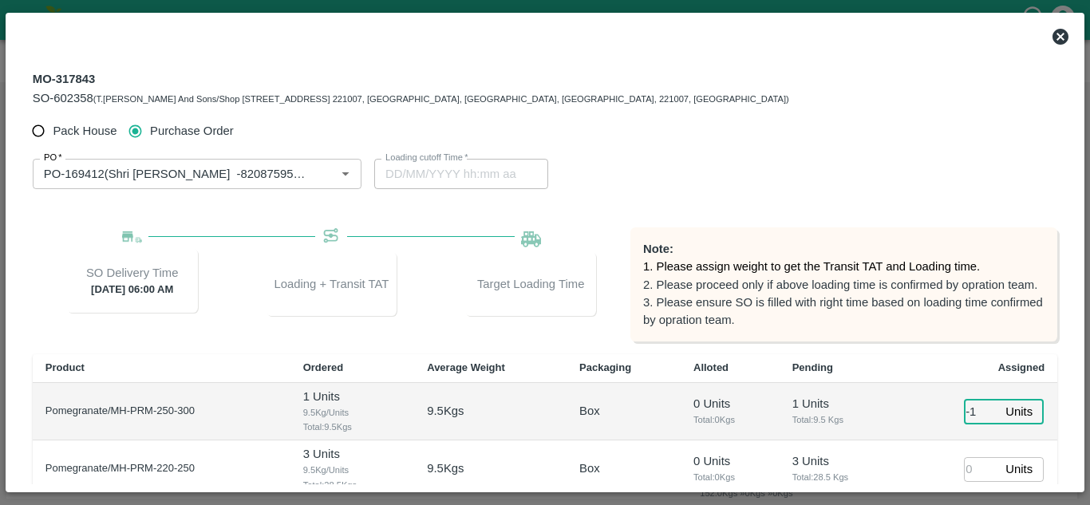
click at [980, 417] on input "-1" at bounding box center [981, 411] width 35 height 25
type input "0"
type input "[DATE] 07:48 AM"
type input "01"
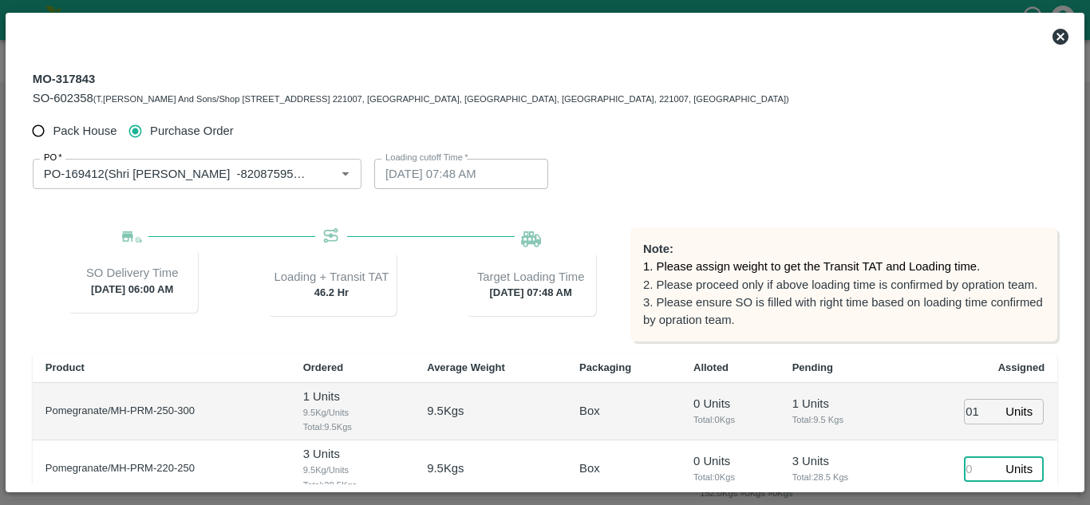
click at [970, 468] on input "number" at bounding box center [981, 469] width 35 height 25
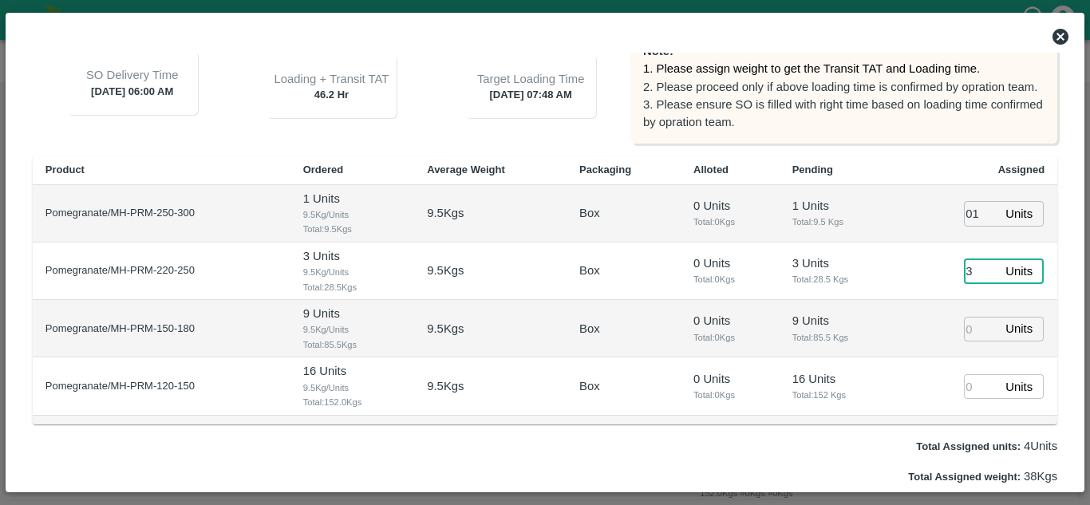
scroll to position [239, 0]
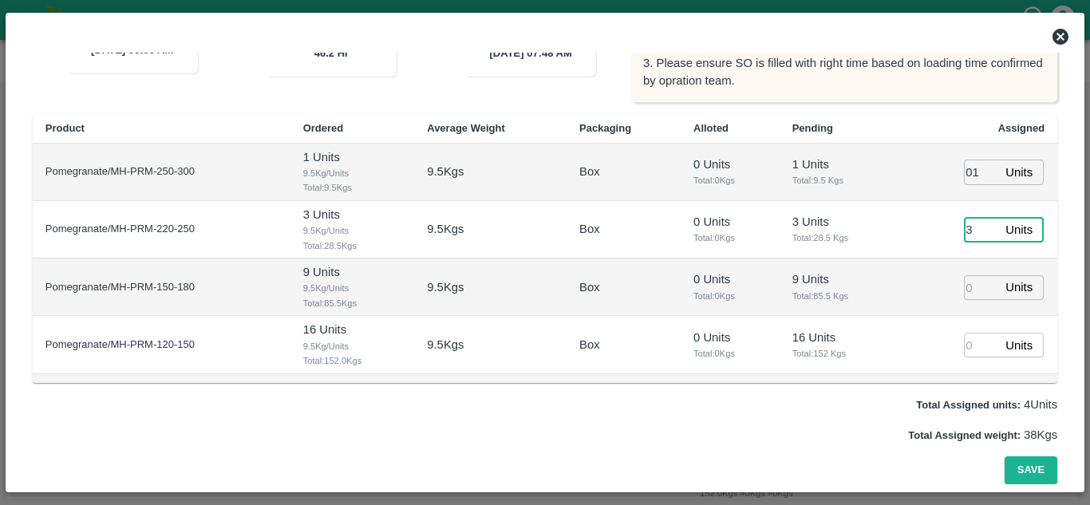
type input "3"
click at [969, 290] on input "number" at bounding box center [981, 287] width 35 height 25
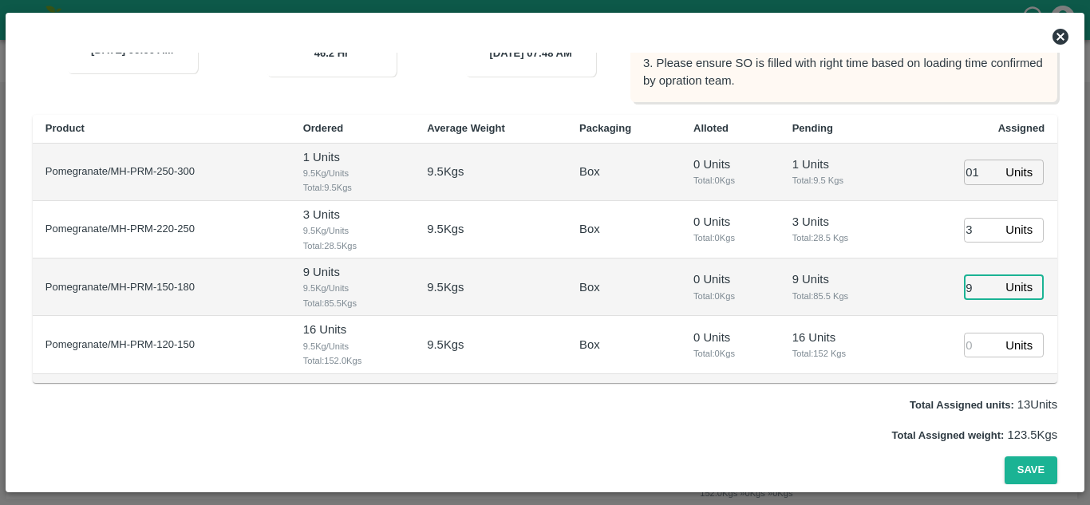
scroll to position [106, 0]
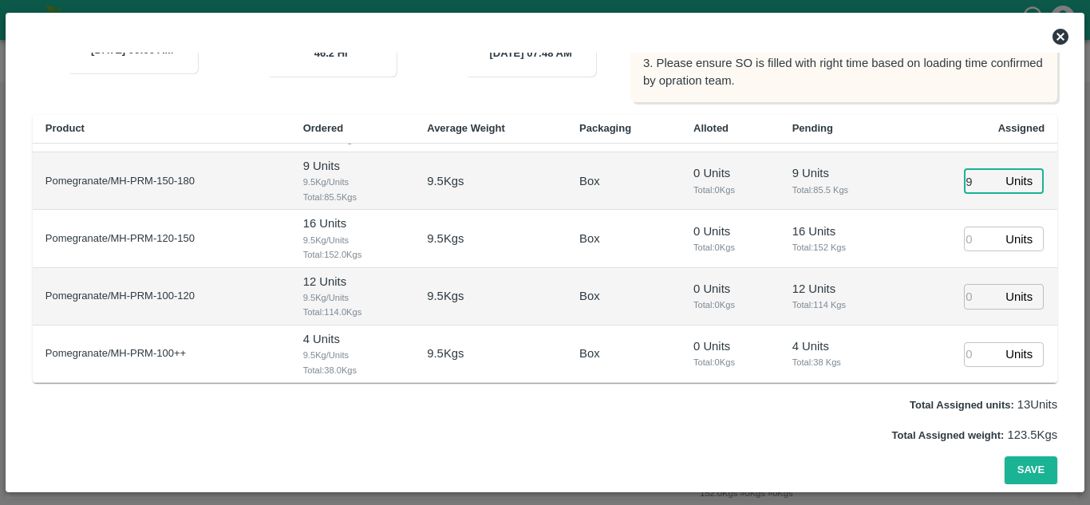
type input "9"
click at [974, 243] on input "number" at bounding box center [981, 239] width 35 height 25
type input "16"
click at [967, 297] on input "number" at bounding box center [981, 296] width 35 height 25
type input "12"
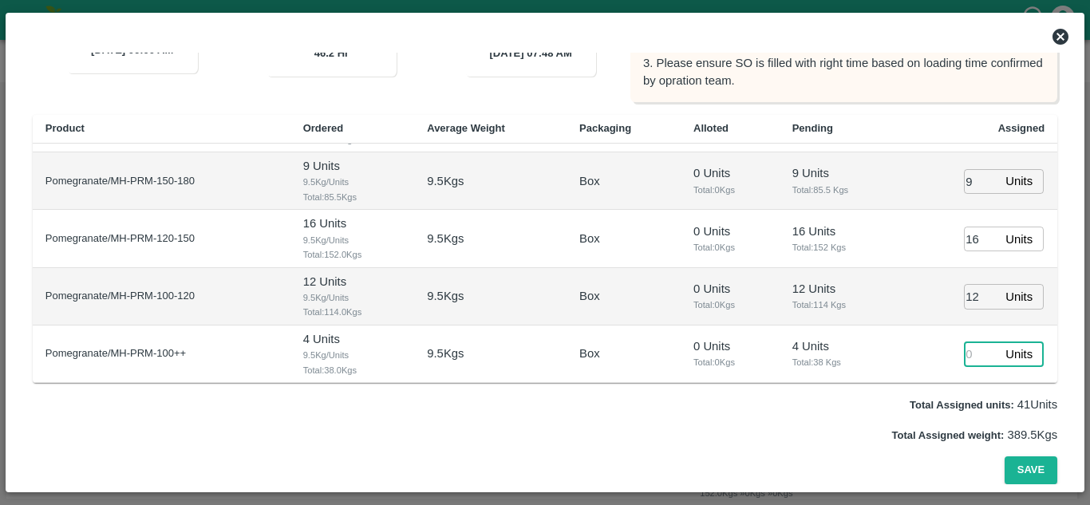
click at [974, 350] on input "number" at bounding box center [981, 354] width 35 height 25
type input "4"
click at [1029, 473] on button "Save" at bounding box center [1031, 470] width 53 height 28
click at [1062, 33] on icon at bounding box center [1061, 37] width 16 height 16
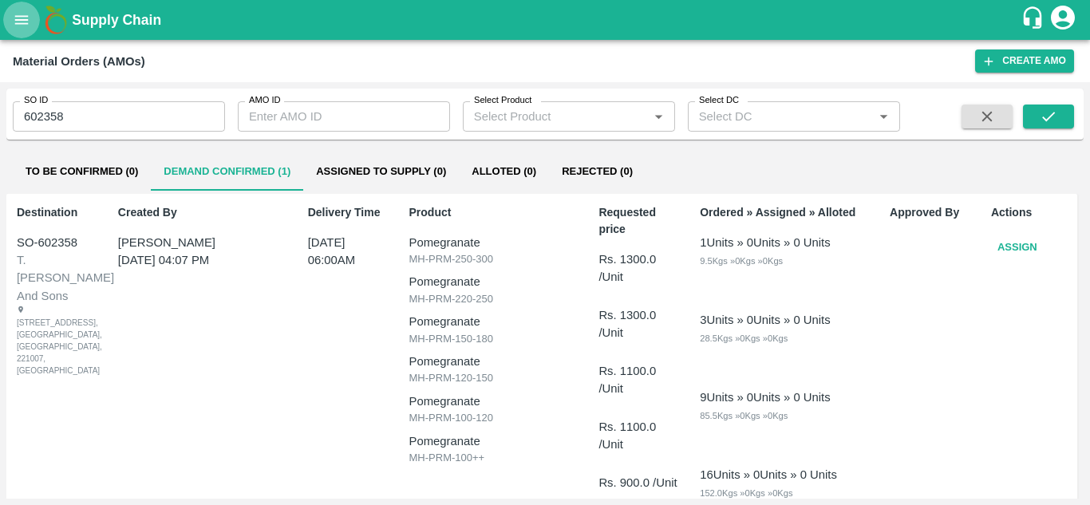
click at [17, 22] on icon "open drawer" at bounding box center [22, 20] width 18 height 18
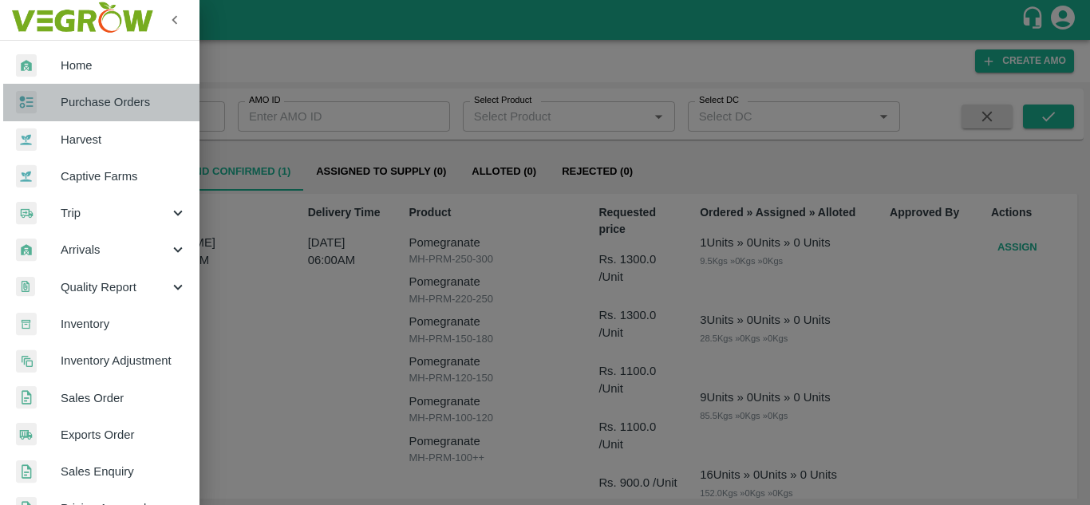
click at [108, 93] on span "Purchase Orders" at bounding box center [124, 102] width 126 height 18
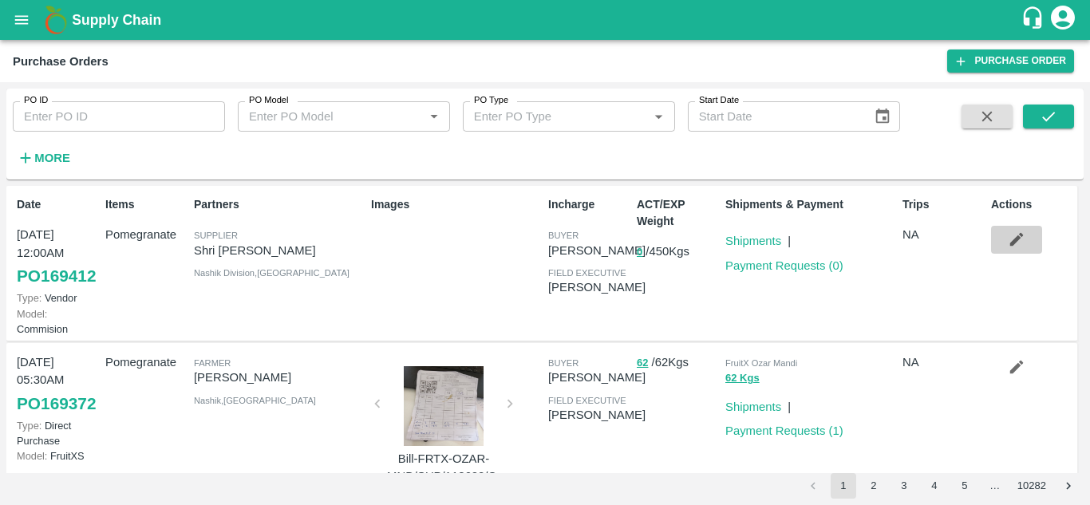
click at [1020, 232] on icon "button" at bounding box center [1017, 240] width 18 height 18
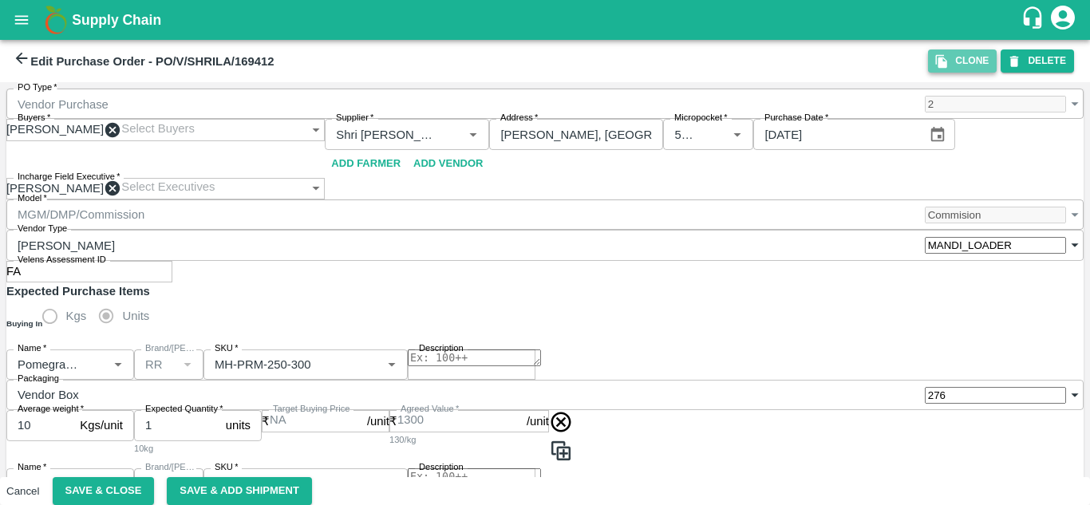
click at [962, 61] on button "Clone" at bounding box center [962, 60] width 69 height 23
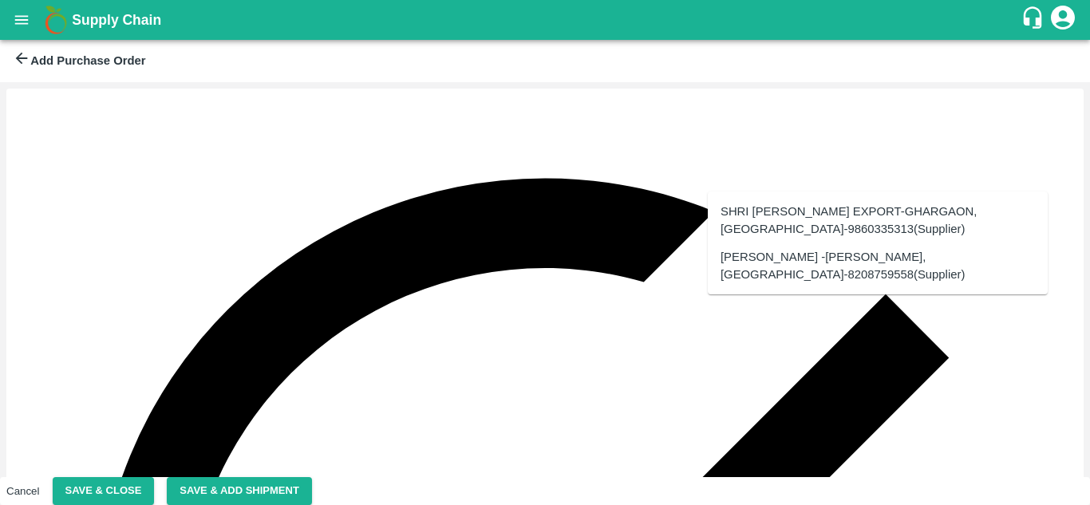
click at [821, 267] on div "[PERSON_NAME] -[PERSON_NAME], [GEOGRAPHIC_DATA]-8208759558(Supplier)" at bounding box center [878, 266] width 314 height 36
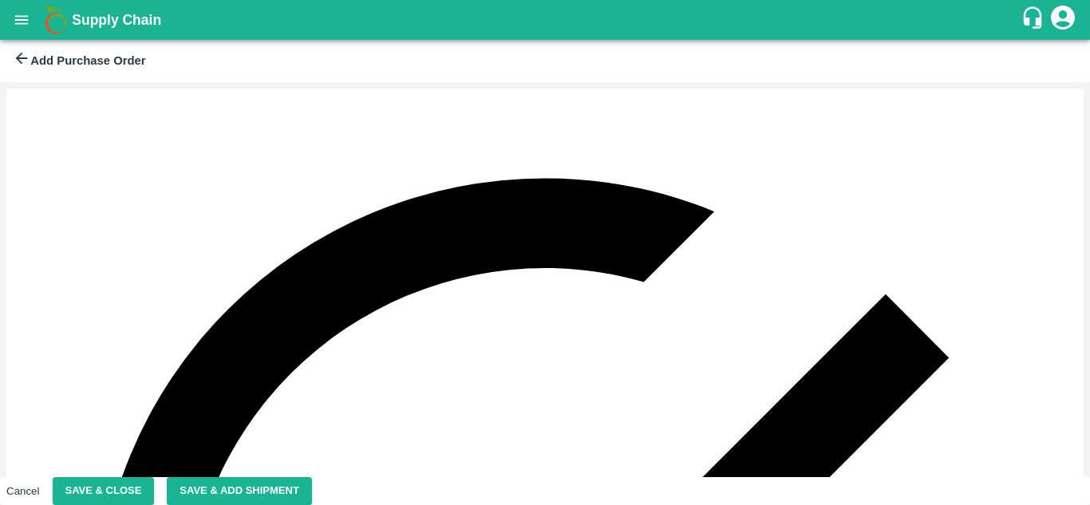
type input "[PERSON_NAME] -[PERSON_NAME], [GEOGRAPHIC_DATA]-8208759558(Supplier)"
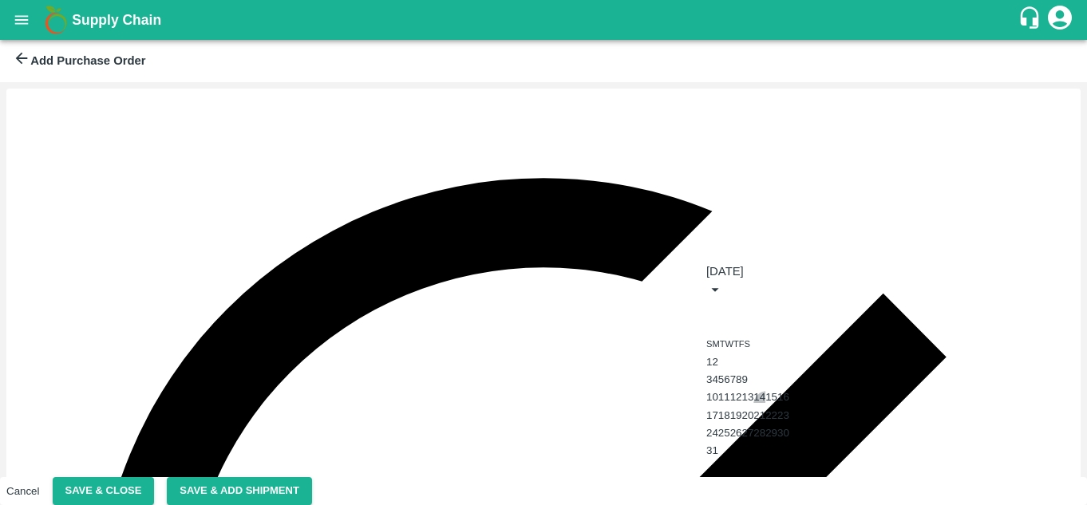
click at [765, 403] on button "14" at bounding box center [759, 397] width 12 height 12
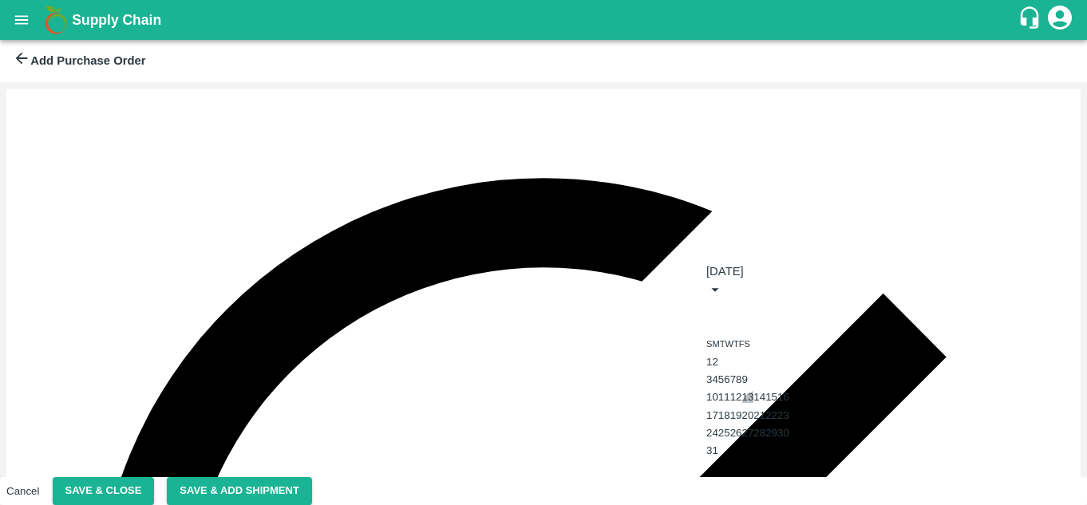
click at [753, 403] on button "13" at bounding box center [747, 397] width 12 height 12
type input "[DATE]"
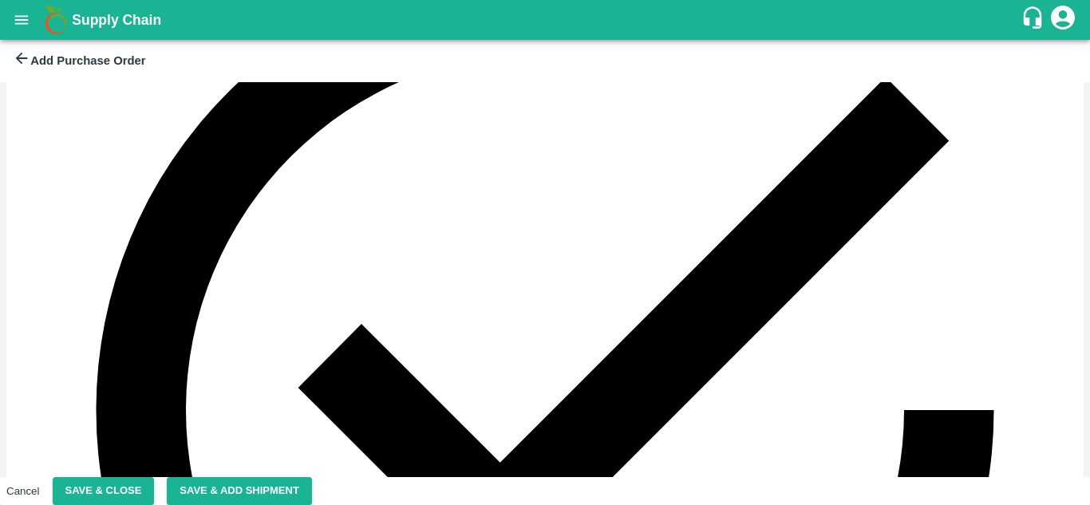
scroll to position [257, 0]
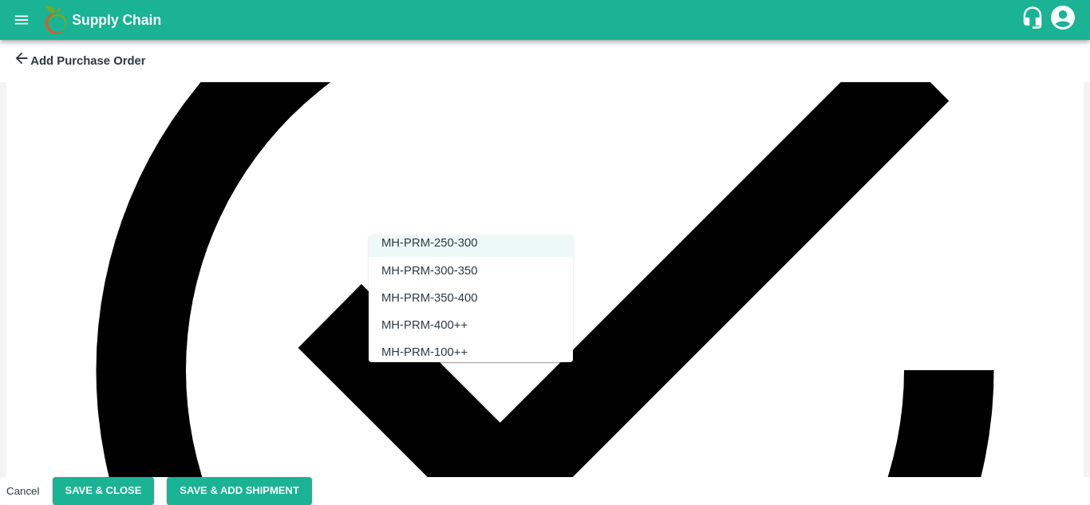
scroll to position [1313, 0]
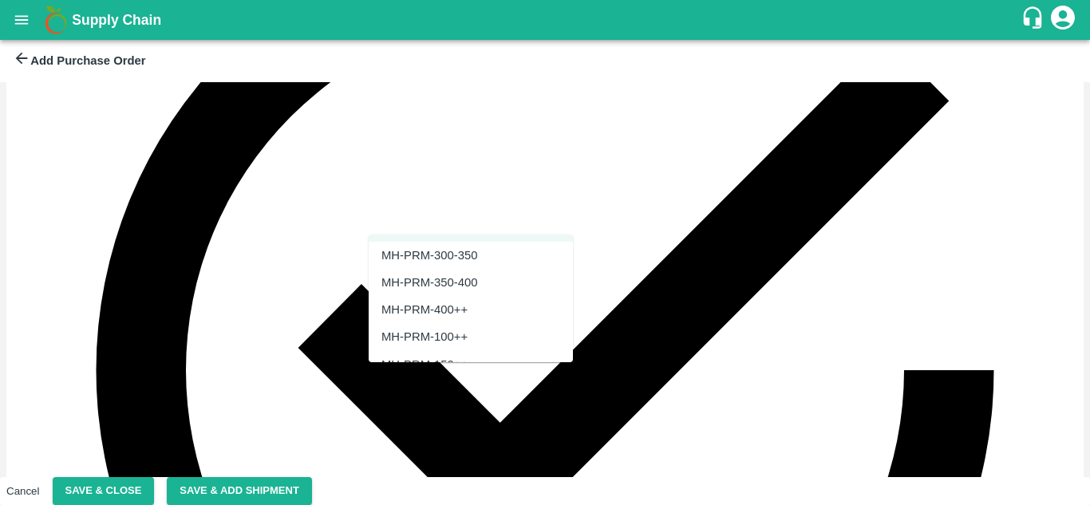
click at [464, 282] on div "MH-PRM-350-400" at bounding box center [429, 283] width 96 height 18
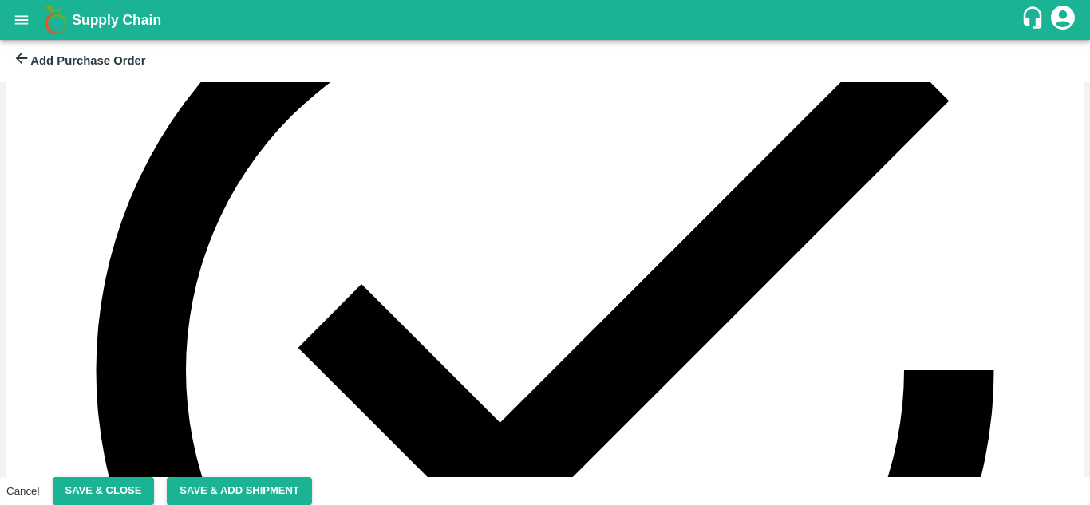
type input "MH-PRM-350-400"
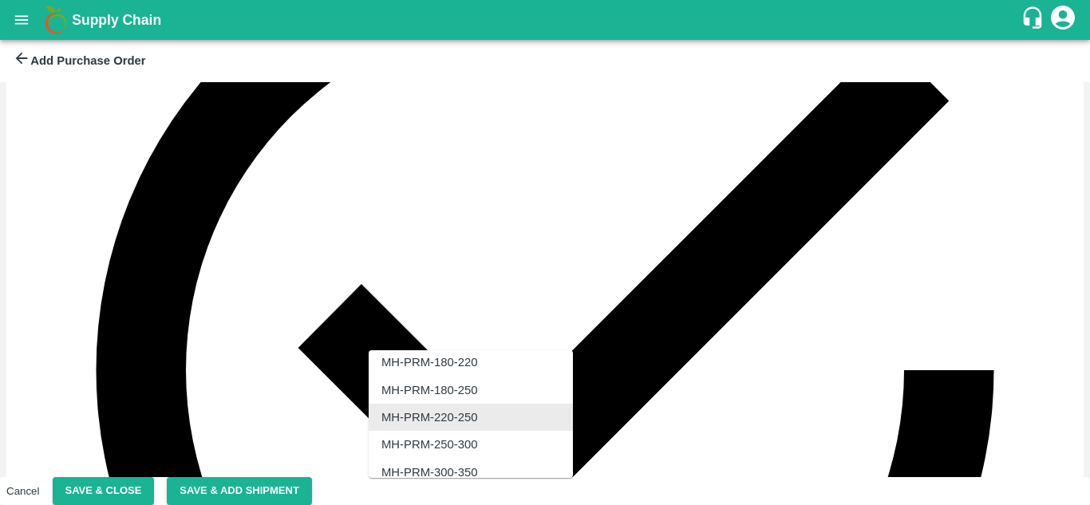
scroll to position [1212, 0]
click at [461, 413] on div "MH-PRM-220-250" at bounding box center [429, 417] width 96 height 18
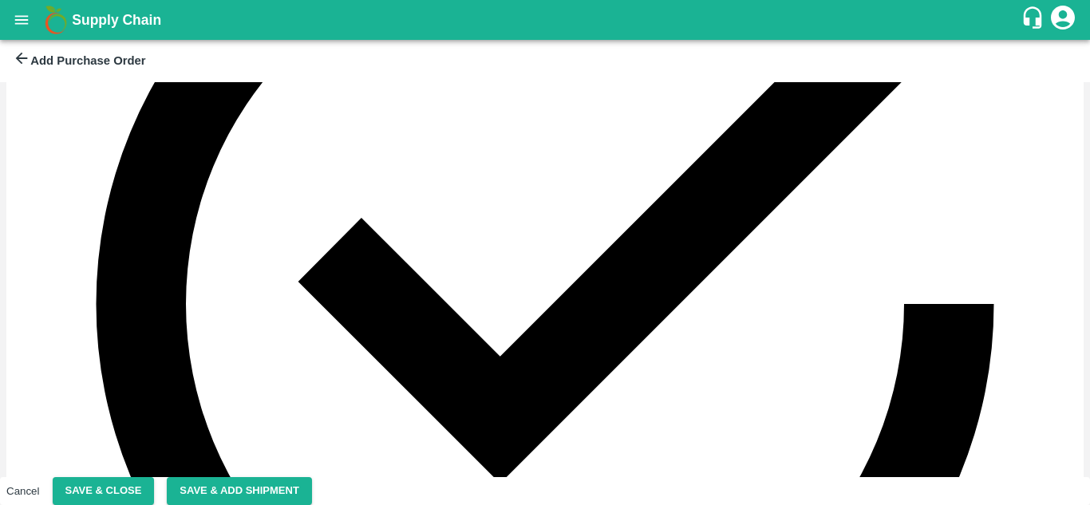
scroll to position [310, 0]
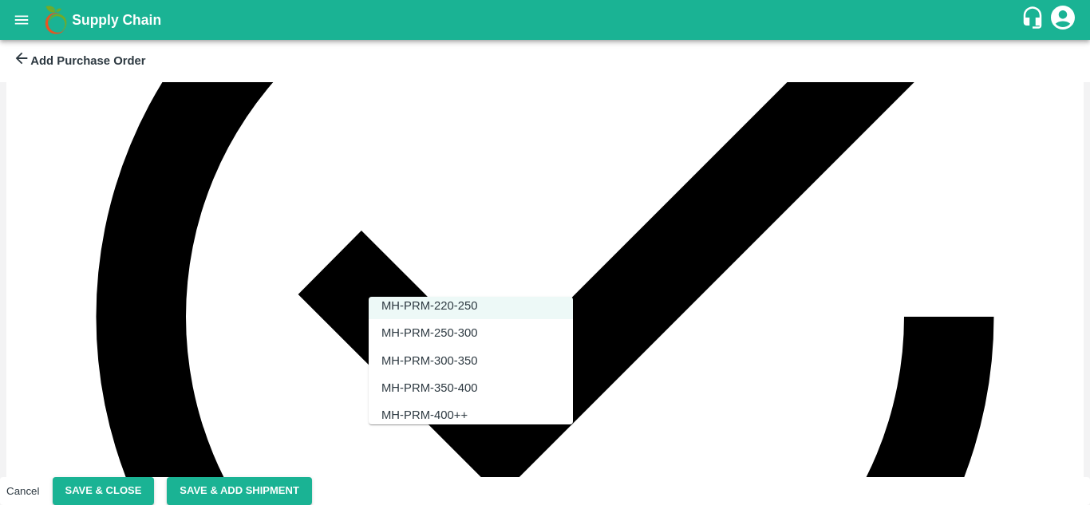
scroll to position [1276, 0]
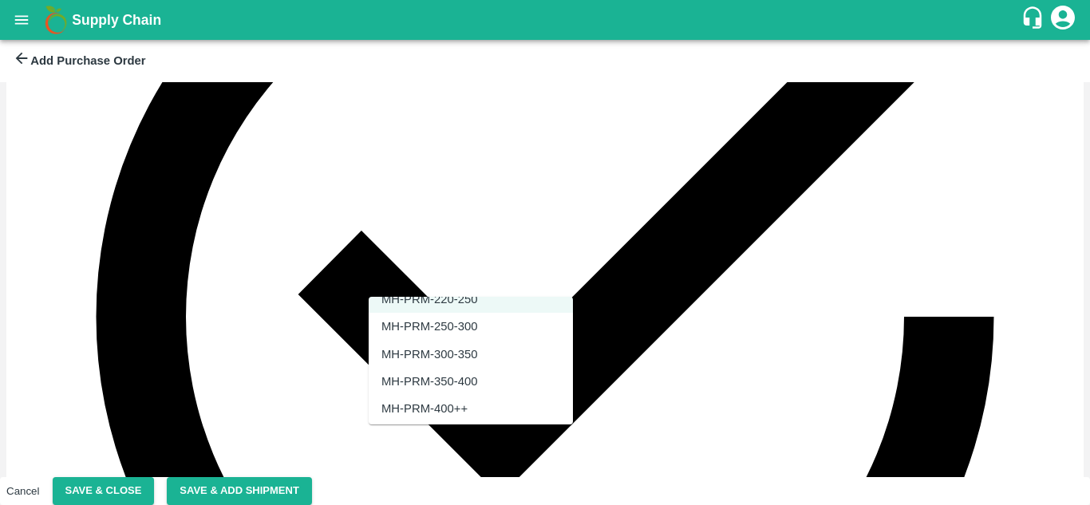
click at [470, 328] on div "MH-PRM-250-300" at bounding box center [429, 327] width 96 height 18
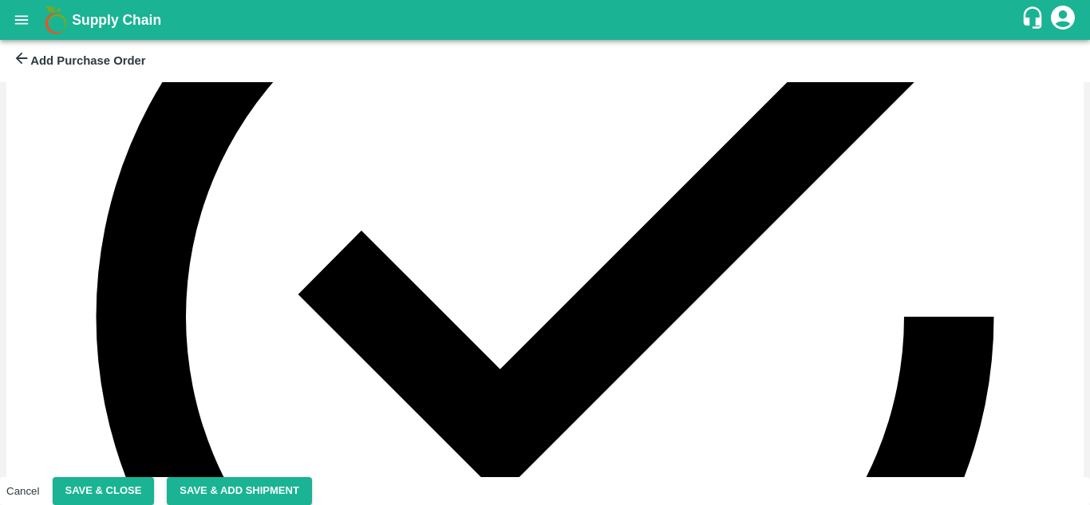
type input "MH-PRM-250-300"
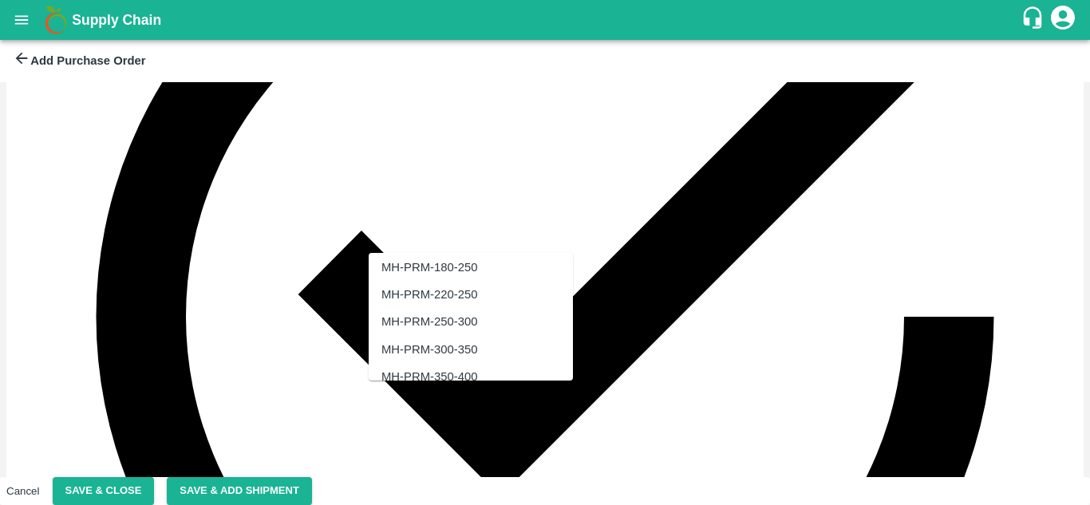
scroll to position [1238, 0]
click at [453, 290] on div "MH-PRM-220-250" at bounding box center [429, 294] width 96 height 18
type input "MH-PRM-220-250"
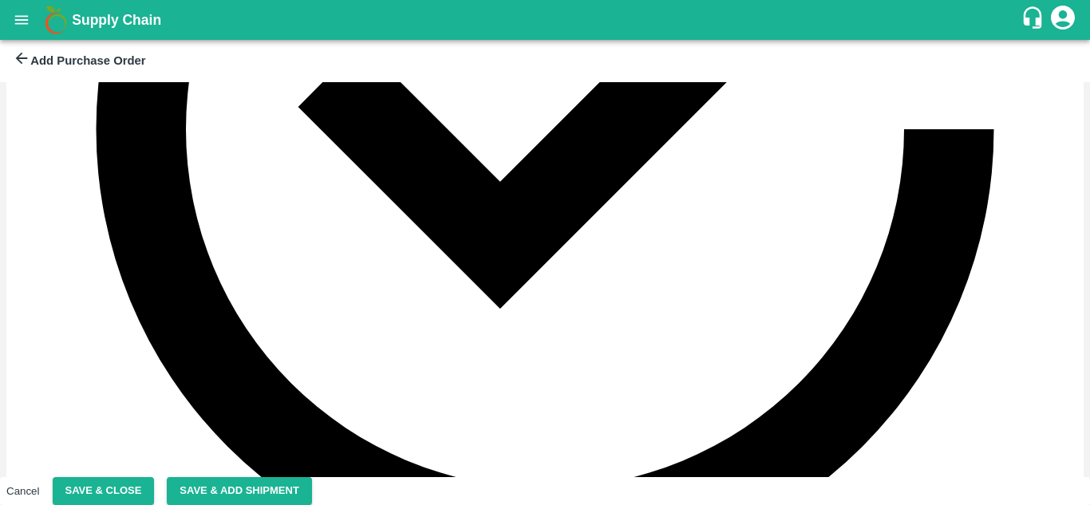
scroll to position [500, 0]
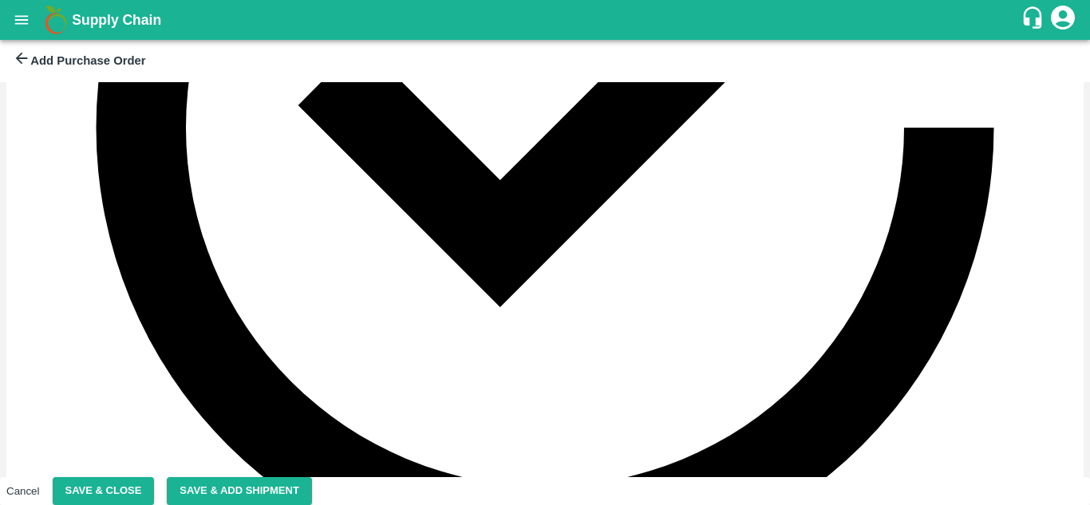
type input "MH-PRM-100-120"
type input "12"
type input "900"
type input "MH-PRM-100++"
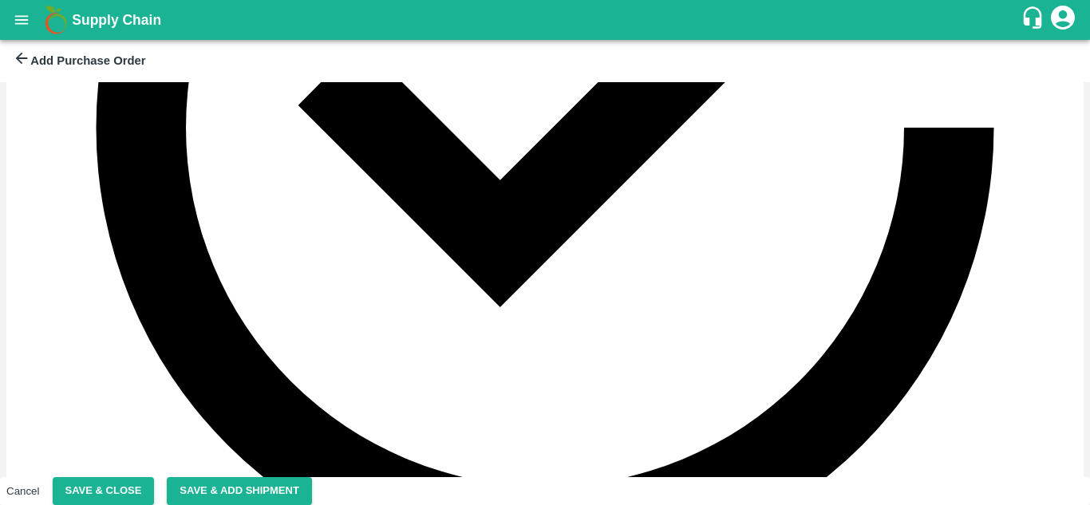
type input "4"
type input "700"
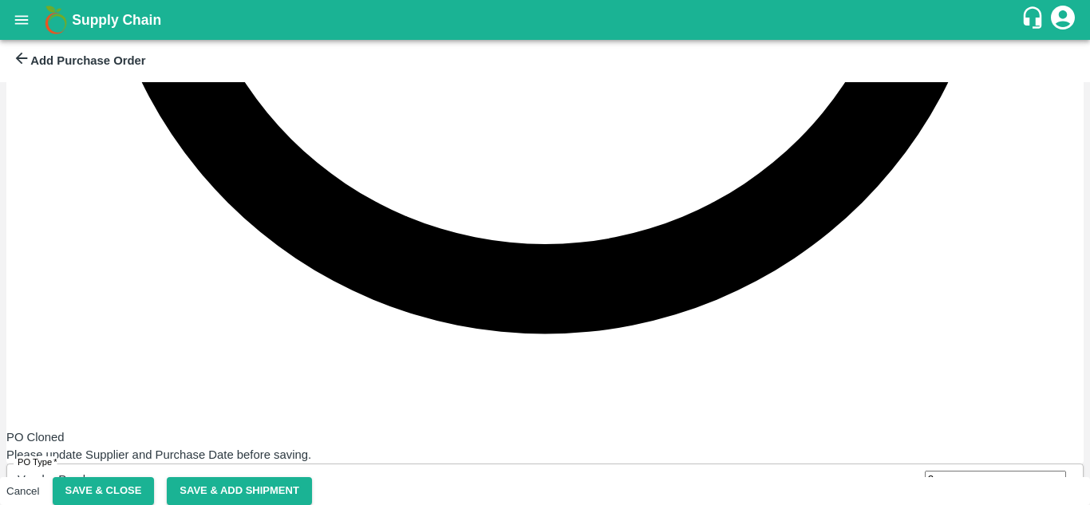
scroll to position [775, 0]
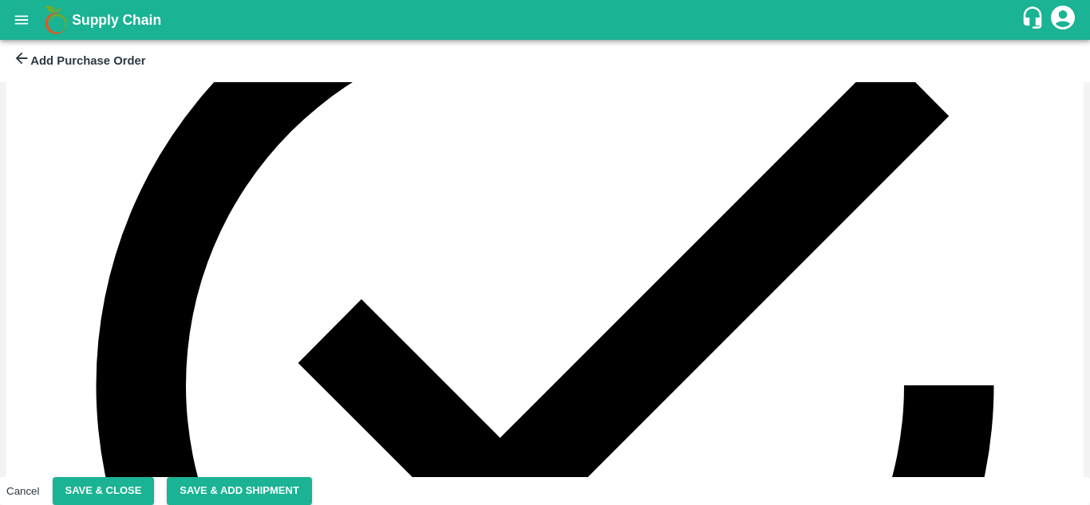
scroll to position [226, 0]
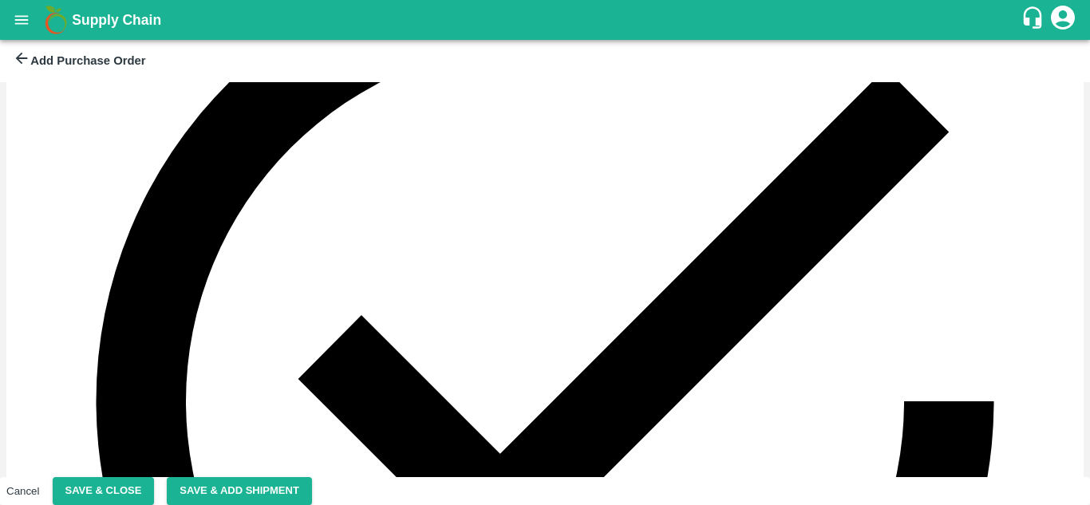
type input "13"
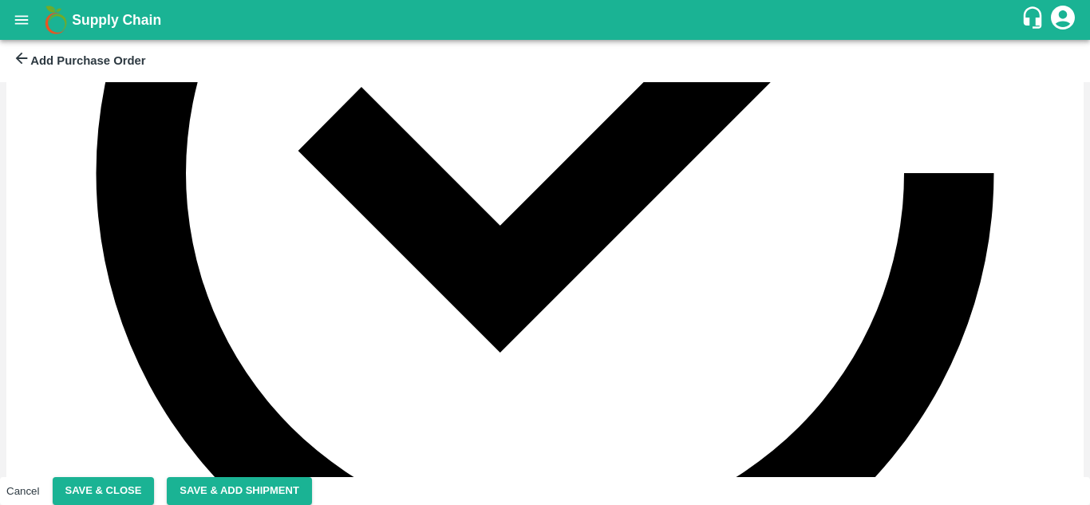
scroll to position [456, 0]
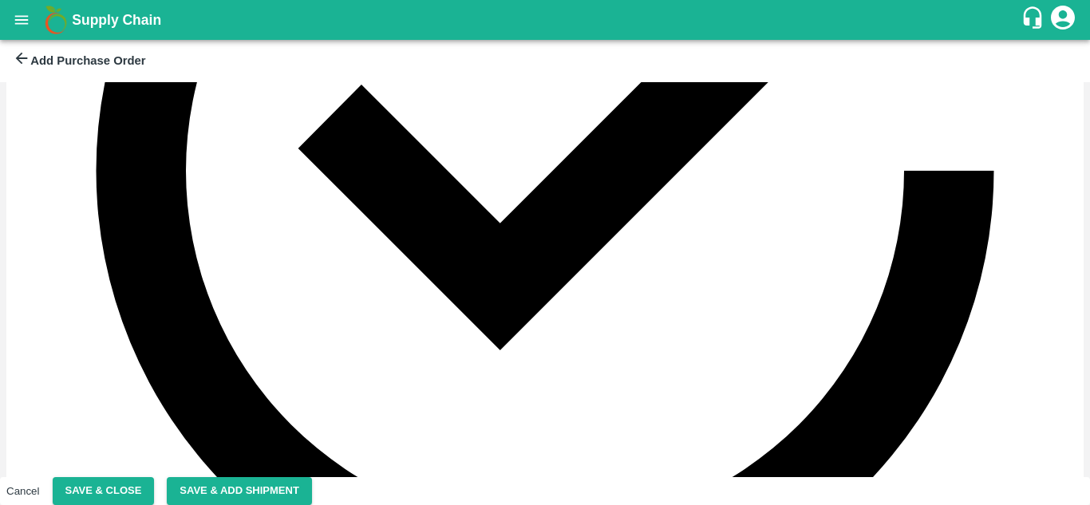
type input "14"
type input "9"
type input "1"
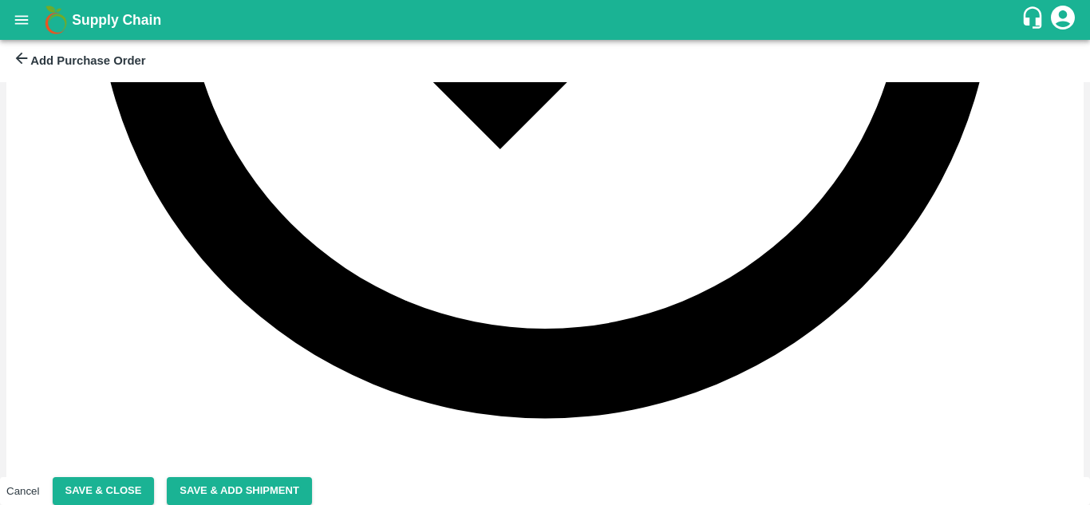
scroll to position [658, 0]
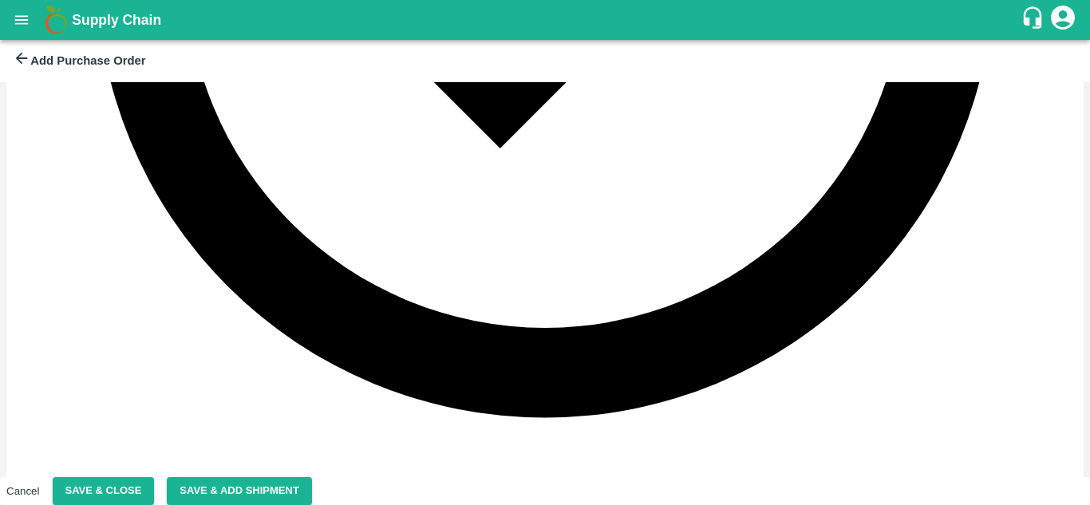
type input "3"
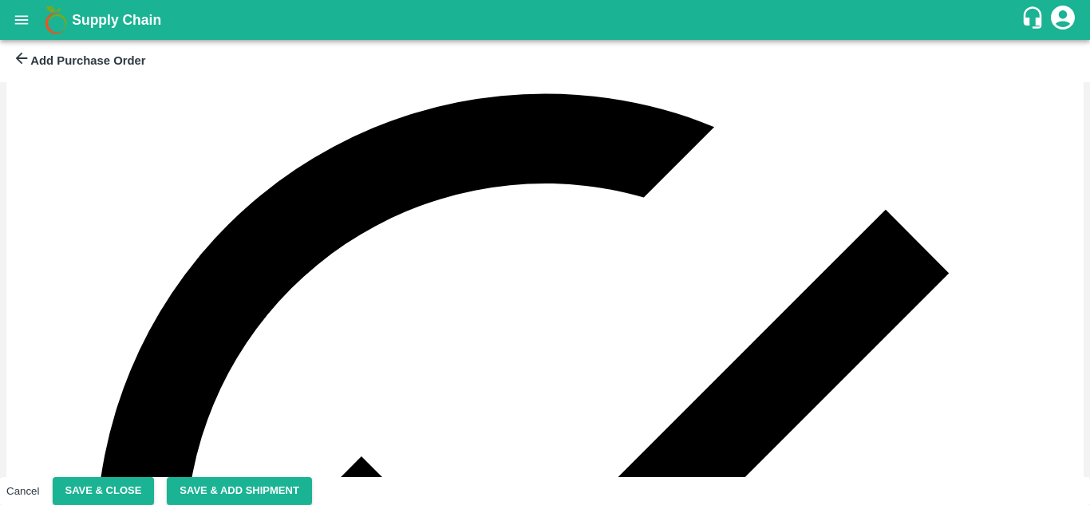
scroll to position [0, 0]
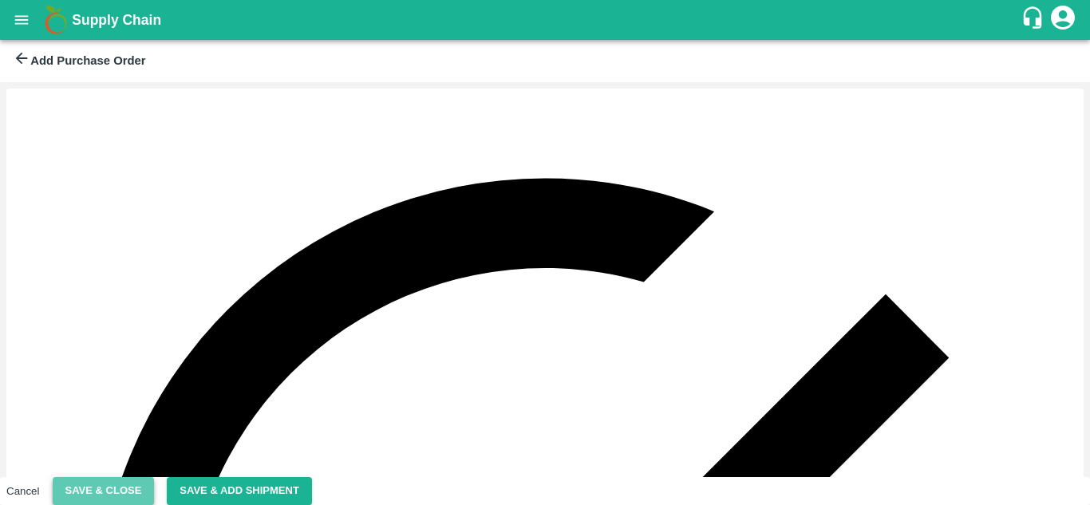
click at [155, 484] on button "Save & Close" at bounding box center [104, 491] width 102 height 28
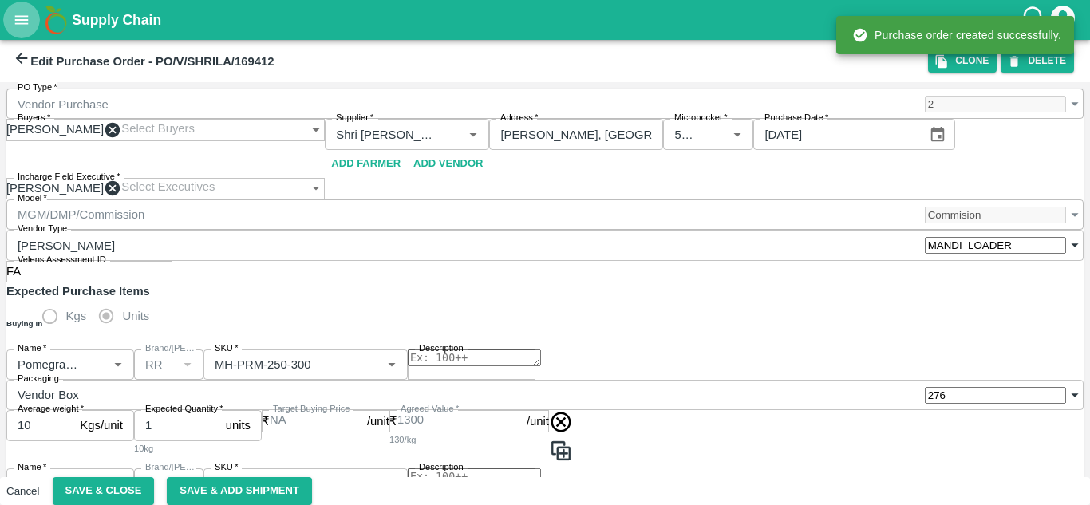
click at [24, 22] on icon "open drawer" at bounding box center [22, 20] width 18 height 18
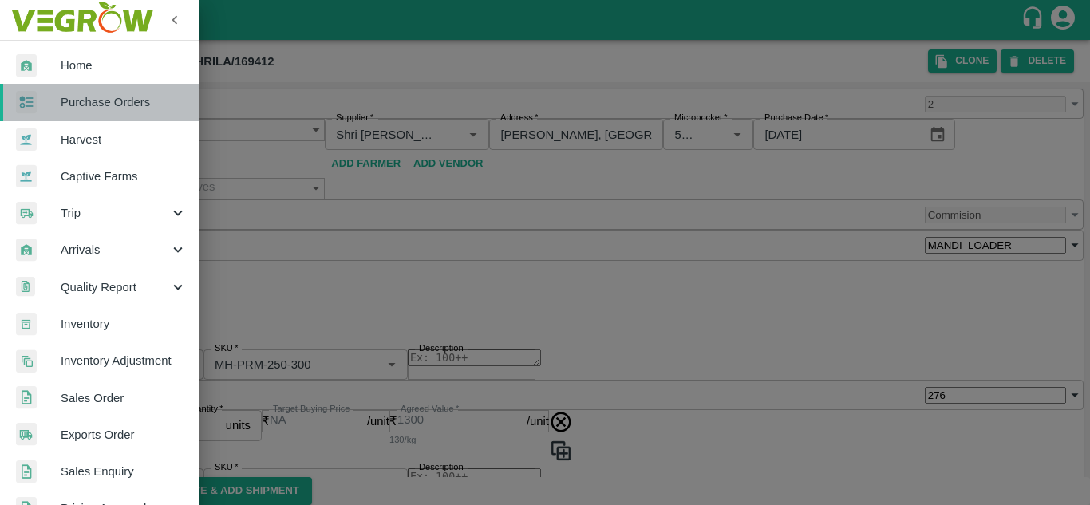
click at [111, 104] on span "Purchase Orders" at bounding box center [124, 102] width 126 height 18
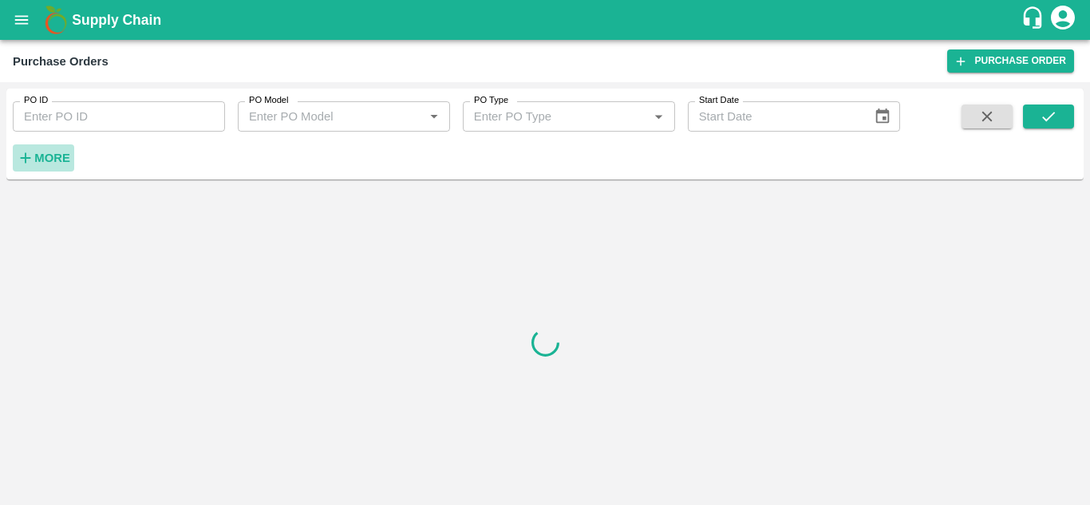
click at [51, 152] on strong "More" at bounding box center [52, 158] width 36 height 13
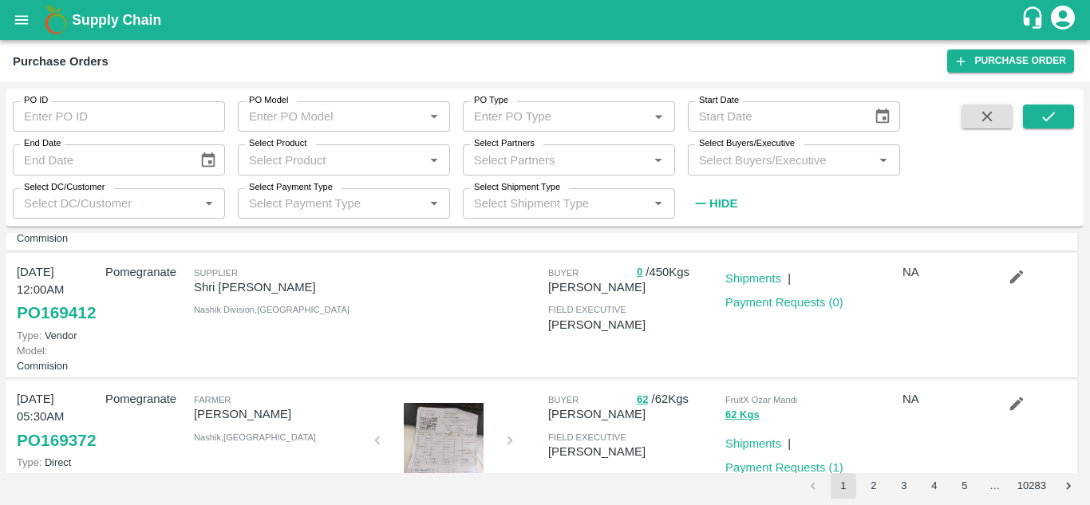
scroll to position [106, 0]
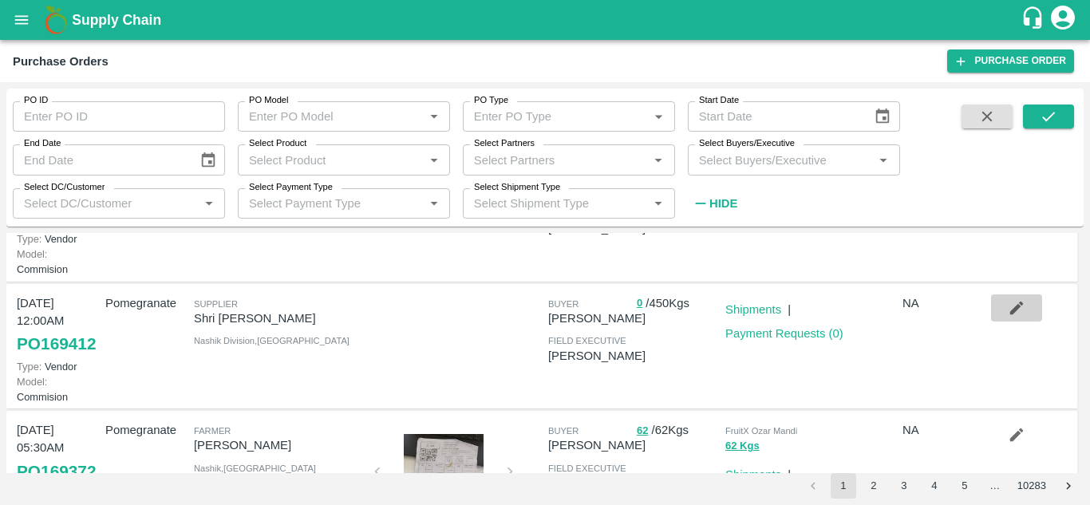
click at [1009, 317] on icon "button" at bounding box center [1017, 308] width 18 height 18
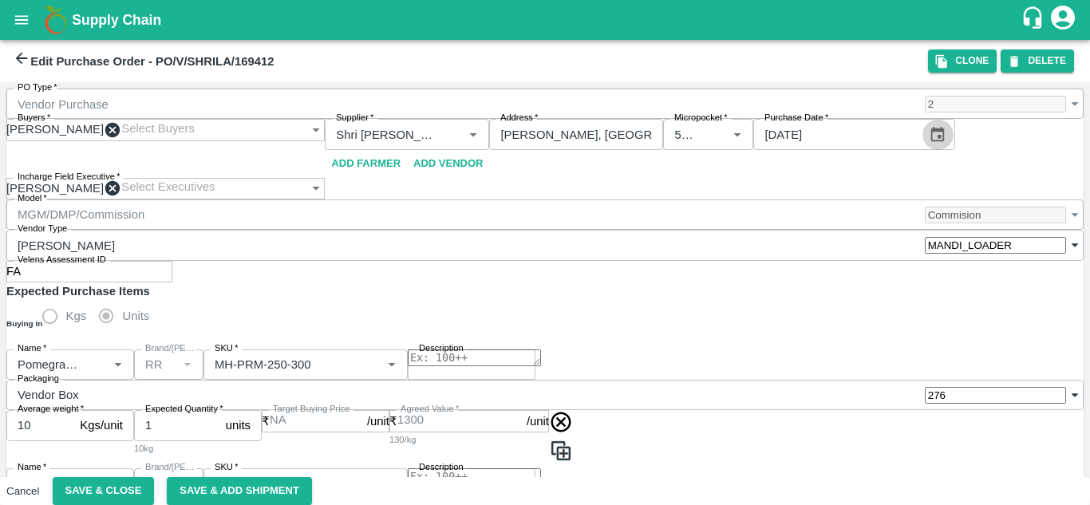
click at [946, 144] on icon "Choose date, selected date is Aug 14, 2025" at bounding box center [938, 135] width 18 height 18
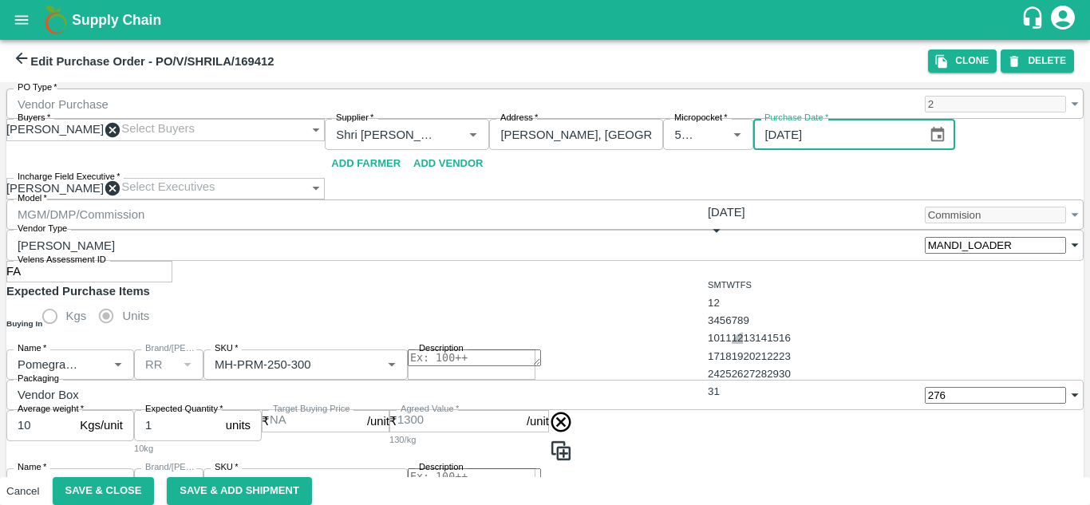
click at [744, 344] on button "12" at bounding box center [738, 338] width 12 height 12
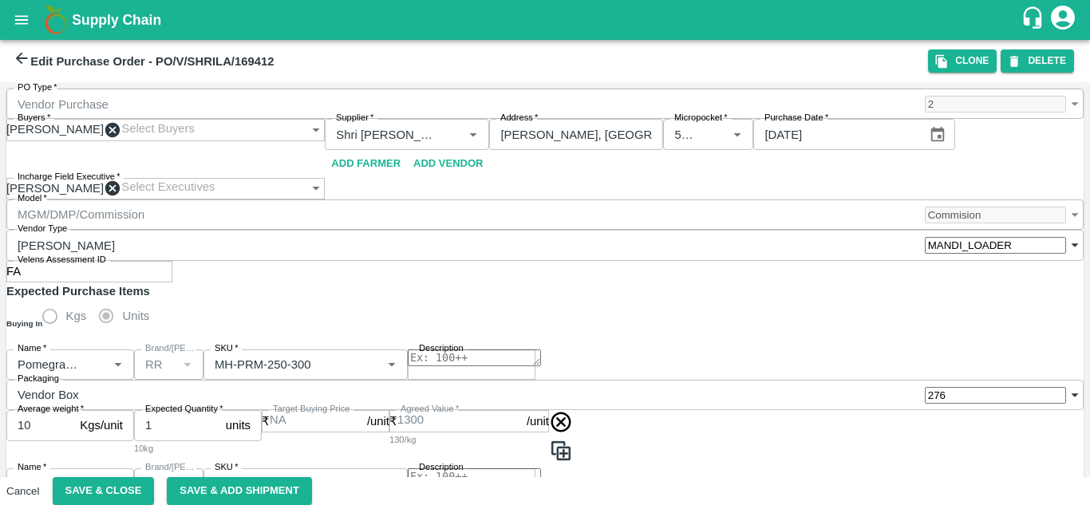
type input "[DATE]"
click at [155, 480] on button "Save & Close" at bounding box center [104, 491] width 102 height 28
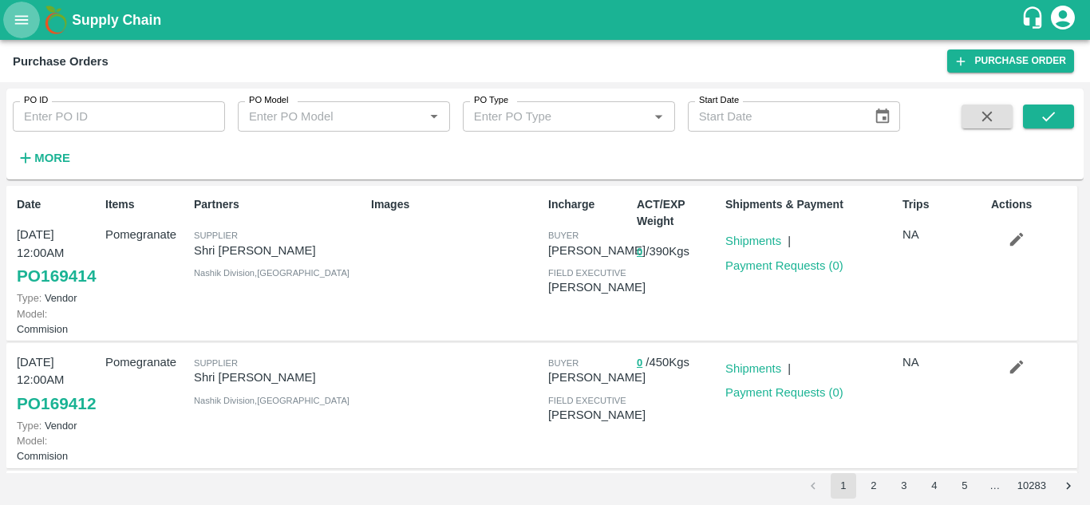
click at [20, 23] on icon "open drawer" at bounding box center [22, 19] width 14 height 9
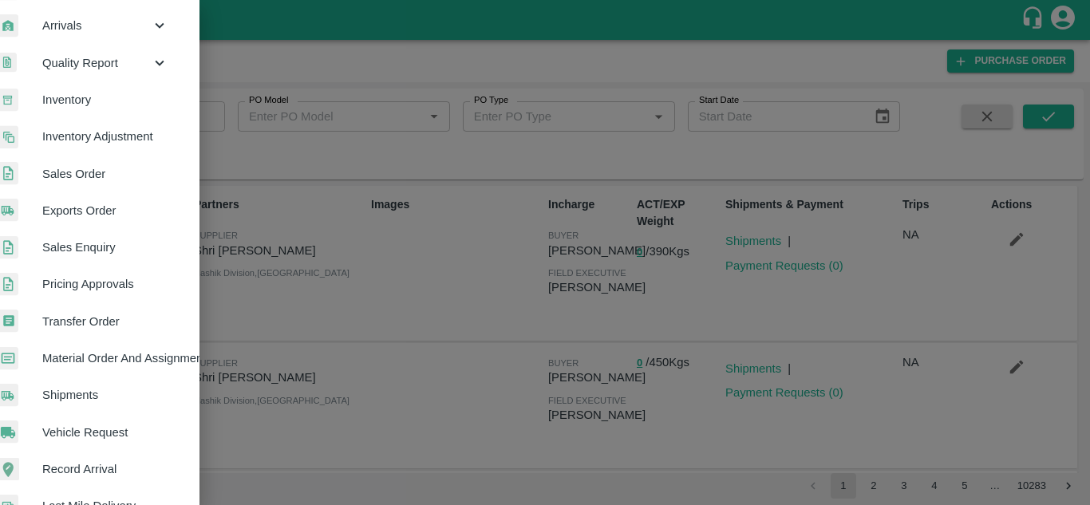
scroll to position [224, 19]
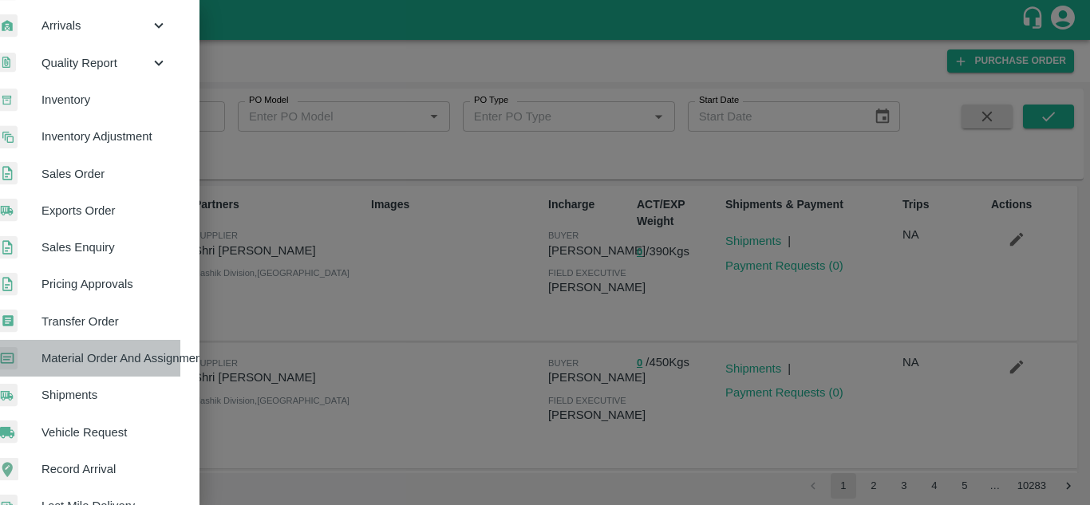
click at [127, 350] on span "Material Order And Assignment" at bounding box center [104, 359] width 126 height 18
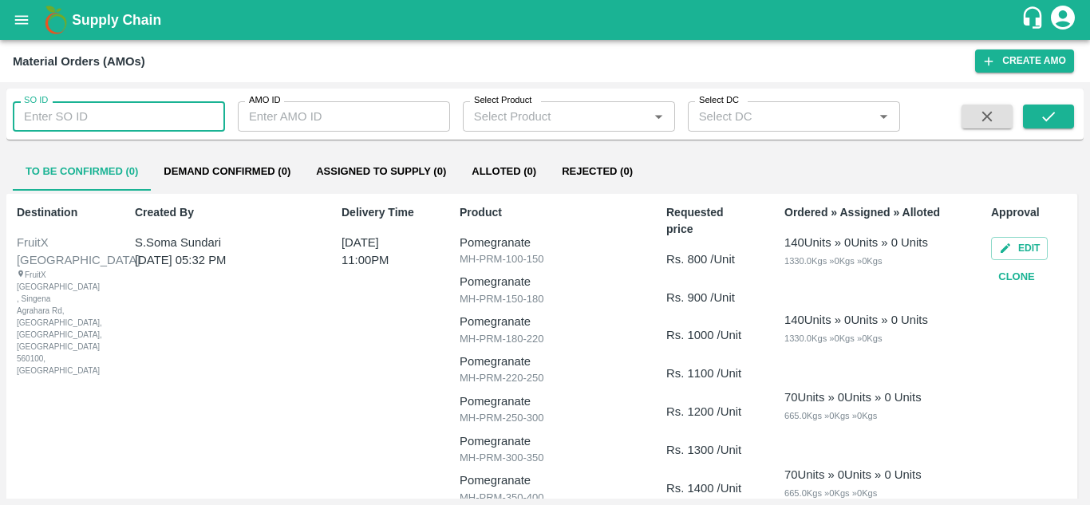
click at [89, 116] on input "SO ID" at bounding box center [119, 116] width 212 height 30
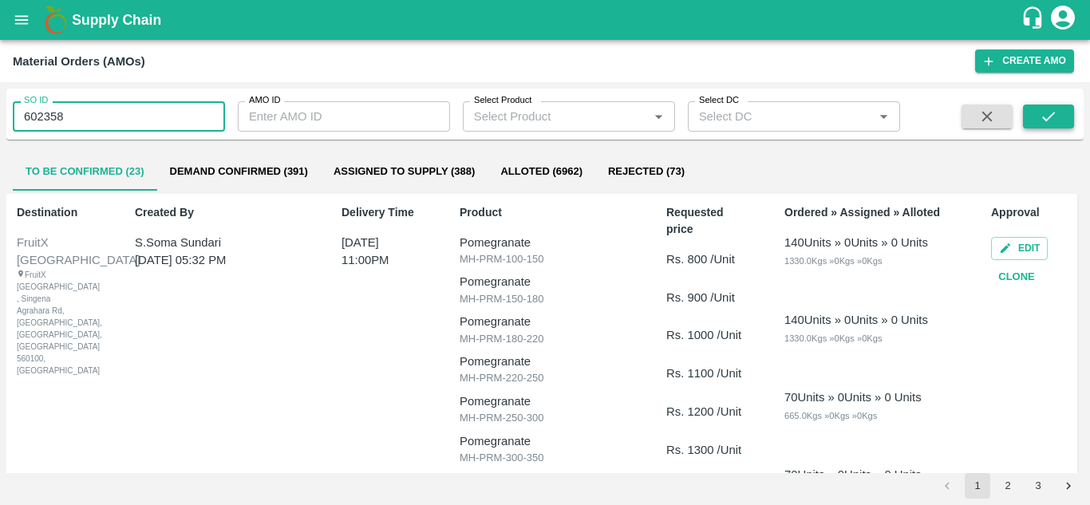
type input "602358"
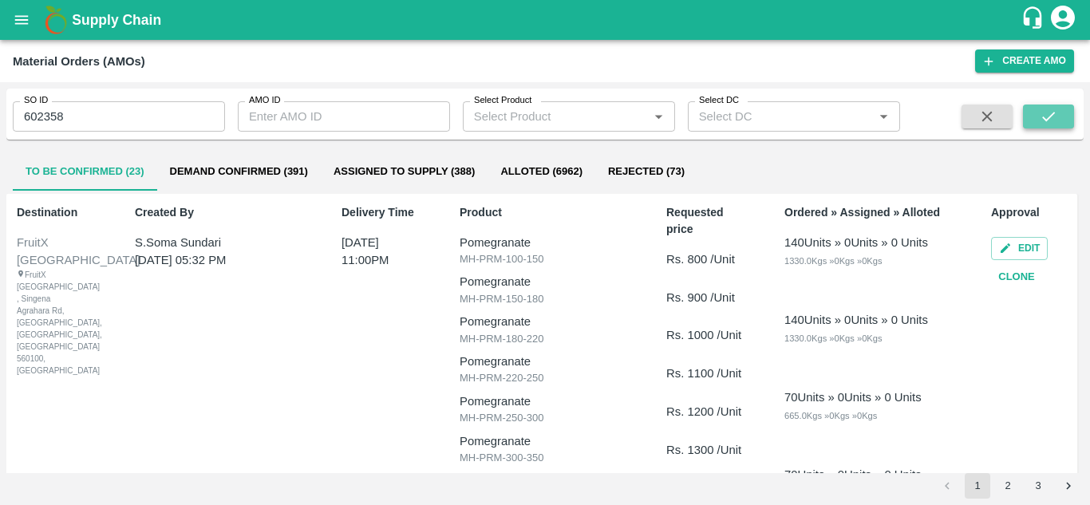
click at [1045, 115] on icon "submit" at bounding box center [1049, 117] width 18 height 18
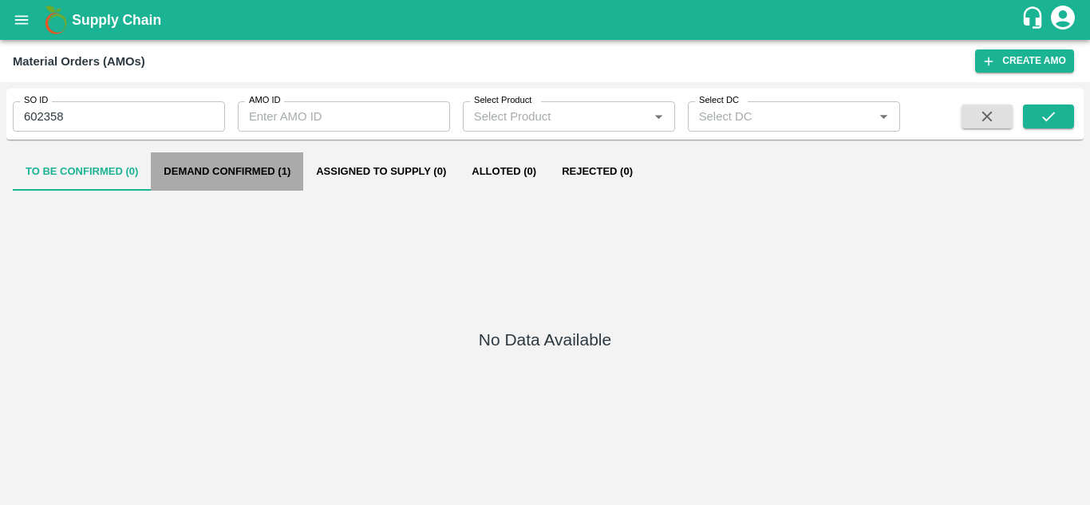
click at [196, 177] on button "Demand Confirmed (1)" at bounding box center [227, 171] width 152 height 38
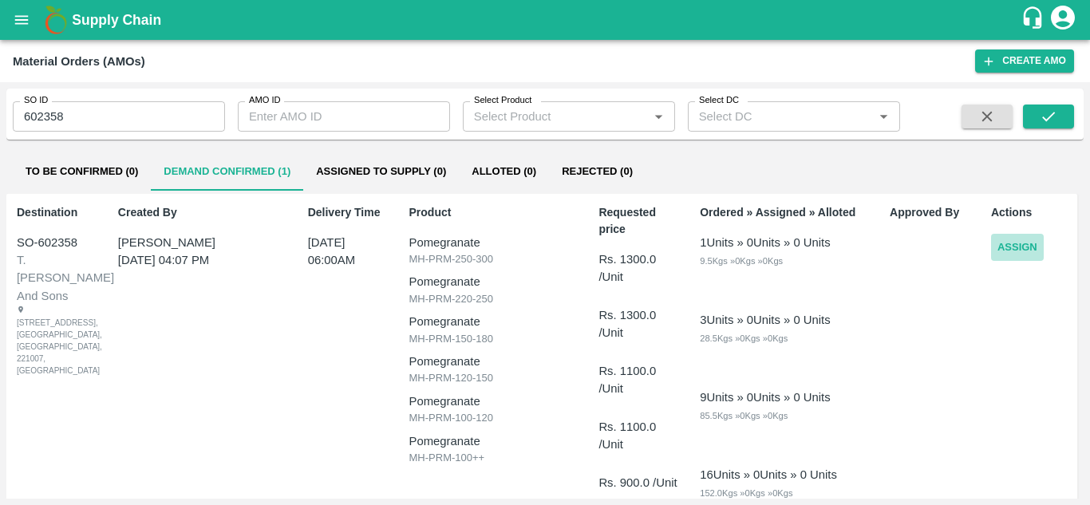
click at [1017, 239] on button "Assign" at bounding box center [1017, 248] width 53 height 28
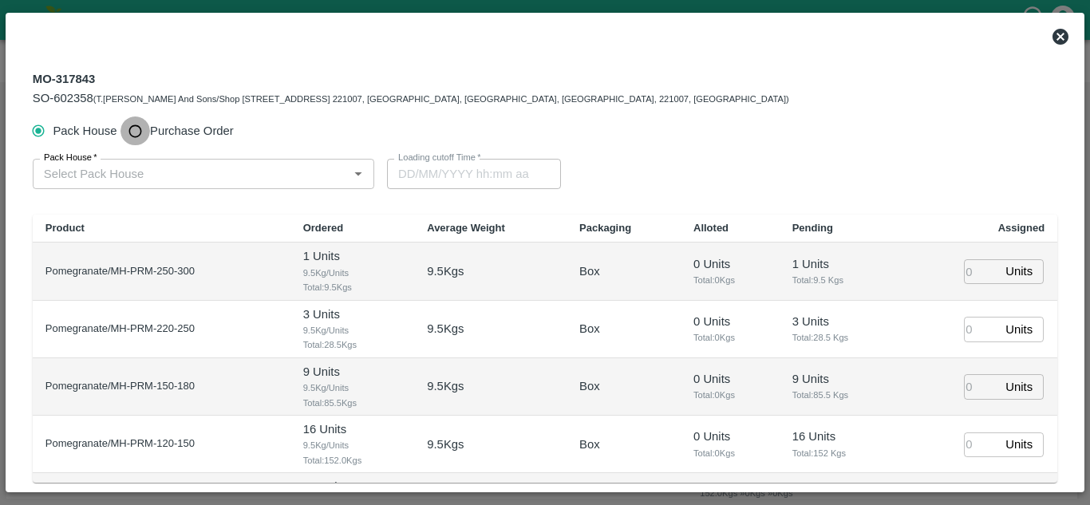
click at [139, 131] on input "Purchase Order" at bounding box center [135, 132] width 30 height 30
radio input "true"
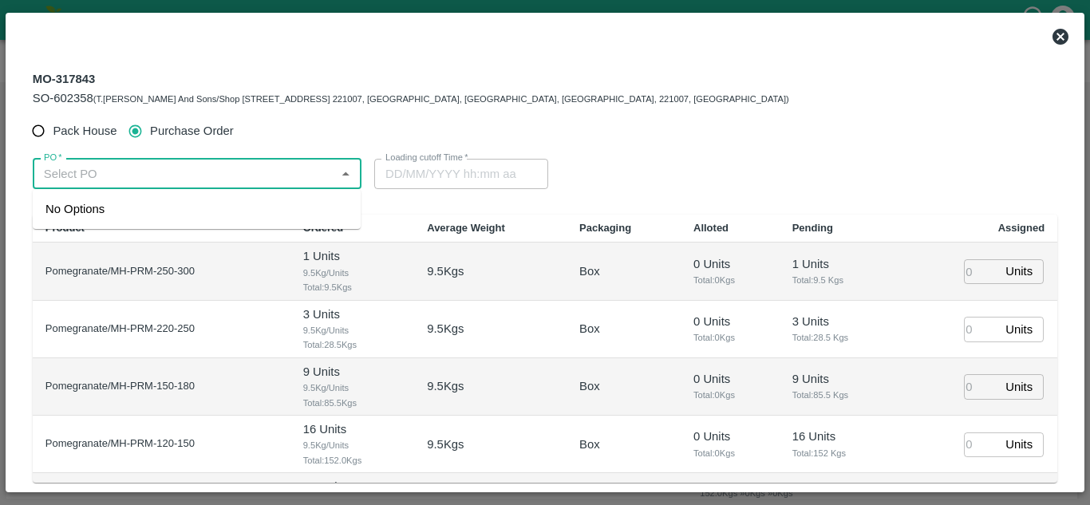
click at [142, 179] on input "PO   *" at bounding box center [184, 174] width 293 height 21
click at [175, 206] on div "PO-169412(Shri [PERSON_NAME] -8208759558)" at bounding box center [176, 209] width 263 height 18
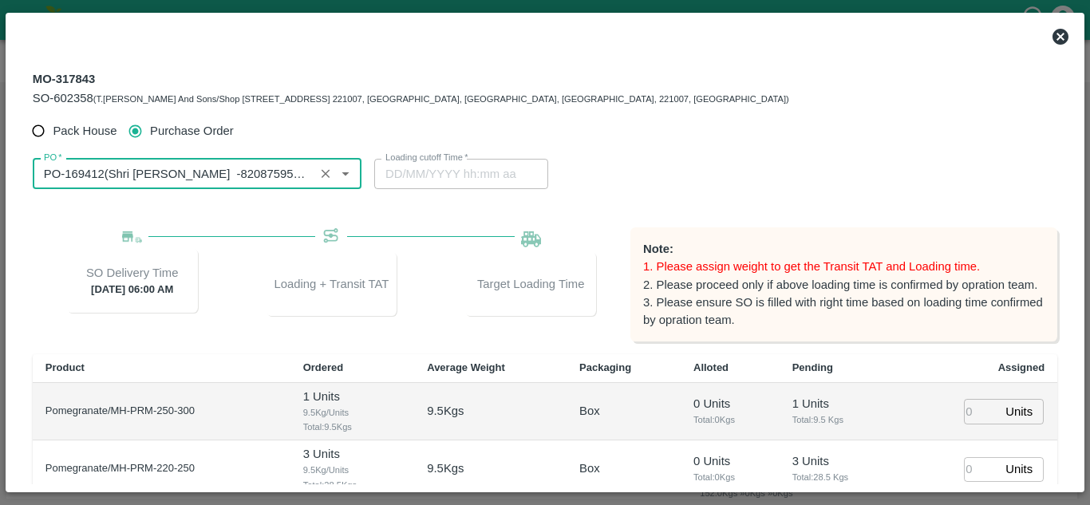
type input "PO-169412(Shri [PERSON_NAME] -8208759558)"
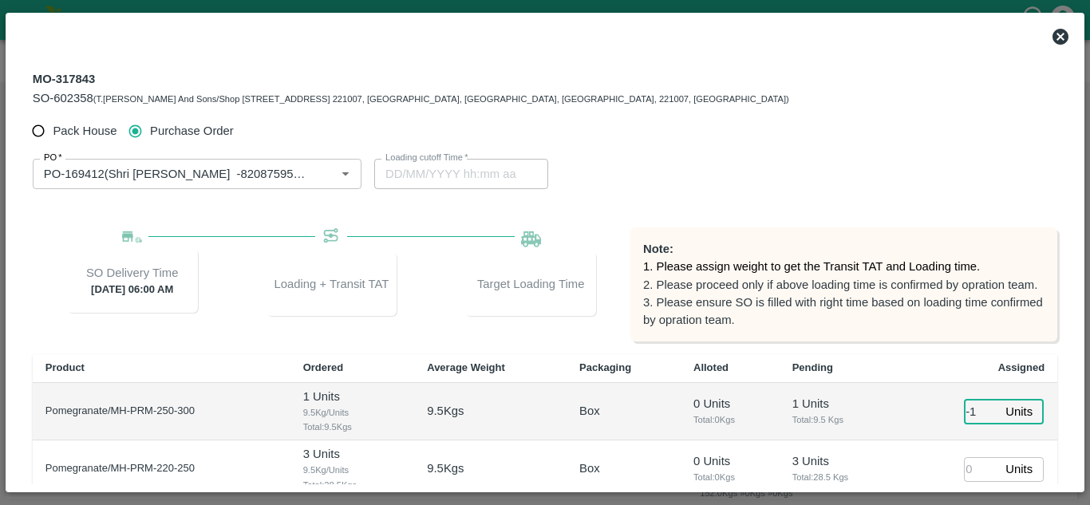
click at [983, 417] on input "-1" at bounding box center [981, 411] width 35 height 25
type input "0"
type input "[DATE] 07:48 AM"
type input "01"
click at [972, 481] on input "number" at bounding box center [981, 469] width 35 height 25
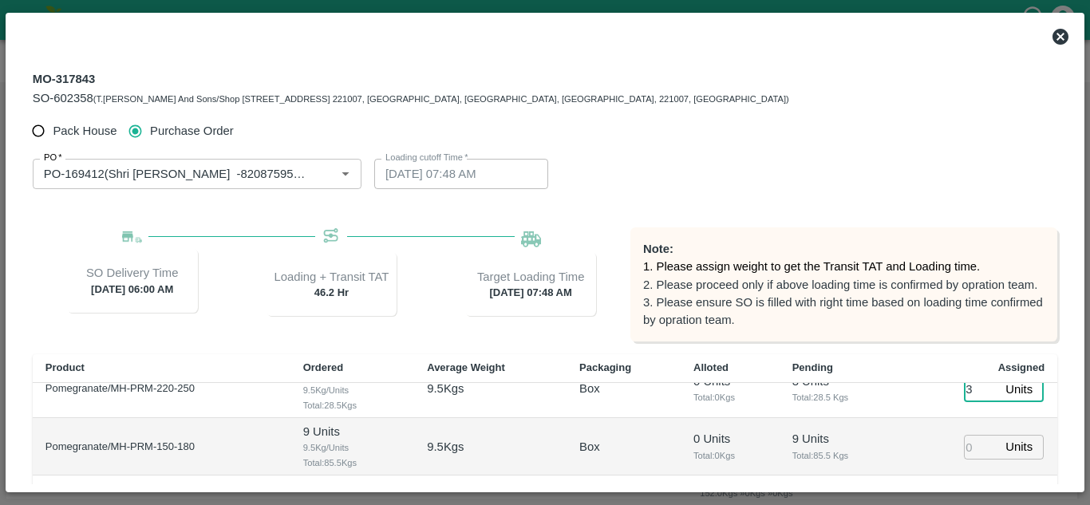
scroll to position [106, 0]
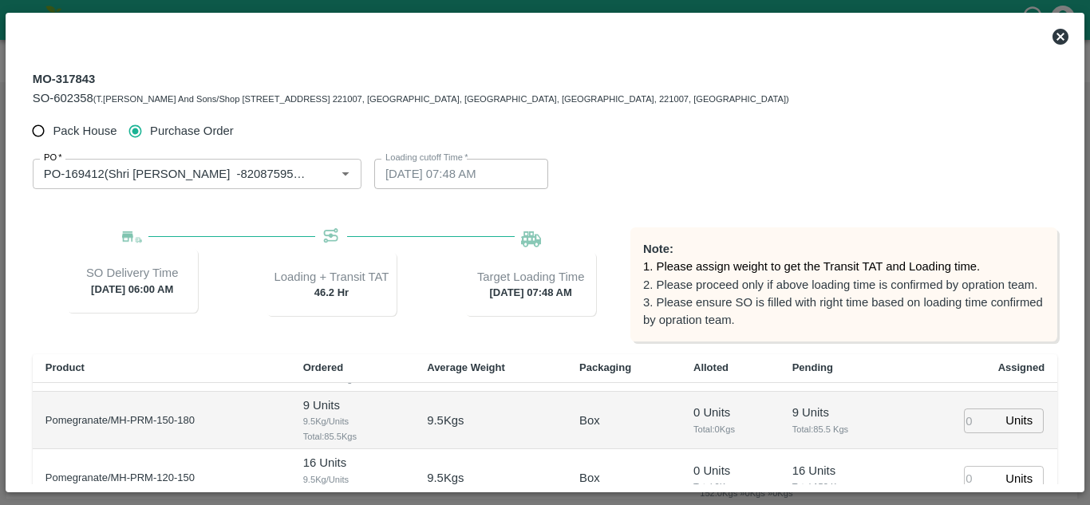
type input "3"
click at [970, 421] on input "number" at bounding box center [981, 421] width 35 height 25
type input "9"
click at [971, 475] on input "number" at bounding box center [981, 478] width 35 height 25
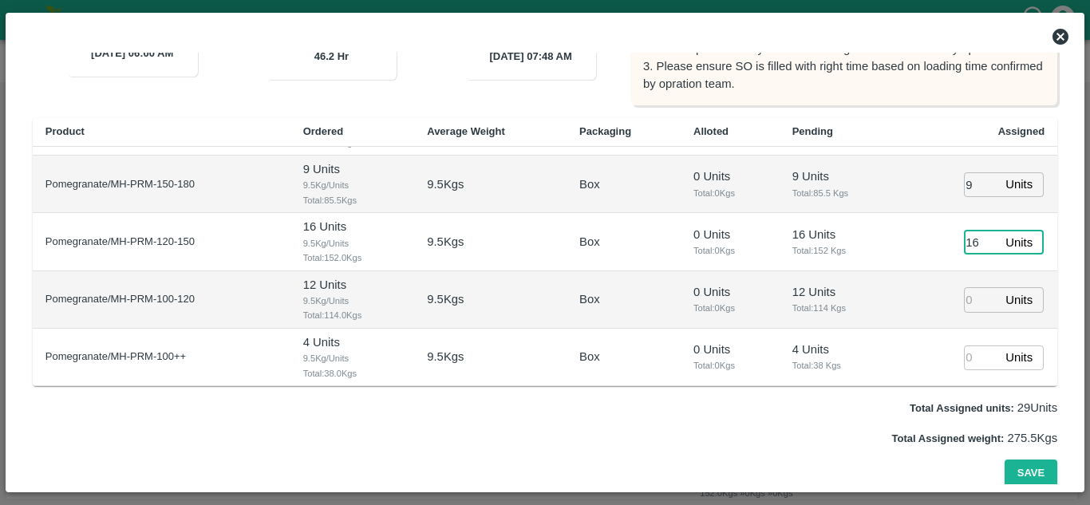
scroll to position [237, 0]
type input "16"
click at [971, 306] on input "number" at bounding box center [981, 298] width 35 height 25
type input "12"
click at [964, 365] on input "number" at bounding box center [981, 357] width 35 height 25
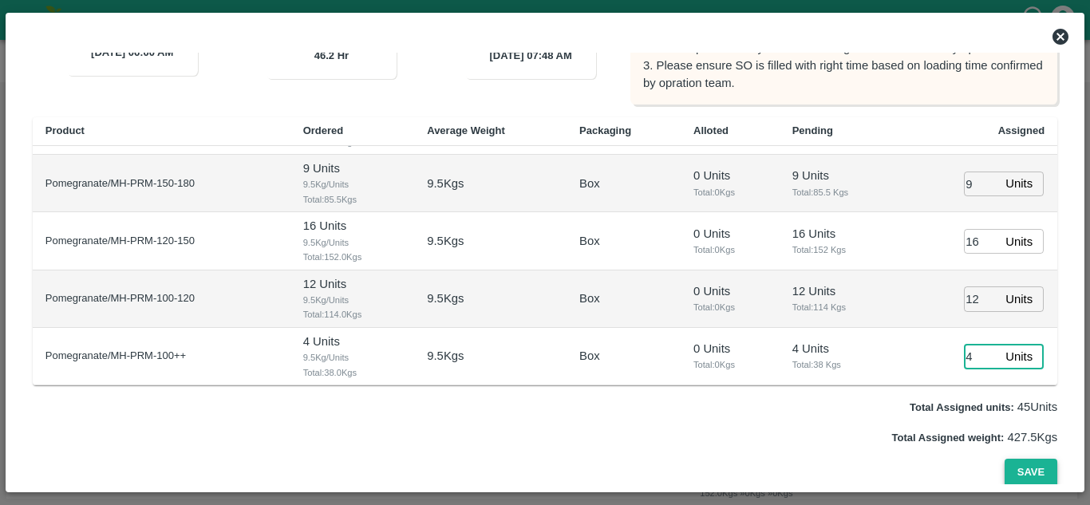
type input "4"
click at [1026, 480] on button "Save" at bounding box center [1031, 473] width 53 height 28
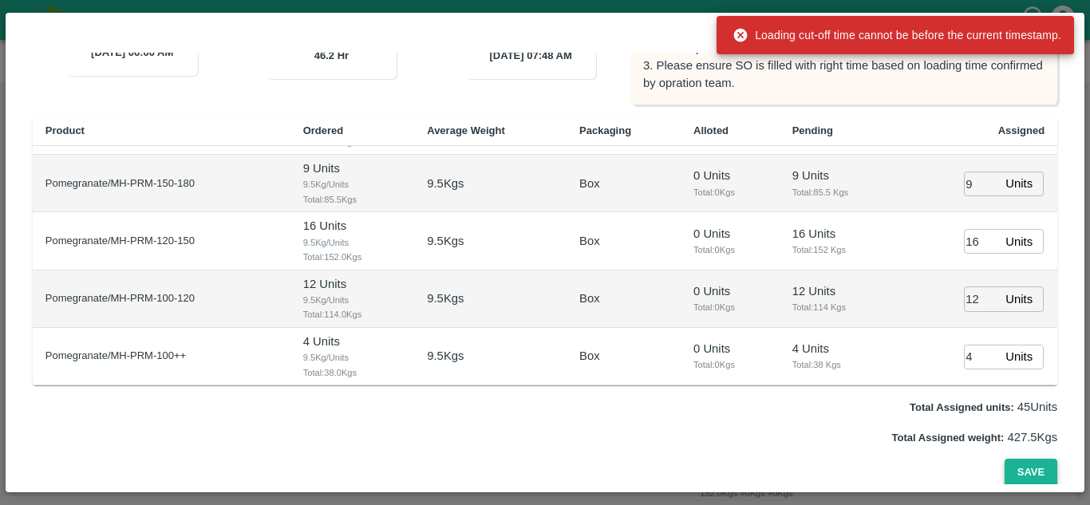
click at [1026, 480] on button "Save" at bounding box center [1031, 473] width 53 height 28
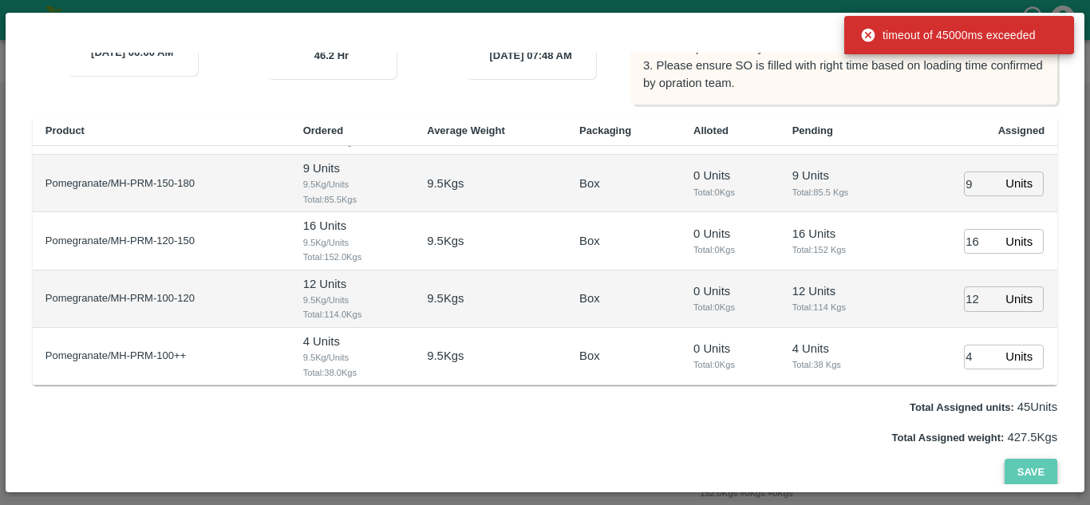
click at [1026, 480] on button "Save" at bounding box center [1031, 473] width 53 height 28
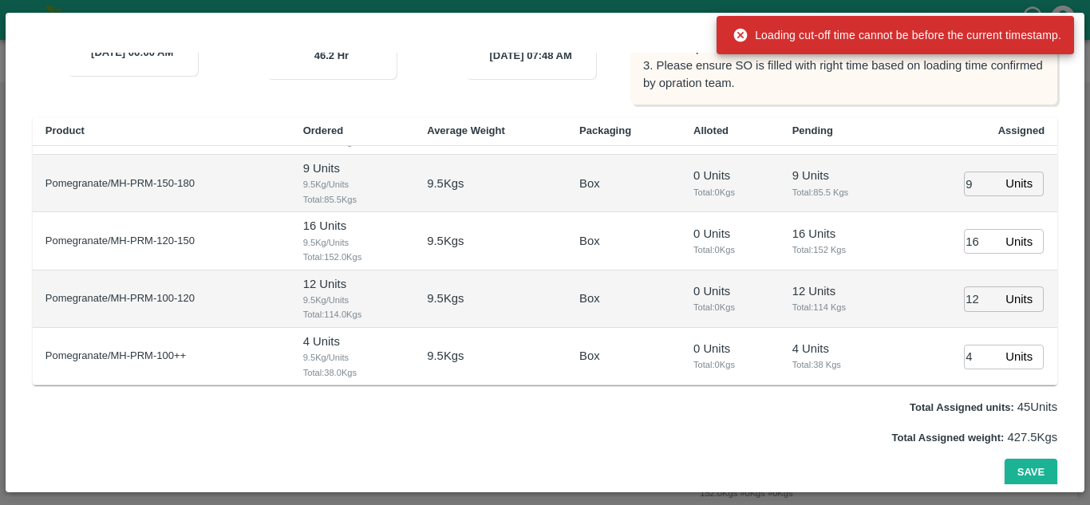
click at [1060, 40] on div "Loading cut-off time cannot be before the current timestamp." at bounding box center [897, 35] width 329 height 29
click at [880, 211] on td "9 Units Total: 85.5 Kgs" at bounding box center [840, 183] width 120 height 57
click at [734, 41] on icon at bounding box center [741, 35] width 16 height 16
click at [737, 34] on icon at bounding box center [741, 36] width 14 height 14
click at [744, 34] on icon at bounding box center [741, 36] width 14 height 14
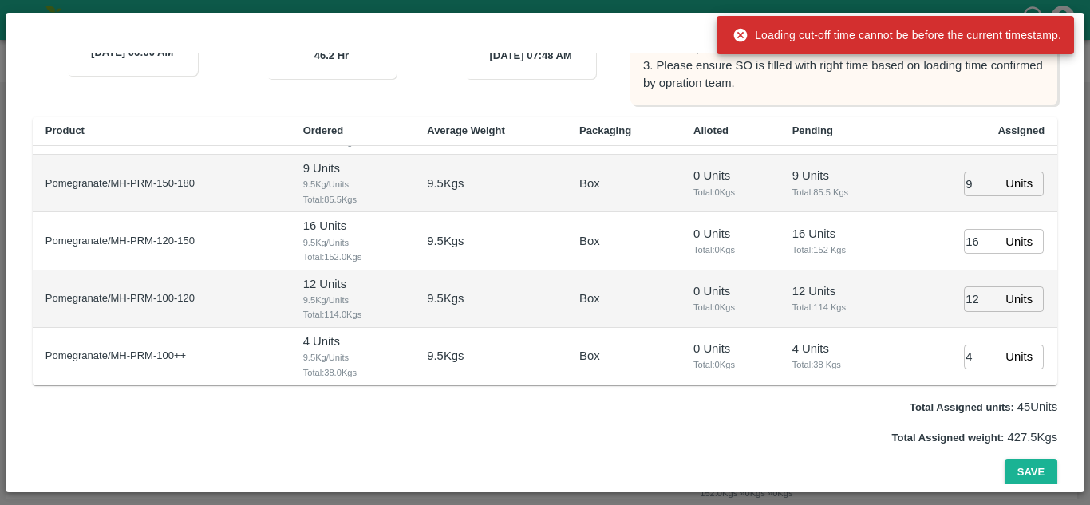
click at [744, 34] on icon at bounding box center [741, 36] width 14 height 14
click at [729, 145] on th "Alloted" at bounding box center [730, 131] width 99 height 28
click at [744, 36] on icon at bounding box center [741, 36] width 14 height 14
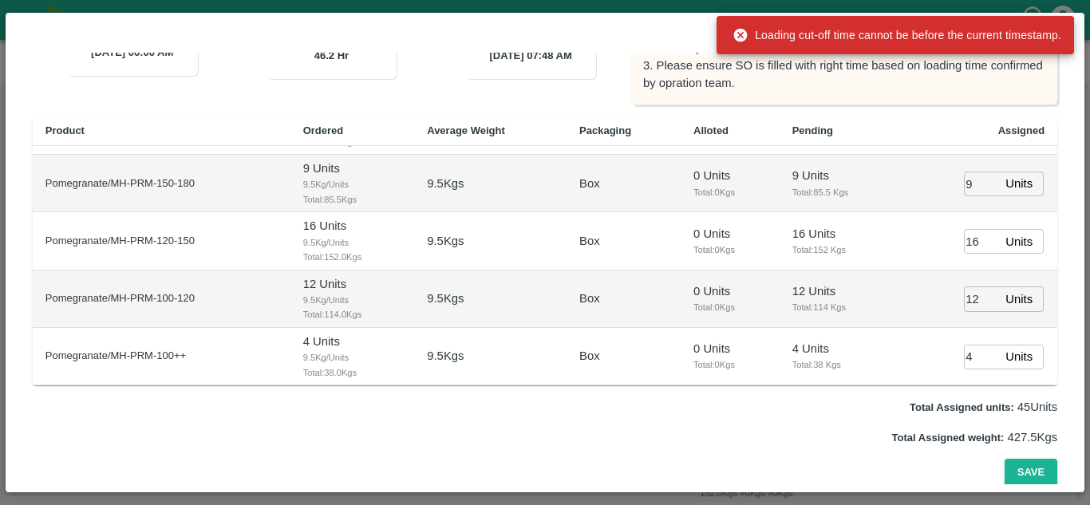
click at [744, 36] on icon at bounding box center [741, 36] width 14 height 14
click at [760, 353] on p "0 Units" at bounding box center [729, 349] width 73 height 18
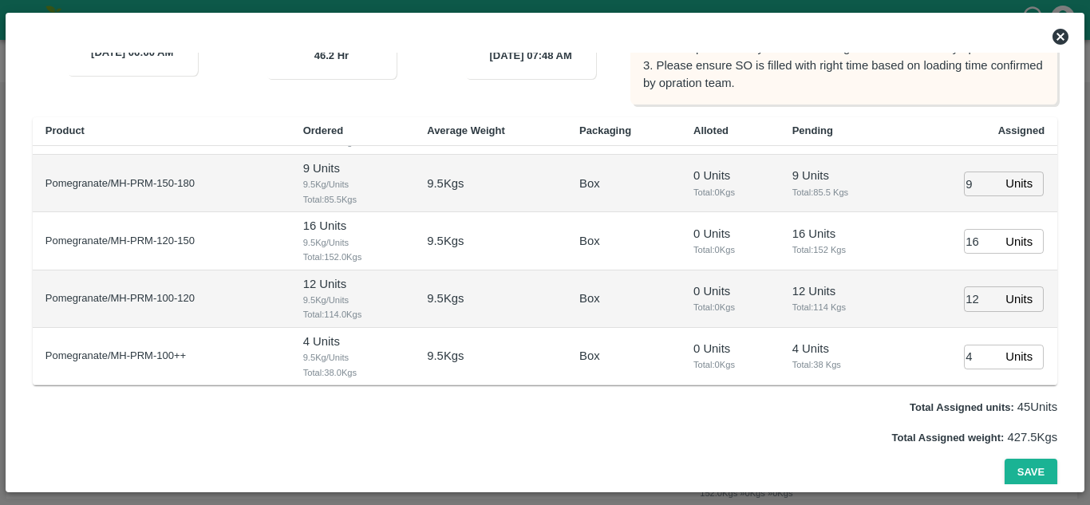
click at [1059, 34] on icon at bounding box center [1061, 37] width 16 height 16
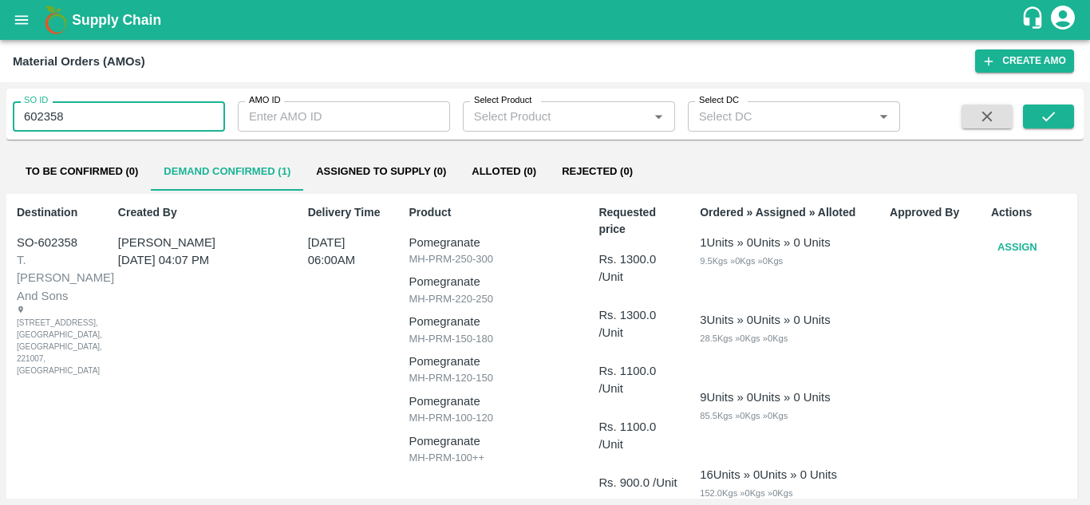
click at [135, 120] on input "602358" at bounding box center [119, 116] width 212 height 30
type input "602359"
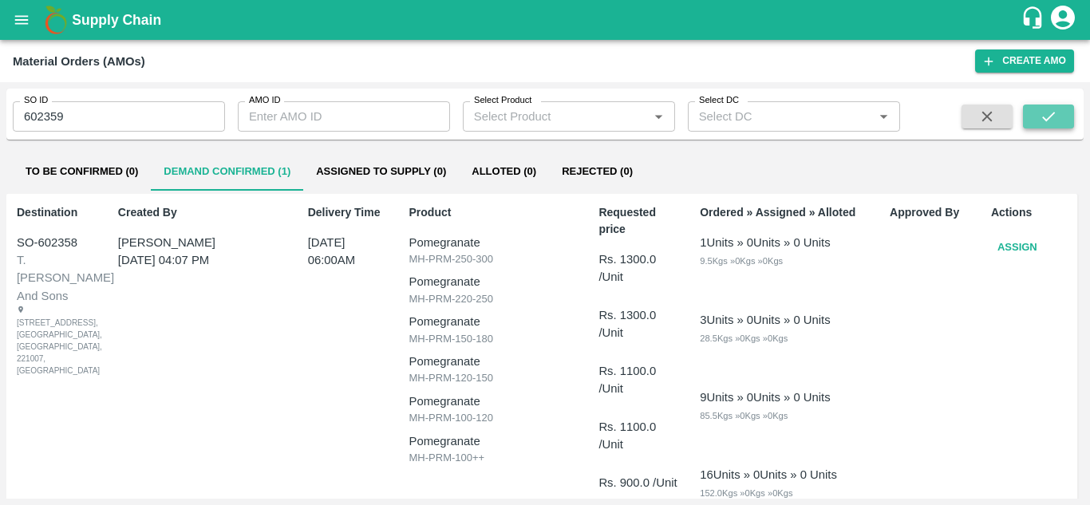
click at [1061, 120] on button "submit" at bounding box center [1048, 117] width 51 height 24
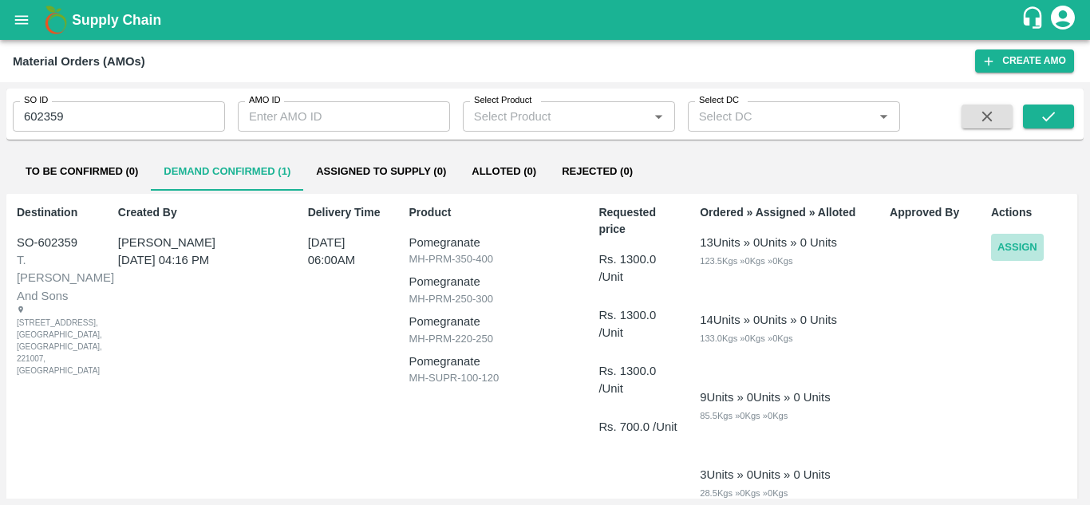
click at [1021, 239] on button "Assign" at bounding box center [1017, 248] width 53 height 28
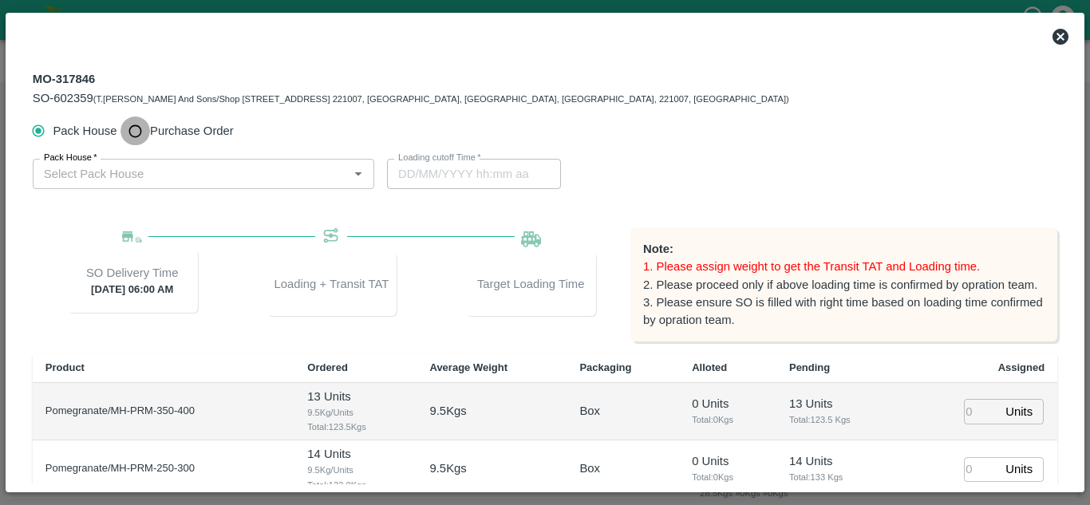
click at [142, 132] on input "Purchase Order" at bounding box center [135, 132] width 30 height 30
radio input "true"
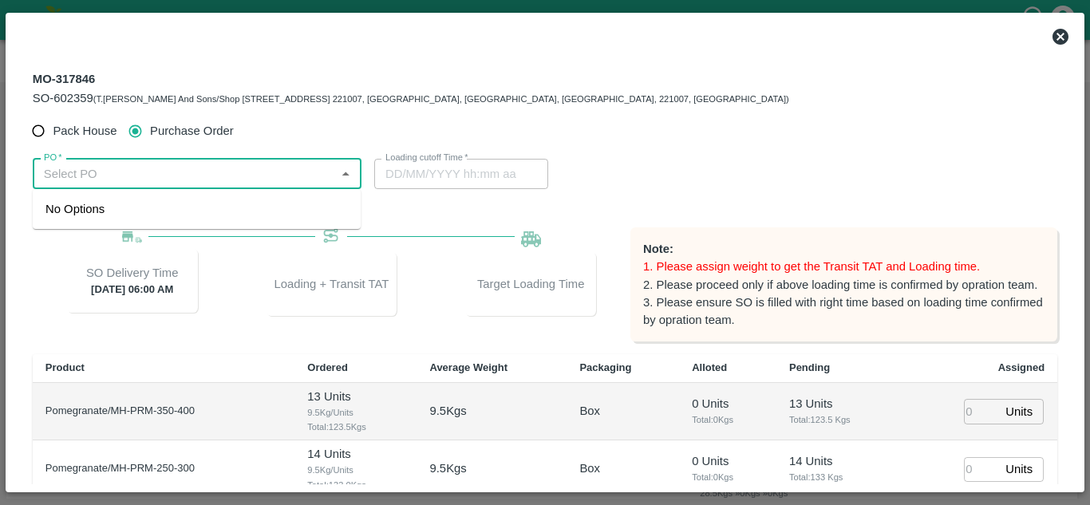
click at [156, 184] on input "PO   *" at bounding box center [184, 174] width 293 height 21
click at [178, 203] on div "PO-169414(Shri [PERSON_NAME] -8208759558)" at bounding box center [176, 209] width 263 height 18
type input "PO-169414(Shri [PERSON_NAME] -8208759558)"
click at [978, 409] on input "number" at bounding box center [981, 411] width 35 height 25
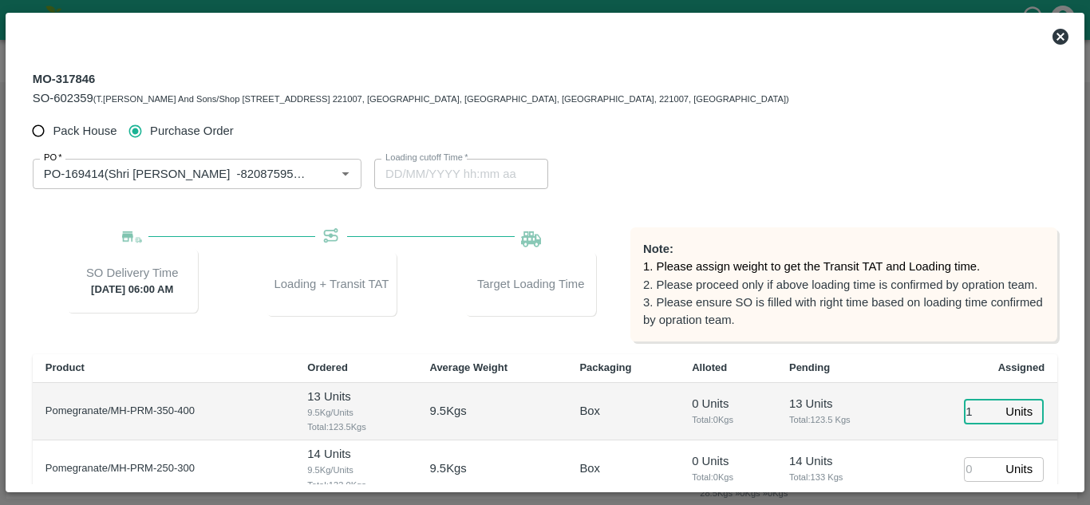
type input "13"
type input "[DATE] 07:48 AM"
type input "13"
click at [978, 474] on input "number" at bounding box center [981, 469] width 35 height 25
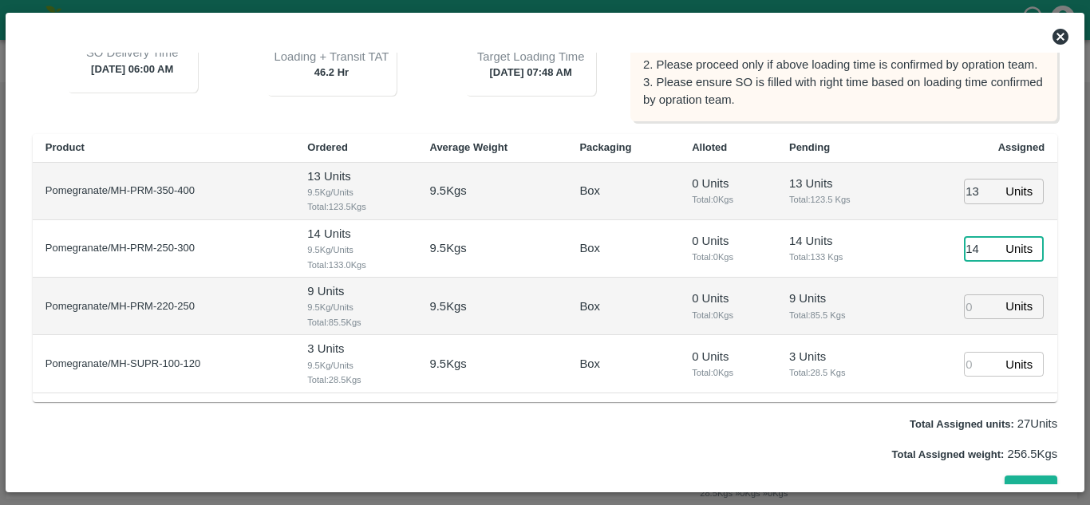
scroll to position [239, 0]
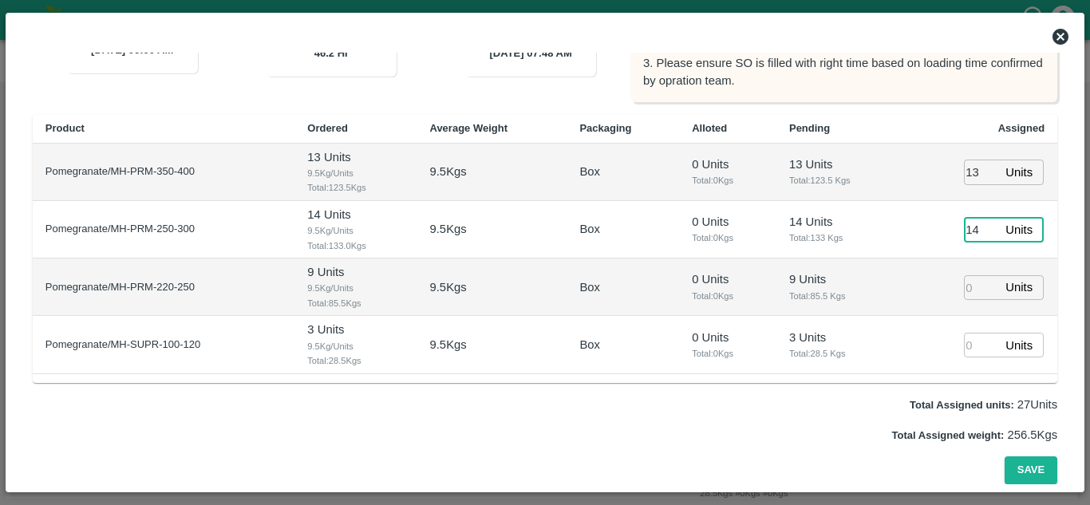
type input "14"
click at [970, 294] on input "number" at bounding box center [981, 287] width 35 height 25
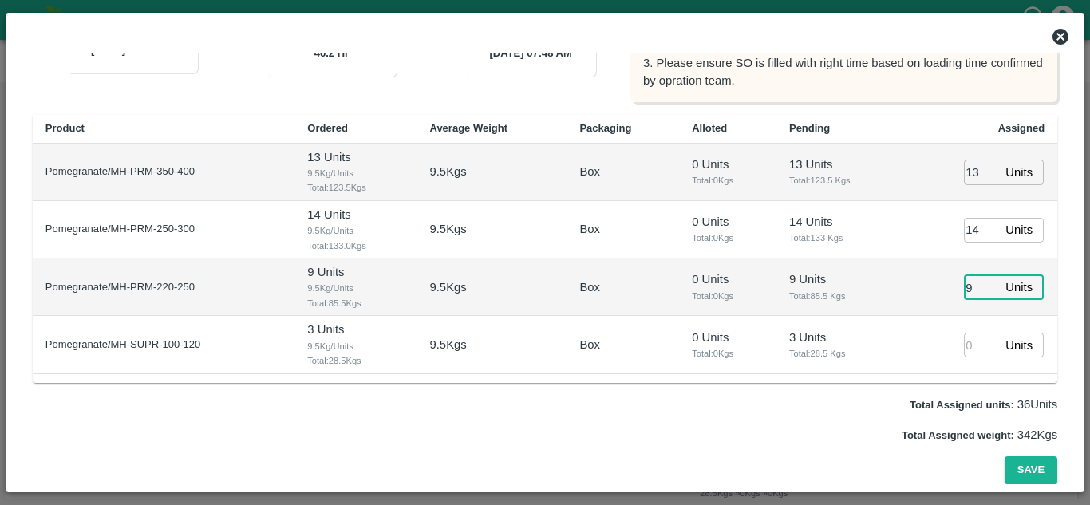
type input "9"
click at [974, 356] on input "number" at bounding box center [981, 345] width 35 height 25
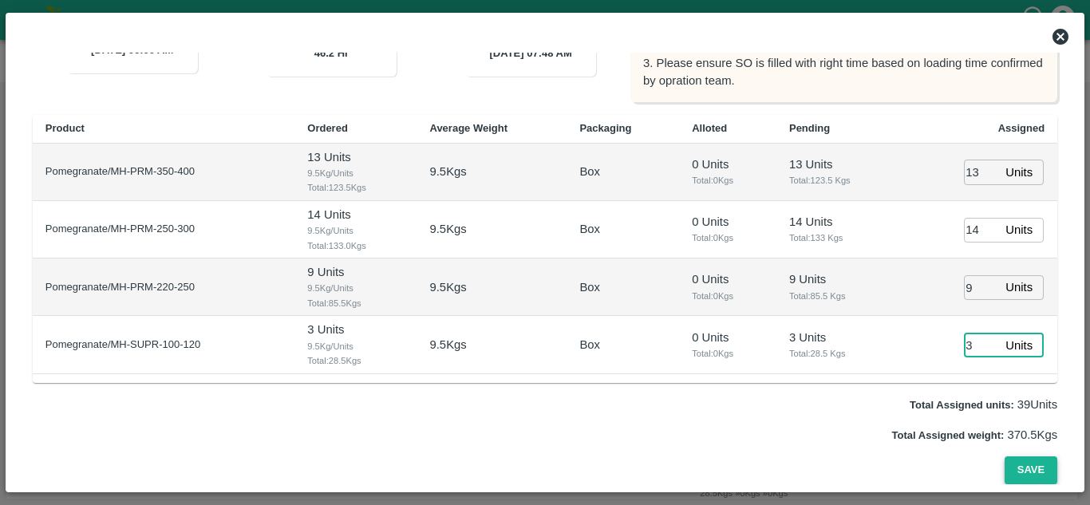
type input "3"
click at [1033, 468] on button "Save" at bounding box center [1031, 470] width 53 height 28
click at [1025, 468] on button "Save" at bounding box center [1031, 470] width 53 height 28
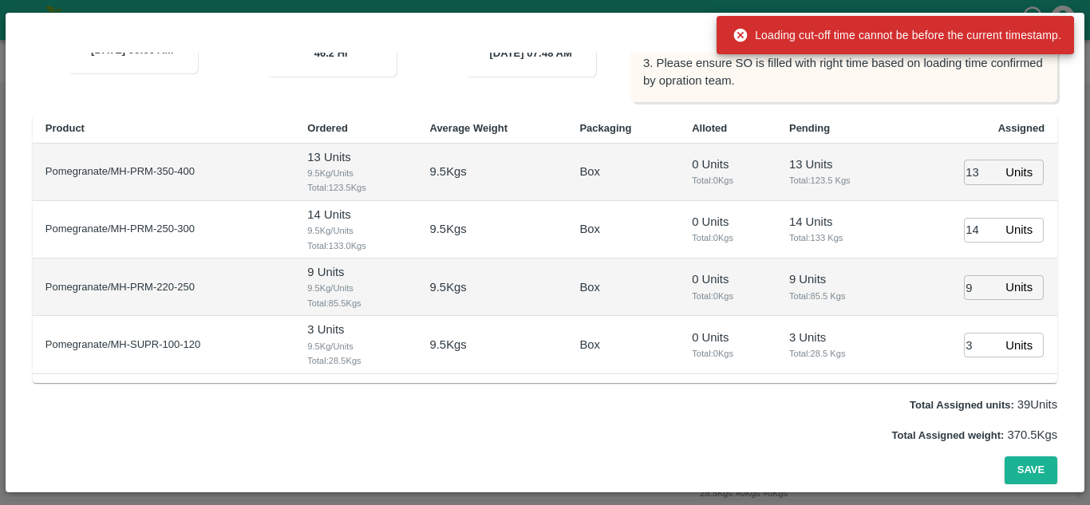
click at [870, 168] on p "13 Units" at bounding box center [839, 165] width 101 height 18
click at [734, 31] on icon at bounding box center [741, 35] width 16 height 16
click at [739, 31] on icon at bounding box center [741, 36] width 14 height 14
click at [739, 38] on icon at bounding box center [741, 36] width 14 height 14
click at [629, 471] on div "Save" at bounding box center [545, 470] width 1025 height 28
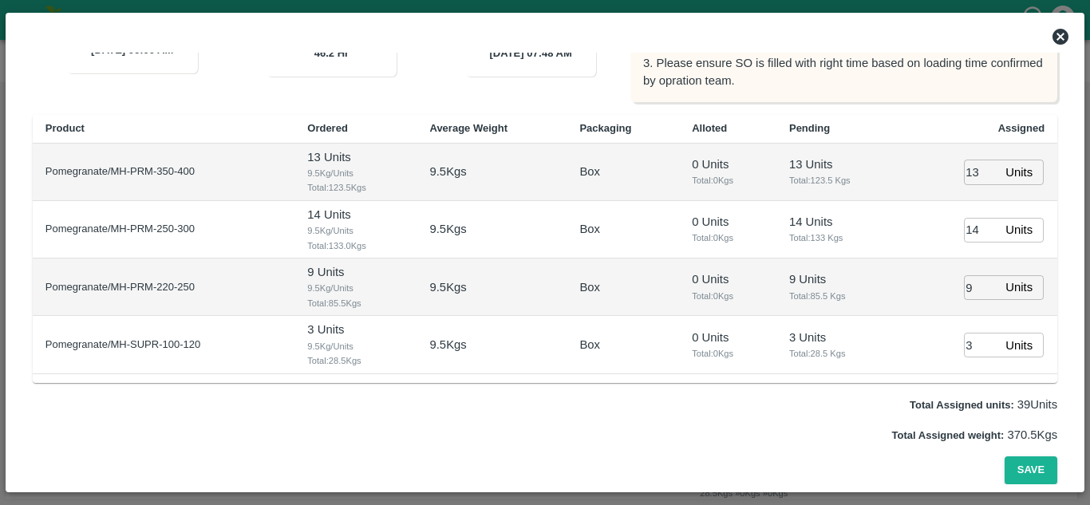
click at [1057, 38] on icon at bounding box center [1061, 37] width 16 height 16
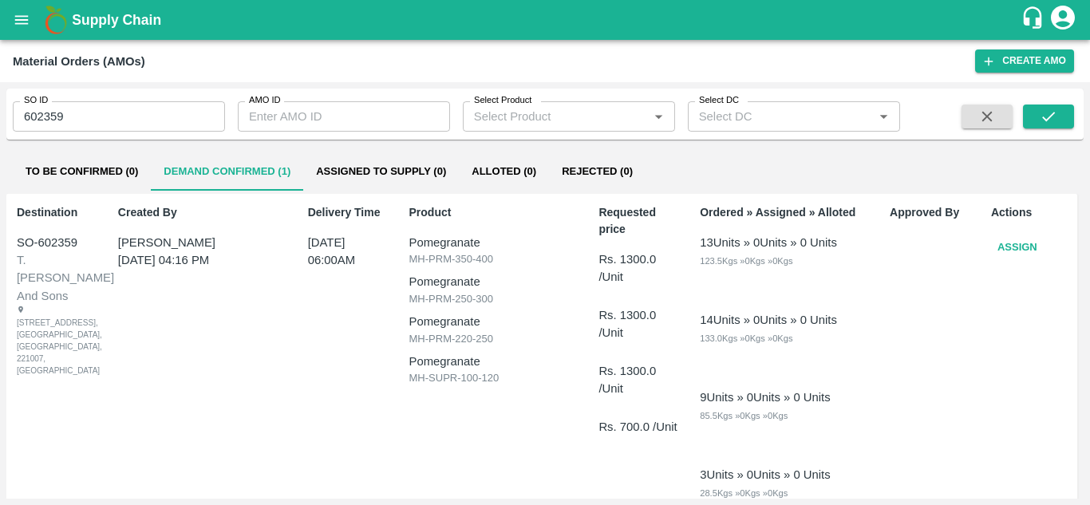
click at [156, 120] on input "602359" at bounding box center [119, 116] width 212 height 30
type input "602358"
click at [1040, 114] on icon "submit" at bounding box center [1049, 117] width 18 height 18
